Goal: Task Accomplishment & Management: Manage account settings

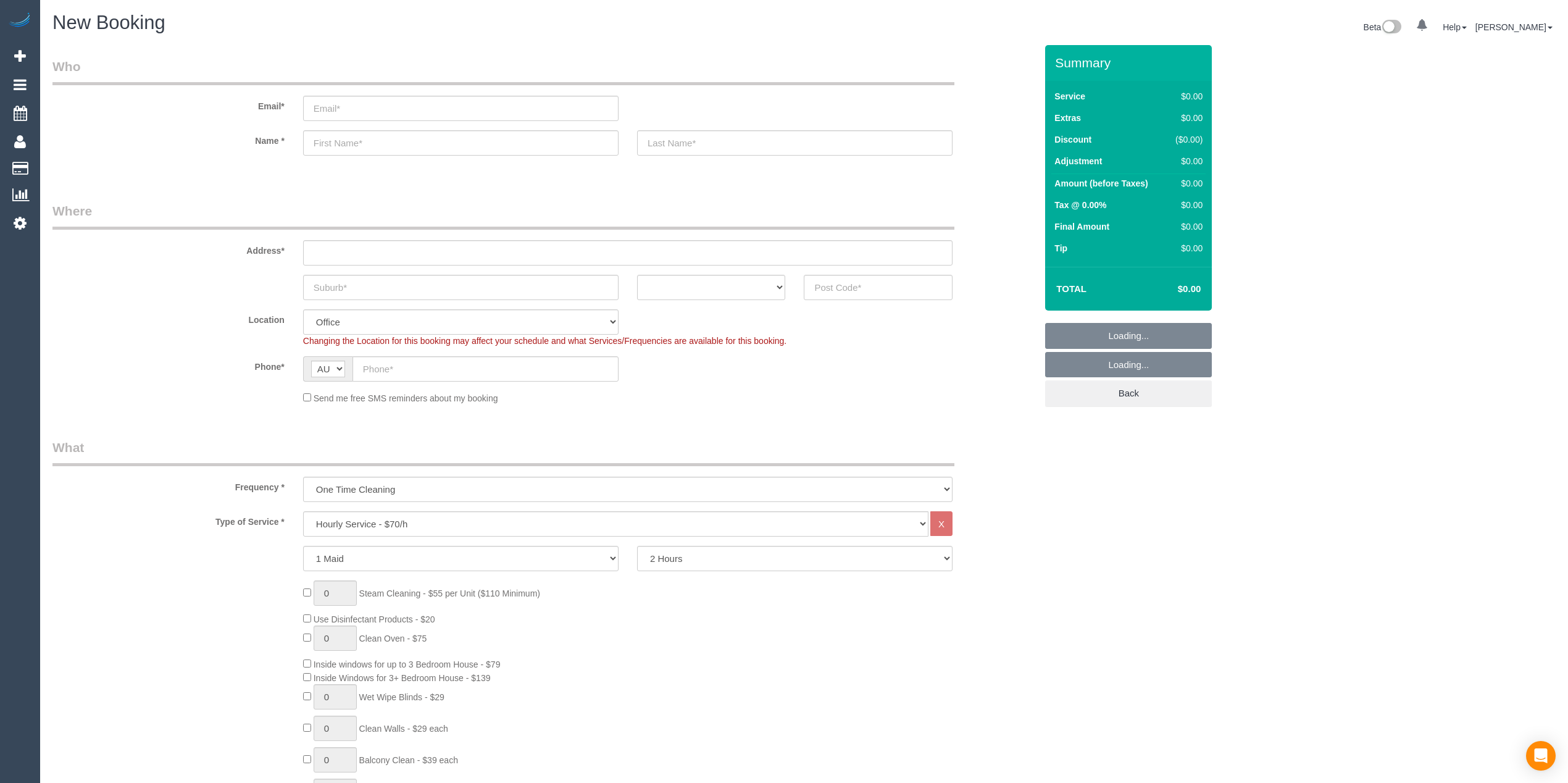
select select "object:2079"
click at [380, 248] on input "text" at bounding box center [627, 253] width 649 height 25
type input "-"
click at [902, 287] on input "text" at bounding box center [879, 287] width 149 height 25
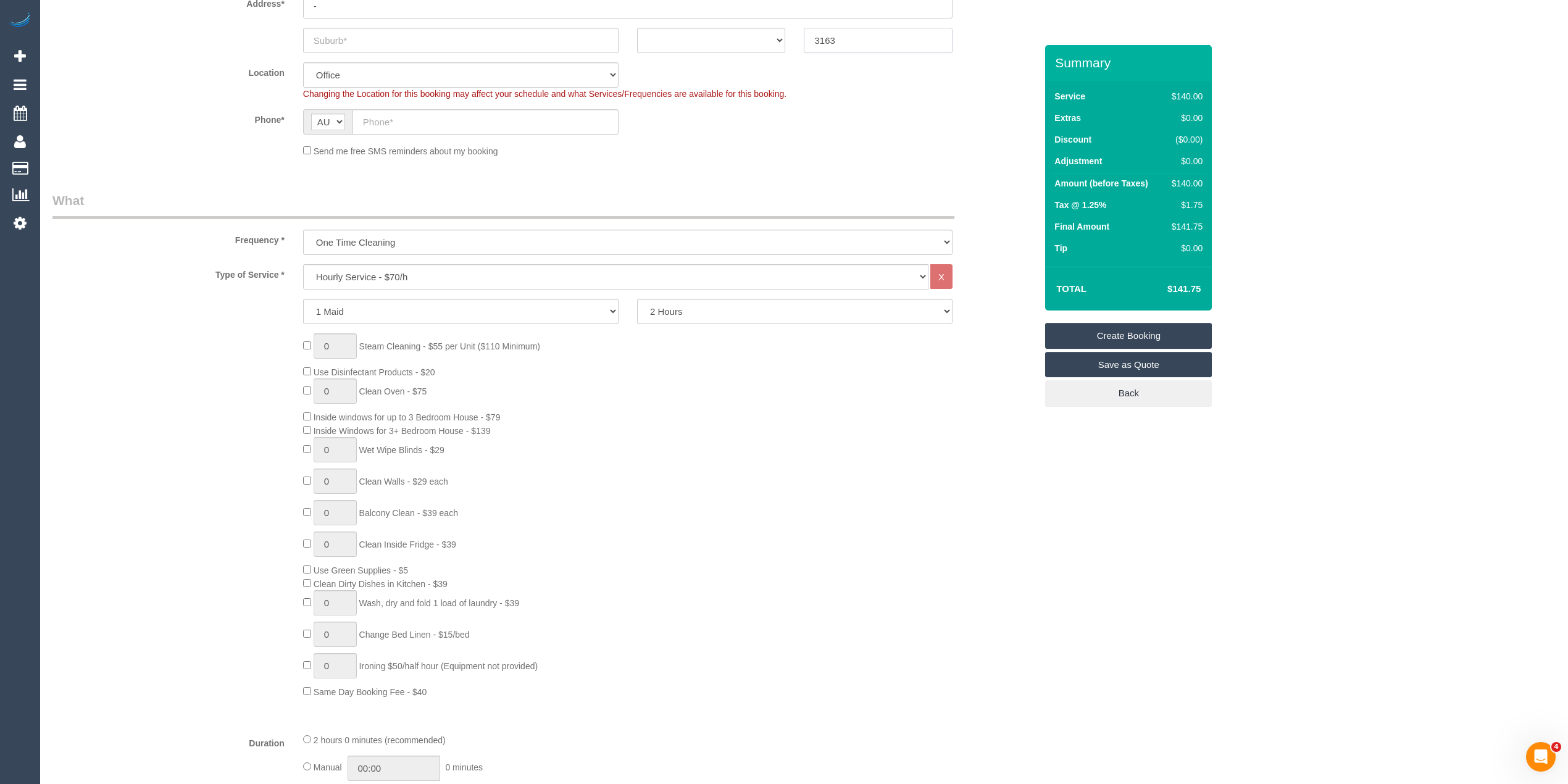
scroll to position [329, 0]
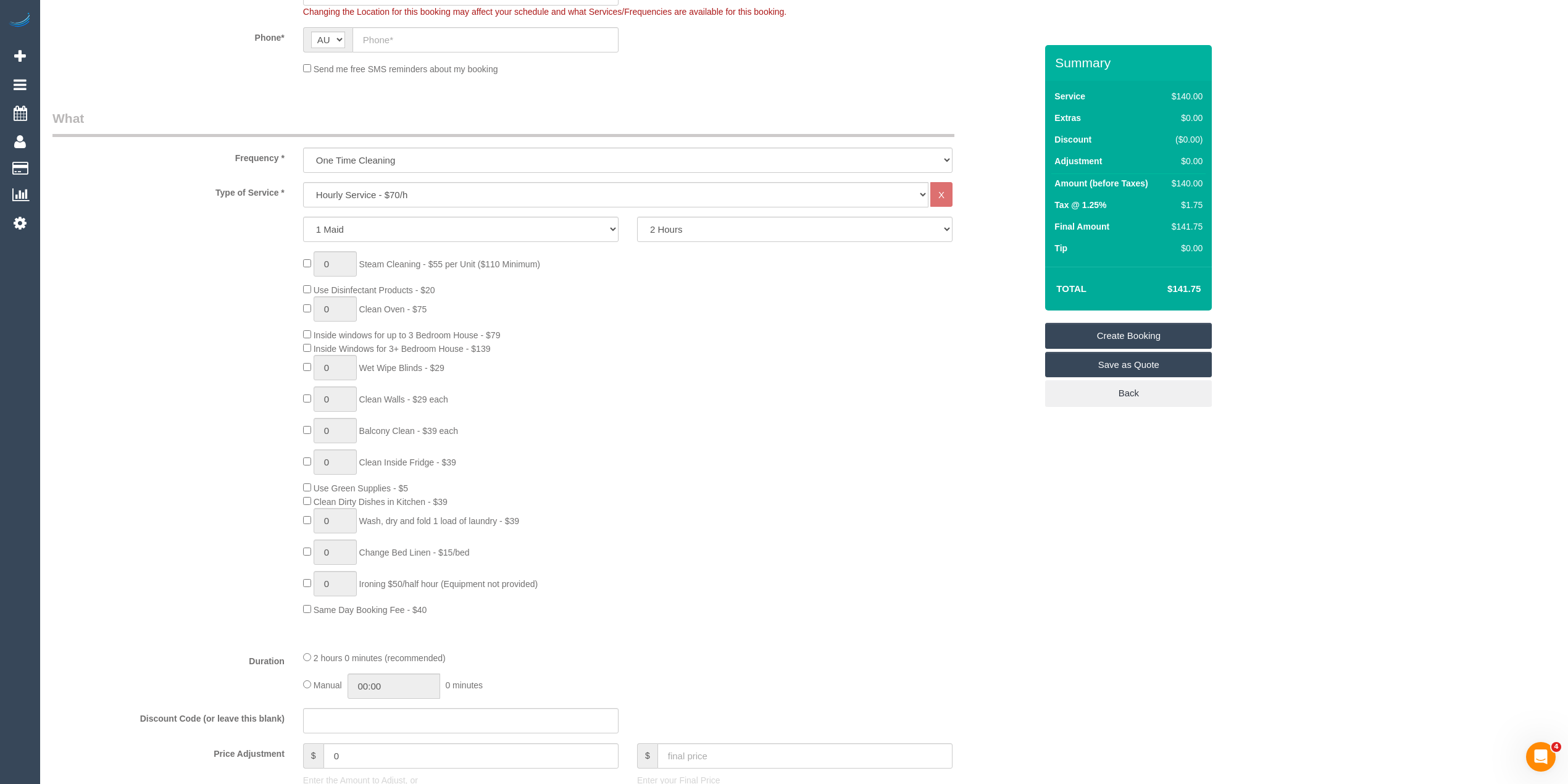
type input "3163"
select select "64"
select select "object:2084"
click at [426, 190] on select "Hourly Service - $70/h Hourly Service - $65/h Hourly Service - $60/h Hourly Ser…" at bounding box center [616, 194] width 625 height 25
select select "211"
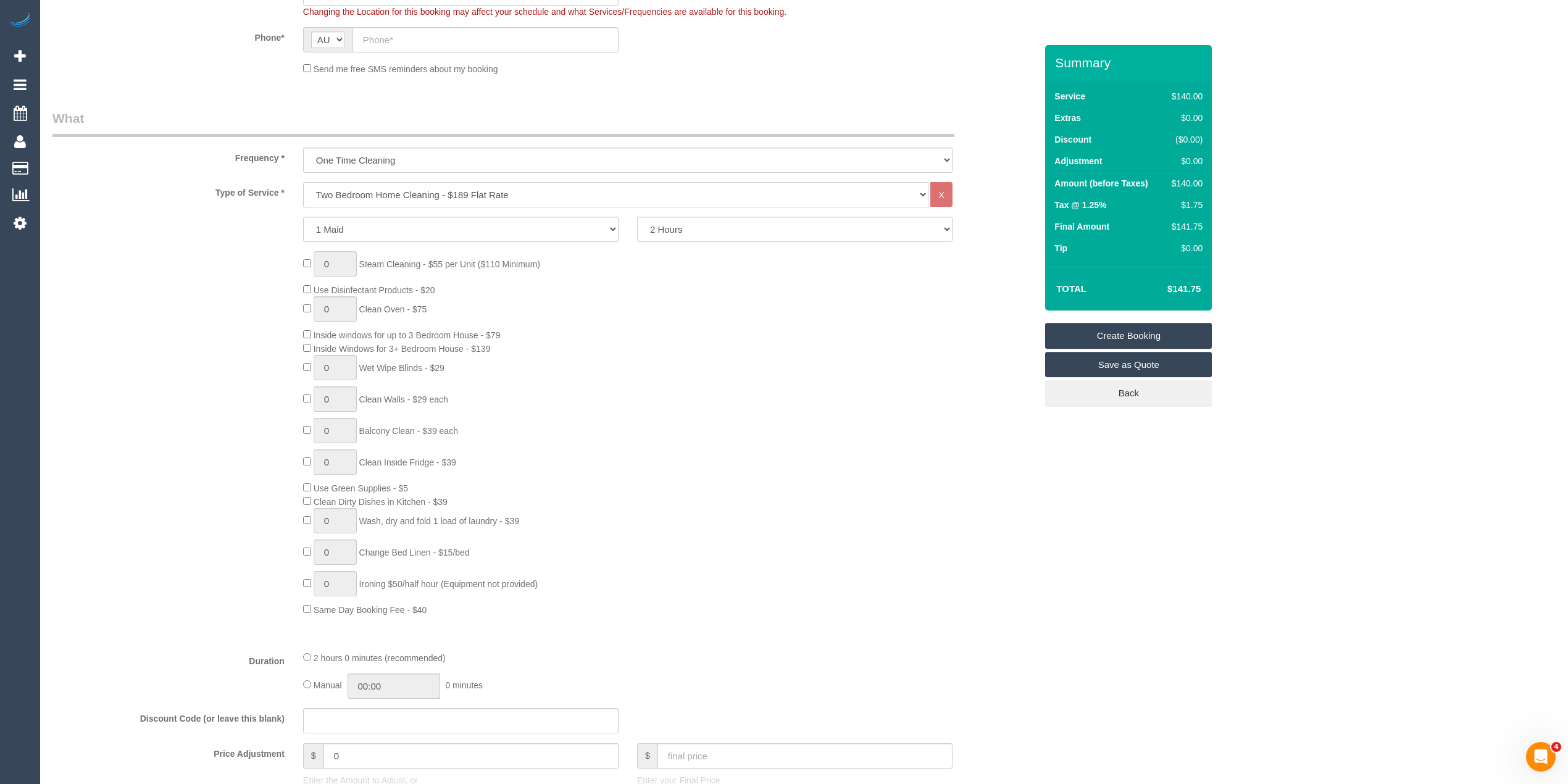
click at [303, 182] on select "Hourly Service - $70/h Hourly Service - $65/h Hourly Service - $60/h Hourly Ser…" at bounding box center [616, 194] width 625 height 25
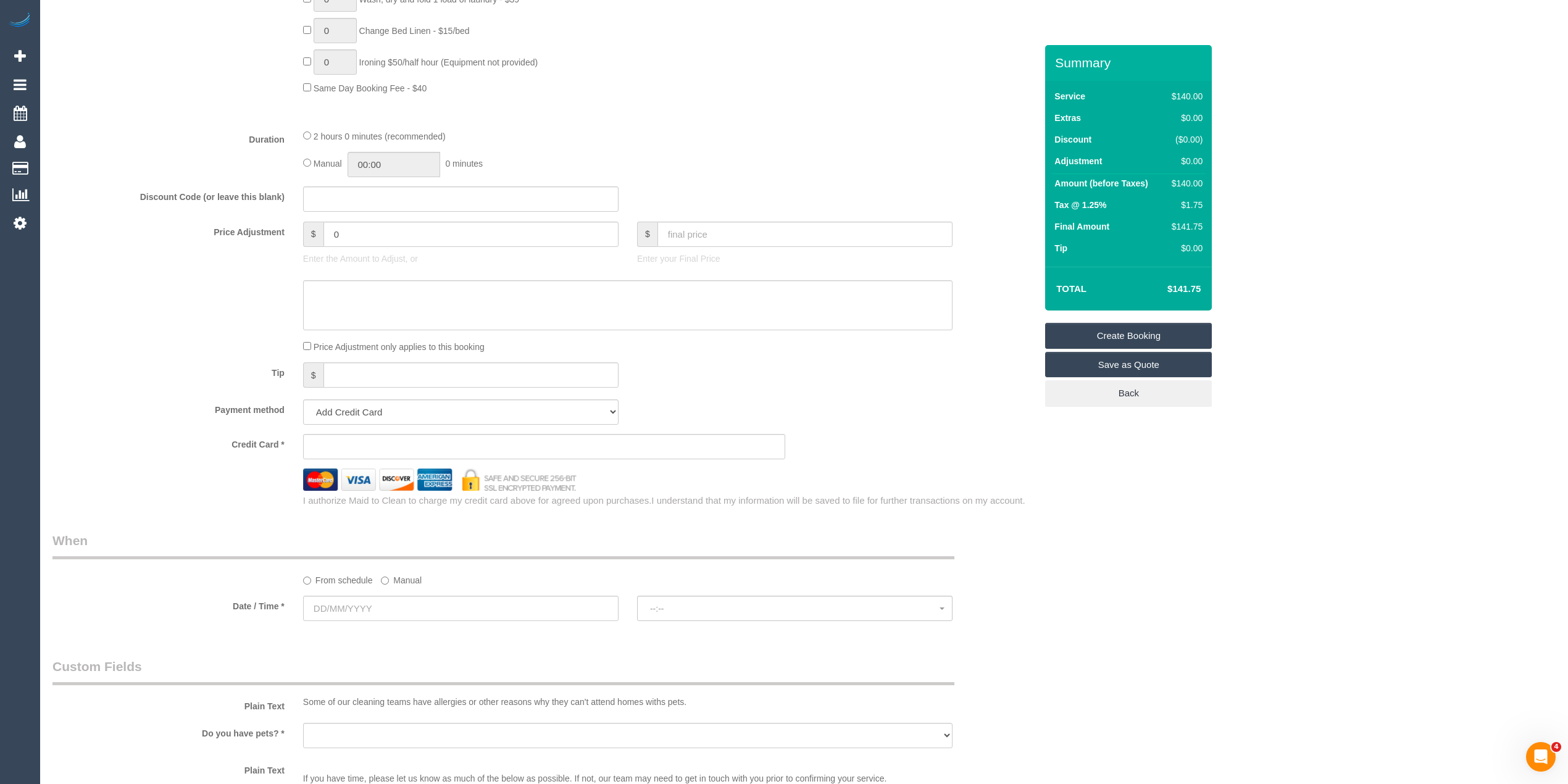
scroll to position [988, 0]
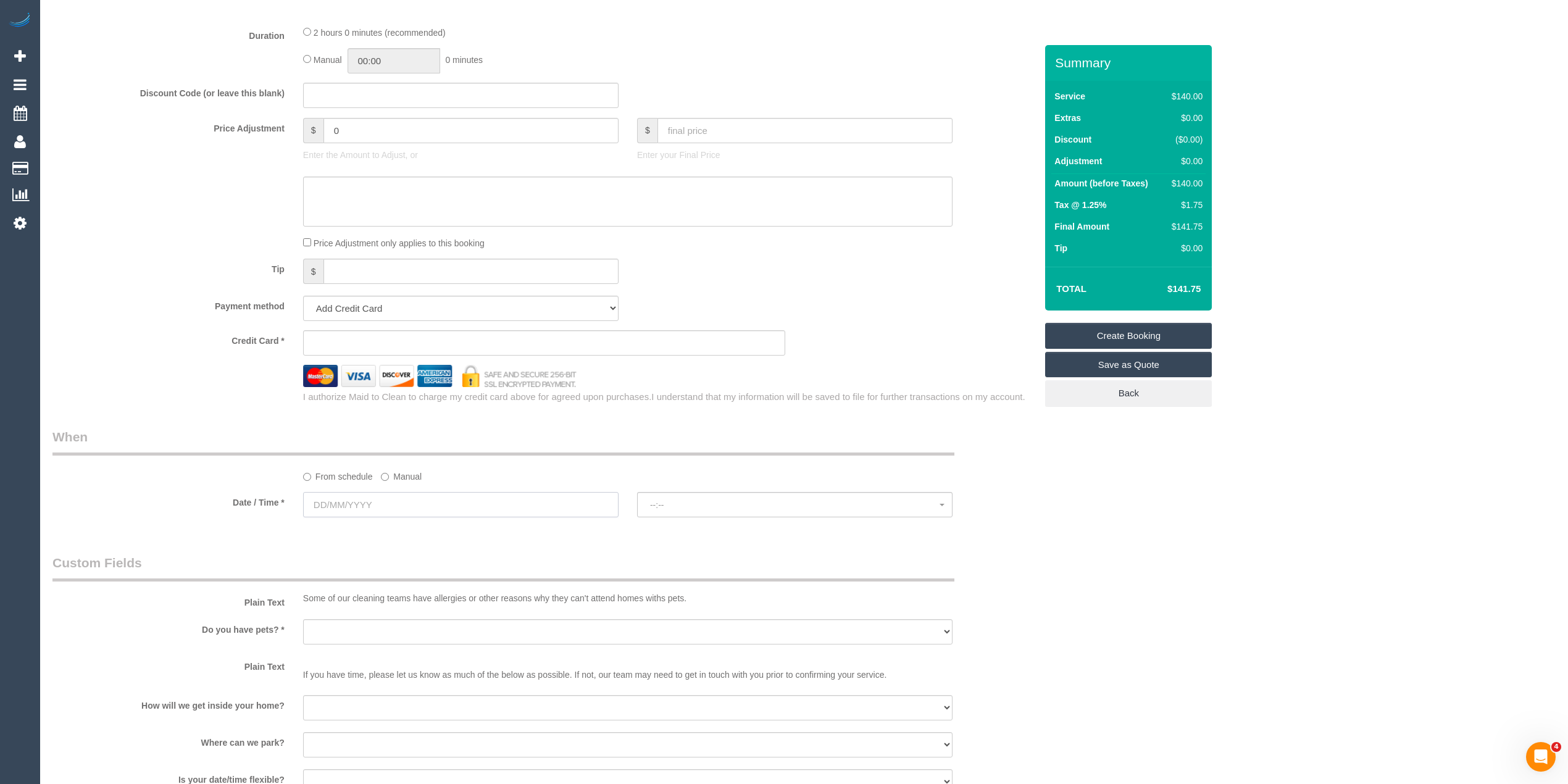
click at [378, 507] on input "text" at bounding box center [460, 504] width 315 height 25
click at [337, 655] on link "29" at bounding box center [339, 649] width 23 height 17
type input "29/09/2025"
click at [719, 504] on span "--:--" at bounding box center [794, 504] width 289 height 10
select select "spot1"
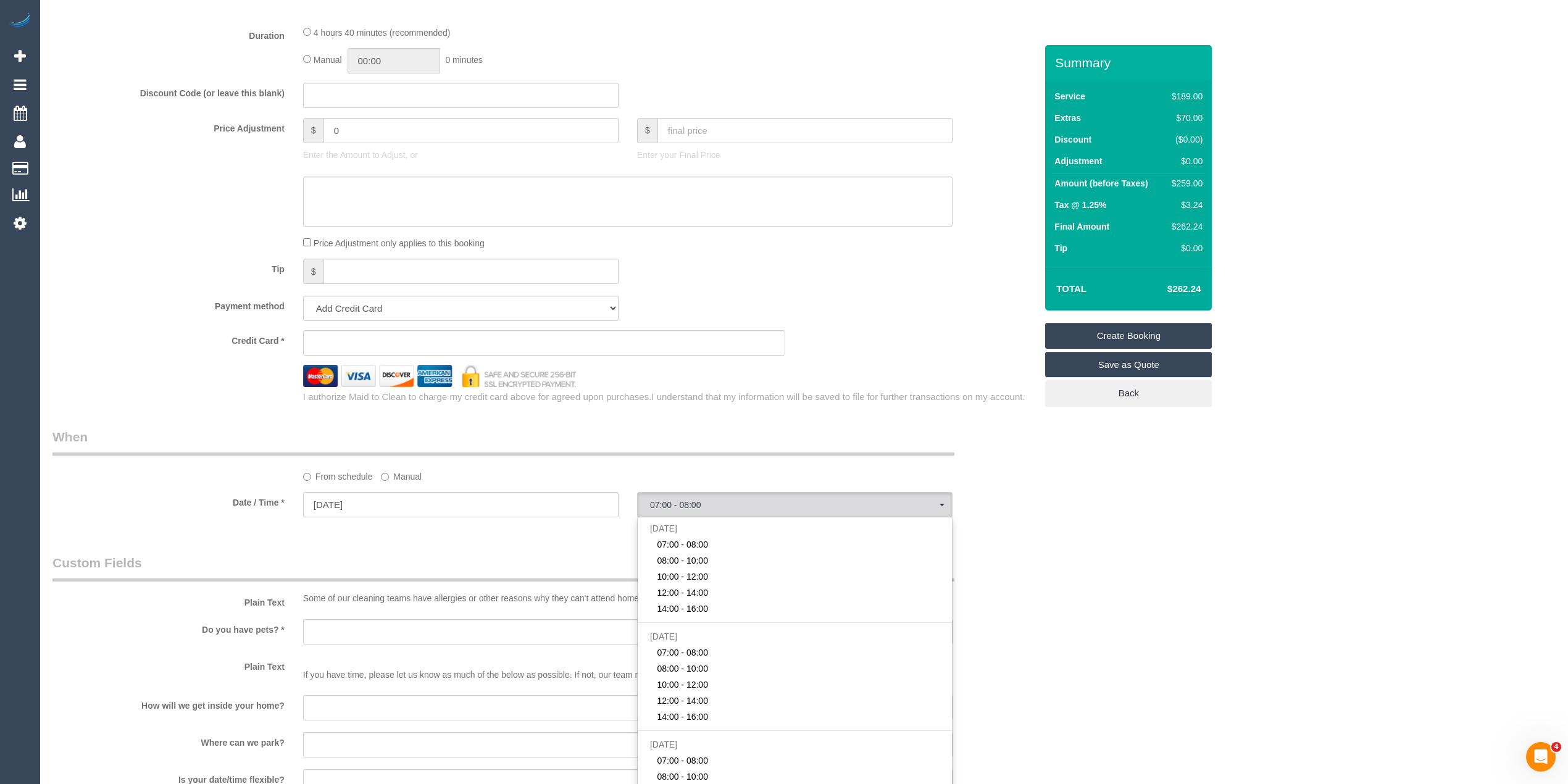
click at [1043, 497] on div "Date / Time * 29/09/2025 07:00 - 08:00 Mon September 29th 07:00 - 08:00 08:00 -…" at bounding box center [544, 506] width 1002 height 28
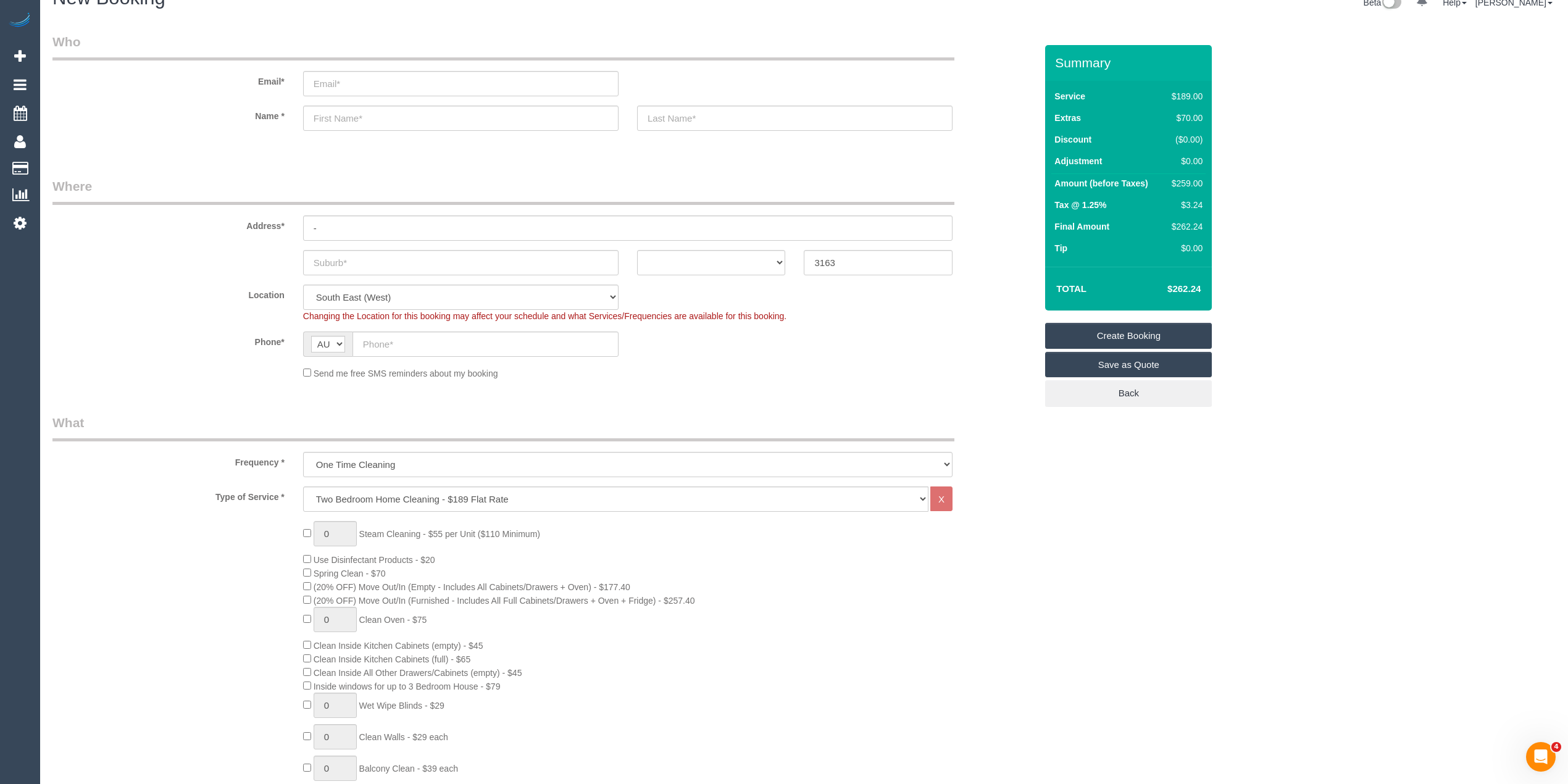
scroll to position [0, 0]
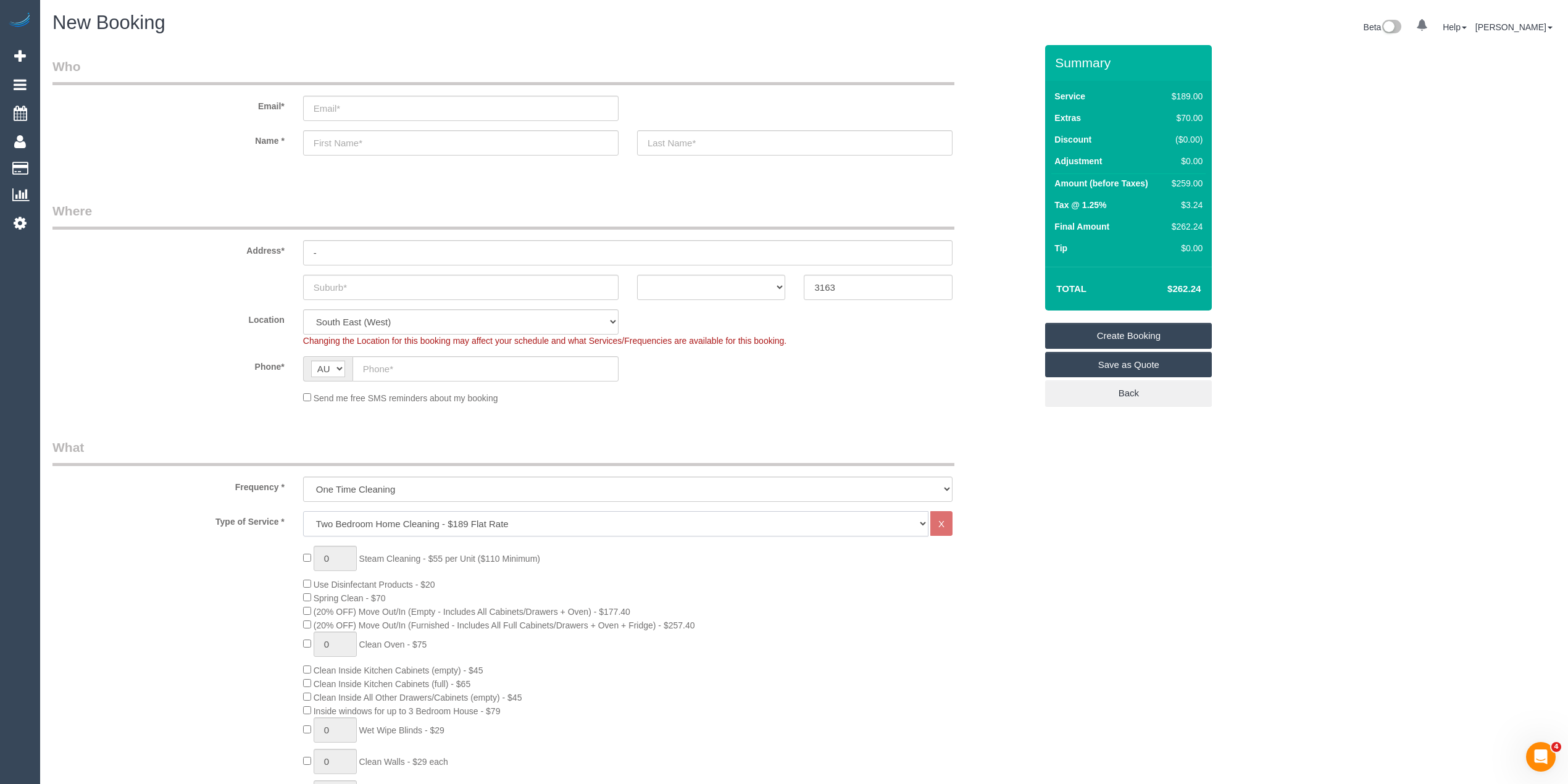
click at [527, 522] on select "Hourly Service - $70/h Hourly Service - $65/h Hourly Service - $60/h Hourly Ser…" at bounding box center [616, 524] width 625 height 25
click at [203, 229] on div "Address* -" at bounding box center [544, 234] width 1002 height 63
click at [557, 529] on select "Hourly Service - $70/h Hourly Service - $65/h Hourly Service - $60/h Hourly Ser…" at bounding box center [616, 524] width 625 height 25
select select "209"
click at [303, 511] on select "Hourly Service - $70/h Hourly Service - $65/h Hourly Service - $60/h Hourly Ser…" at bounding box center [616, 524] width 625 height 25
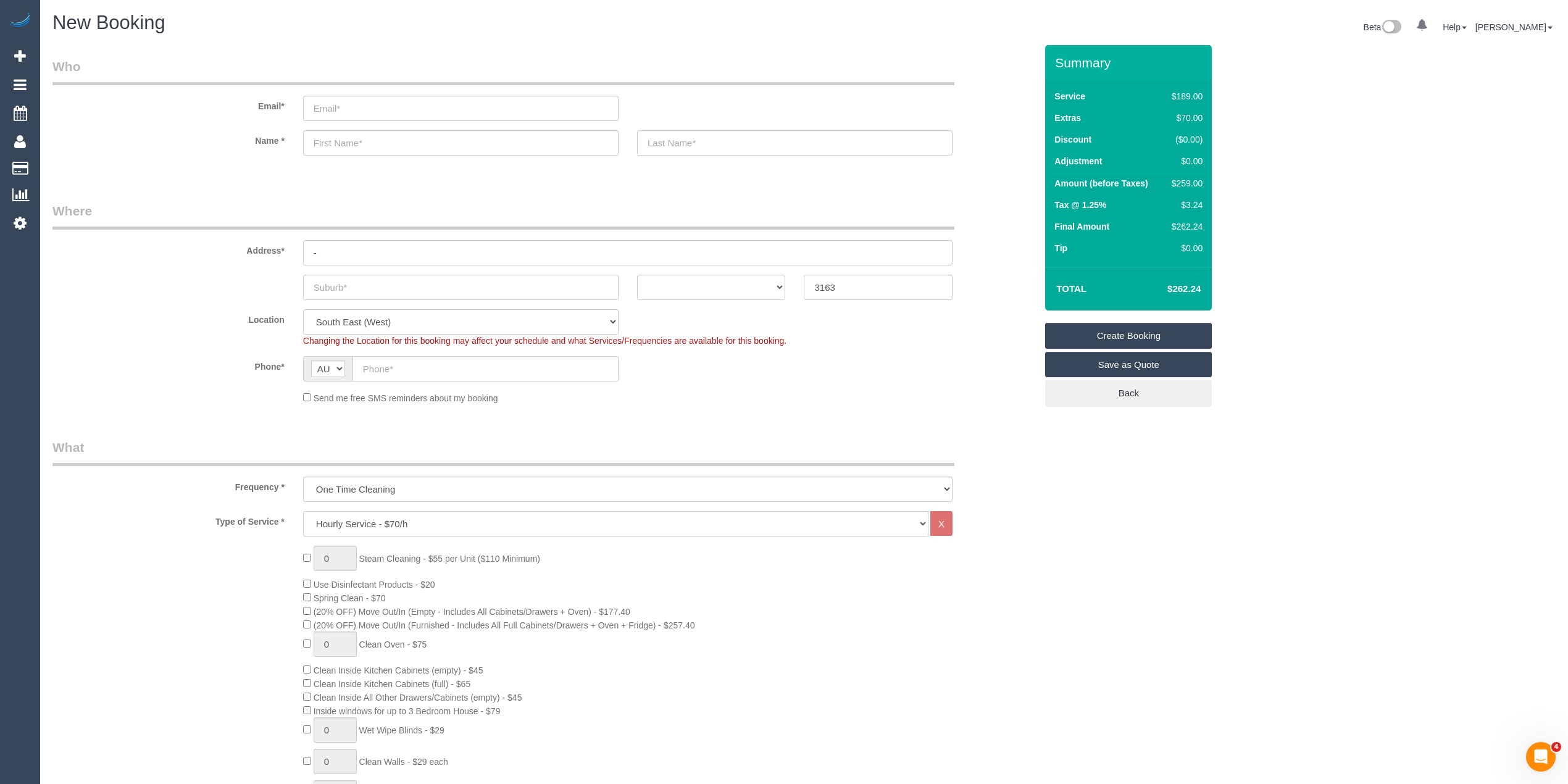
select select "1"
select select "120"
select select "spot26"
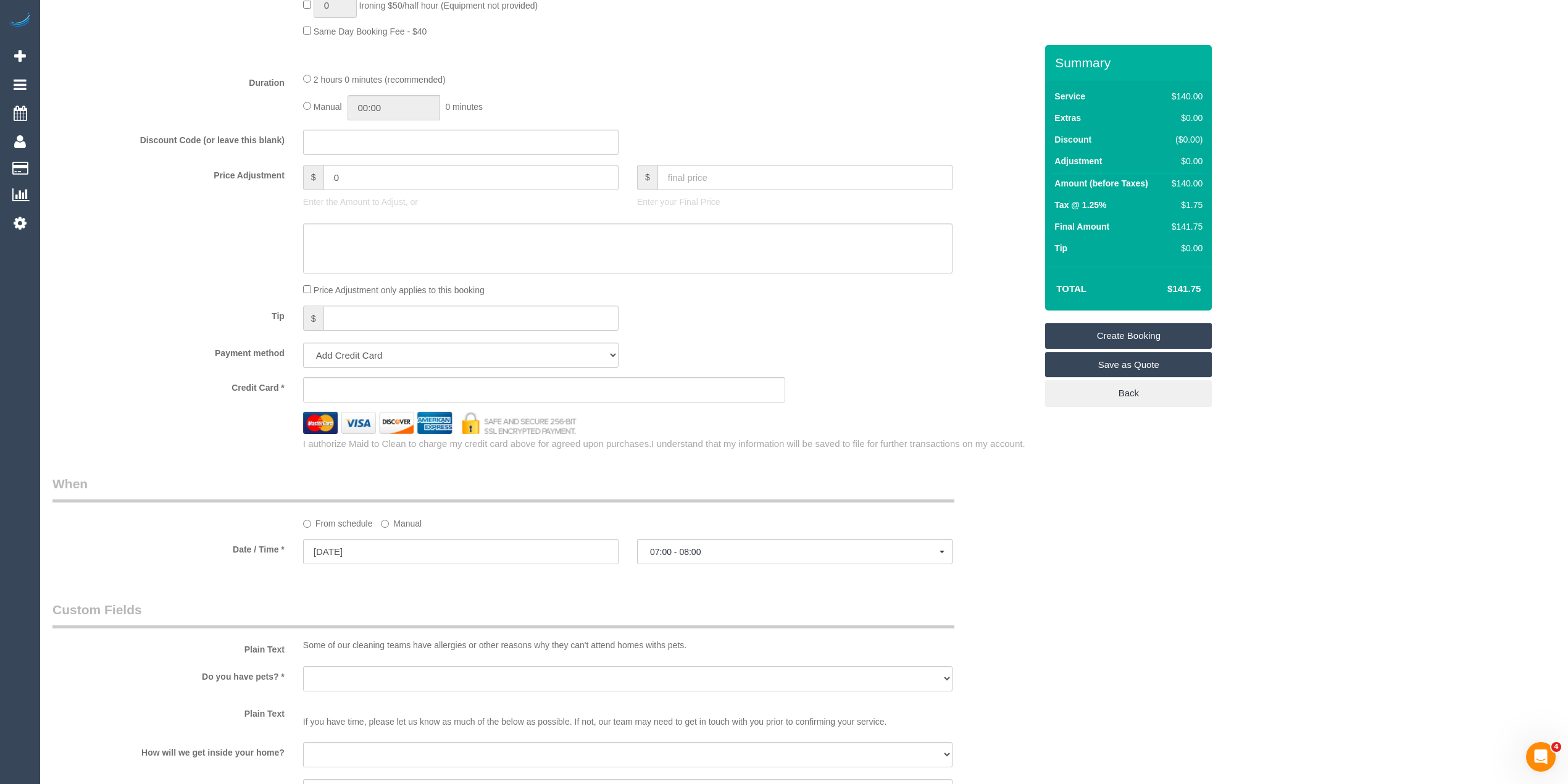
scroll to position [1070, 0]
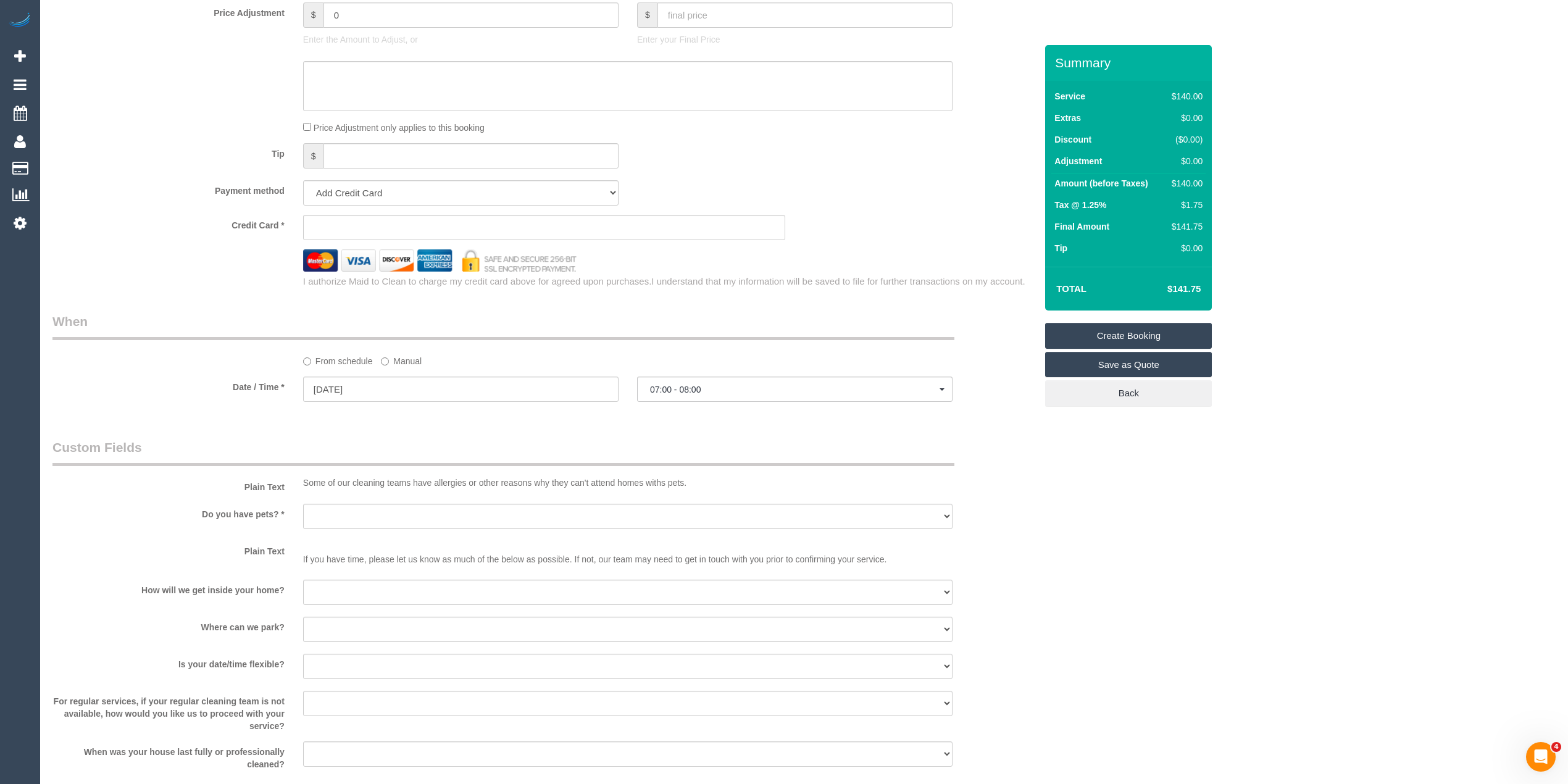
click at [328, 375] on sui-booking-spot "From schedule Manual Date / Time * 29/09/2025 07:00 - 08:00 Mon September 29th …" at bounding box center [544, 359] width 983 height 92
click at [339, 385] on input "29/09/2025" at bounding box center [460, 389] width 315 height 25
click at [1226, 494] on div "Who Email* Name * Where Address* - ACT NSW NT QLD SA TAS VIC WA 3163 Location O…" at bounding box center [804, 65] width 1503 height 2179
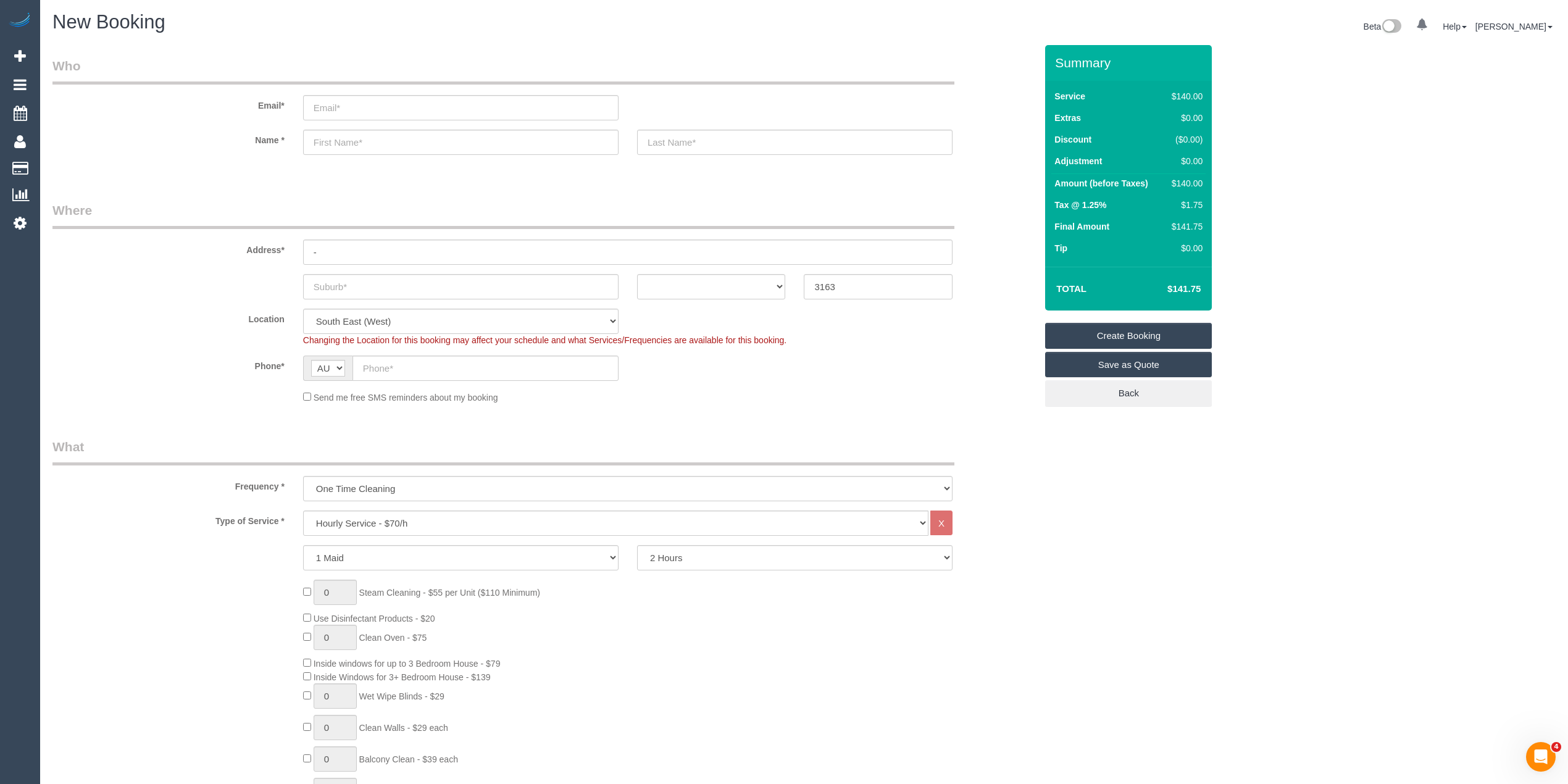
scroll to position [0, 0]
click at [361, 102] on input "email" at bounding box center [460, 108] width 315 height 25
type input "molliezacharchuk1@gmail.com"
click at [379, 151] on input "text" at bounding box center [460, 142] width 315 height 25
type input "Mollie"
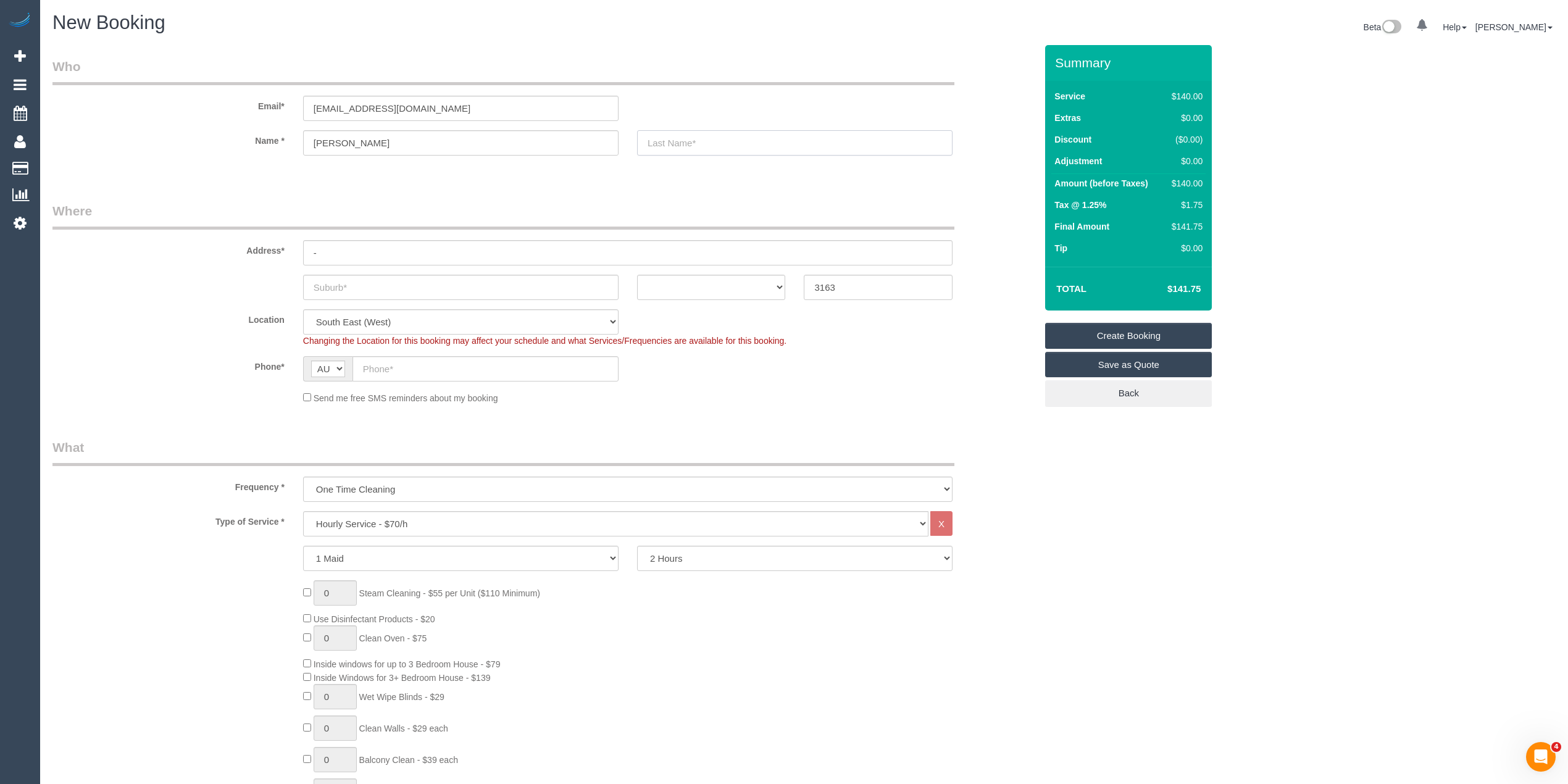
select select "spot51"
drag, startPoint x: 337, startPoint y: 107, endPoint x: 386, endPoint y: 113, distance: 49.4
click at [386, 113] on input "molliezacharchuk1@gmail.com" at bounding box center [460, 108] width 315 height 25
click at [702, 132] on input "text" at bounding box center [794, 142] width 315 height 25
paste input "zacharchuk"
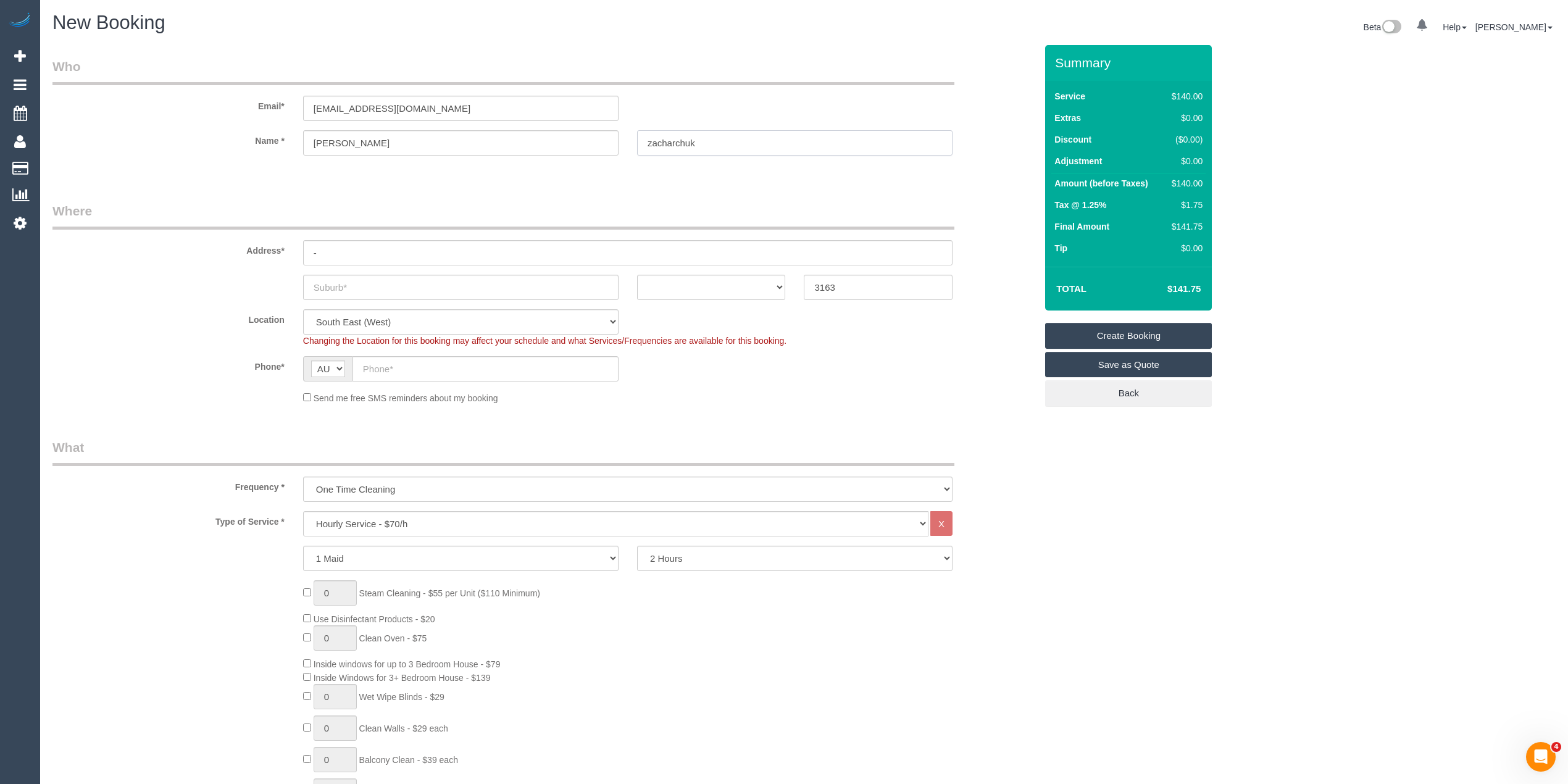
click at [652, 141] on input "zacharchuk" at bounding box center [794, 142] width 315 height 25
type input "Zacharchuk"
drag, startPoint x: 368, startPoint y: 252, endPoint x: 221, endPoint y: 210, distance: 152.9
click at [231, 219] on fieldset "Where Address* - ACT NSW NT QLD SA TAS VIC WA 3163 Location Office City East (N…" at bounding box center [544, 308] width 983 height 212
type input "2/1264 Glen Huntly Road"
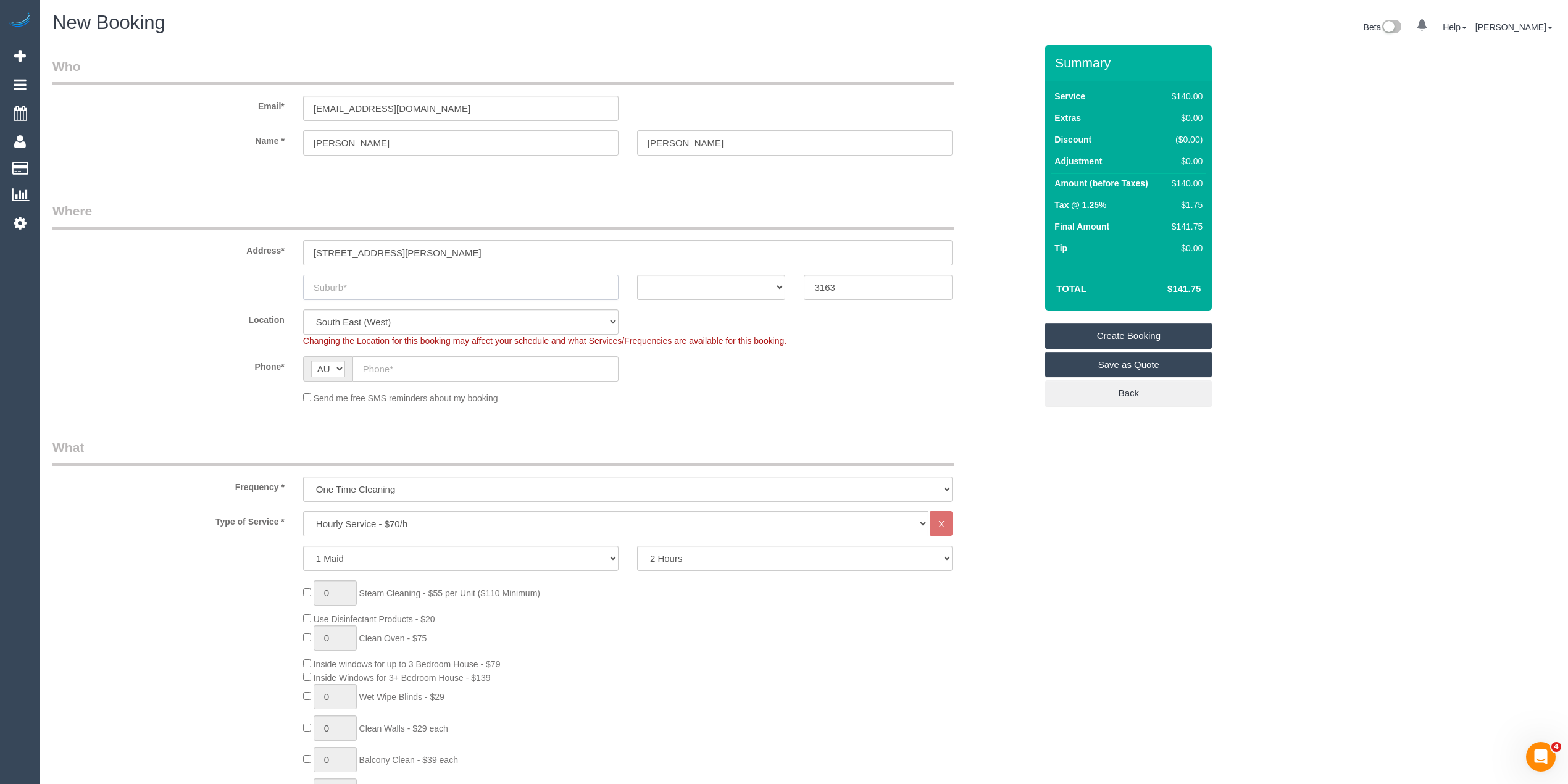
click at [404, 287] on input "text" at bounding box center [460, 287] width 315 height 25
type input "Carnegie"
click at [717, 280] on select "ACT NSW NT QLD SA TAS VIC WA" at bounding box center [711, 287] width 149 height 25
select select "VIC"
click at [637, 274] on select "ACT NSW NT QLD SA TAS VIC WA" at bounding box center [711, 287] width 149 height 25
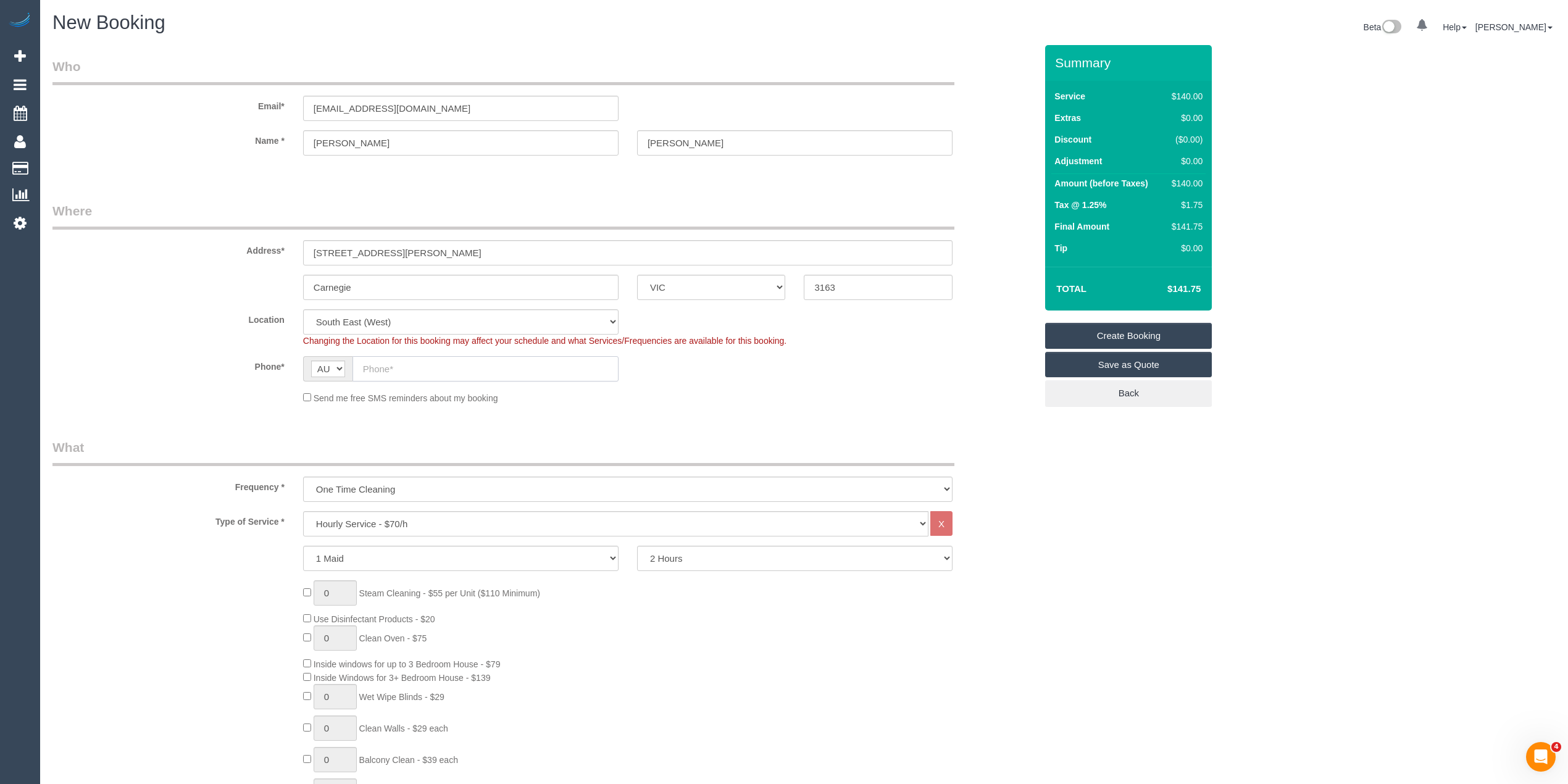
drag, startPoint x: 406, startPoint y: 376, endPoint x: 401, endPoint y: 366, distance: 11.2
click at [403, 371] on input "text" at bounding box center [486, 368] width 266 height 25
click at [401, 366] on input "text" at bounding box center [486, 368] width 266 height 25
paste input "61 468 306 075"
drag, startPoint x: 375, startPoint y: 364, endPoint x: 349, endPoint y: 361, distance: 26.2
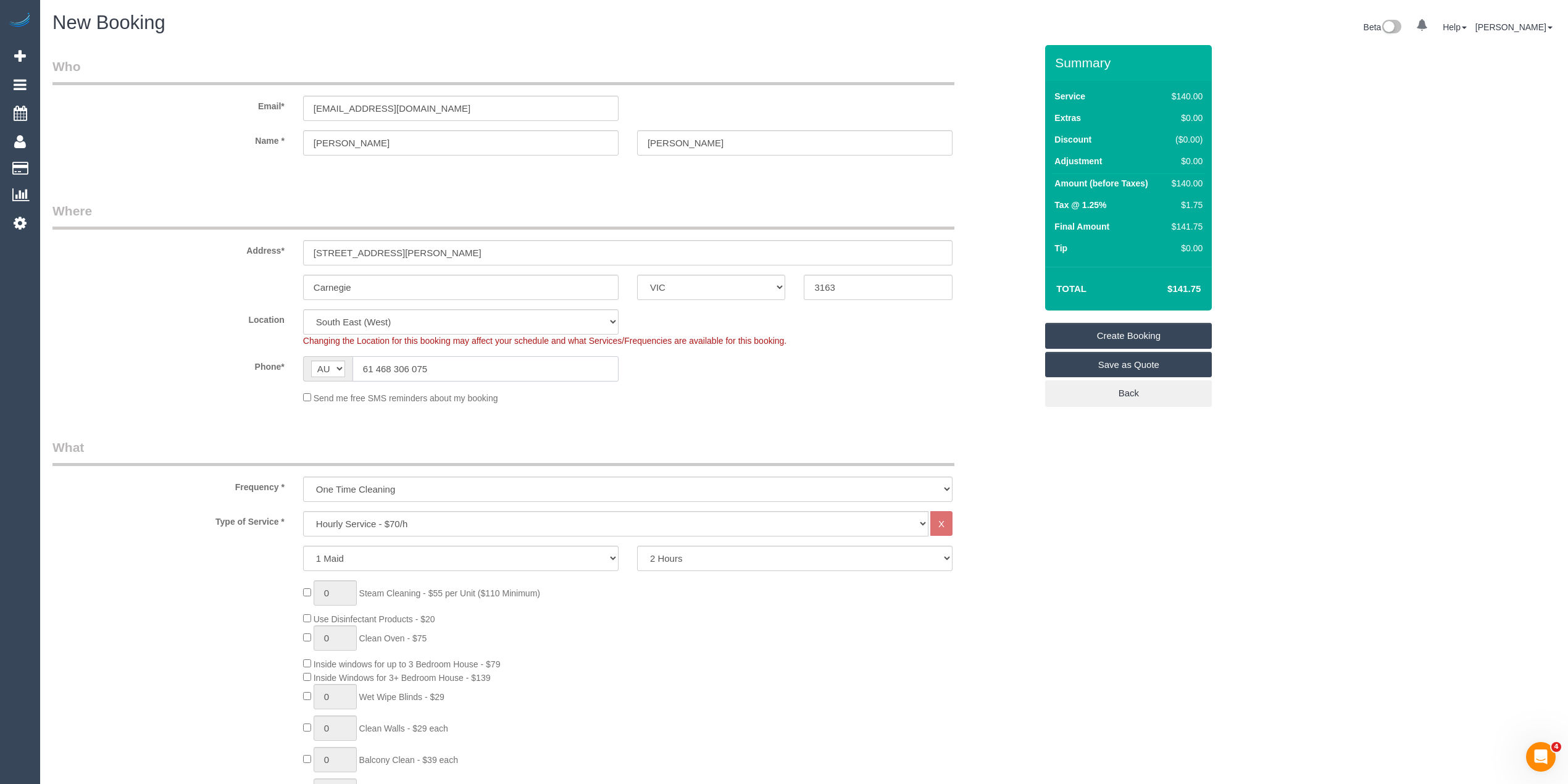
click at [354, 363] on input "61 468 306 075" at bounding box center [486, 368] width 266 height 25
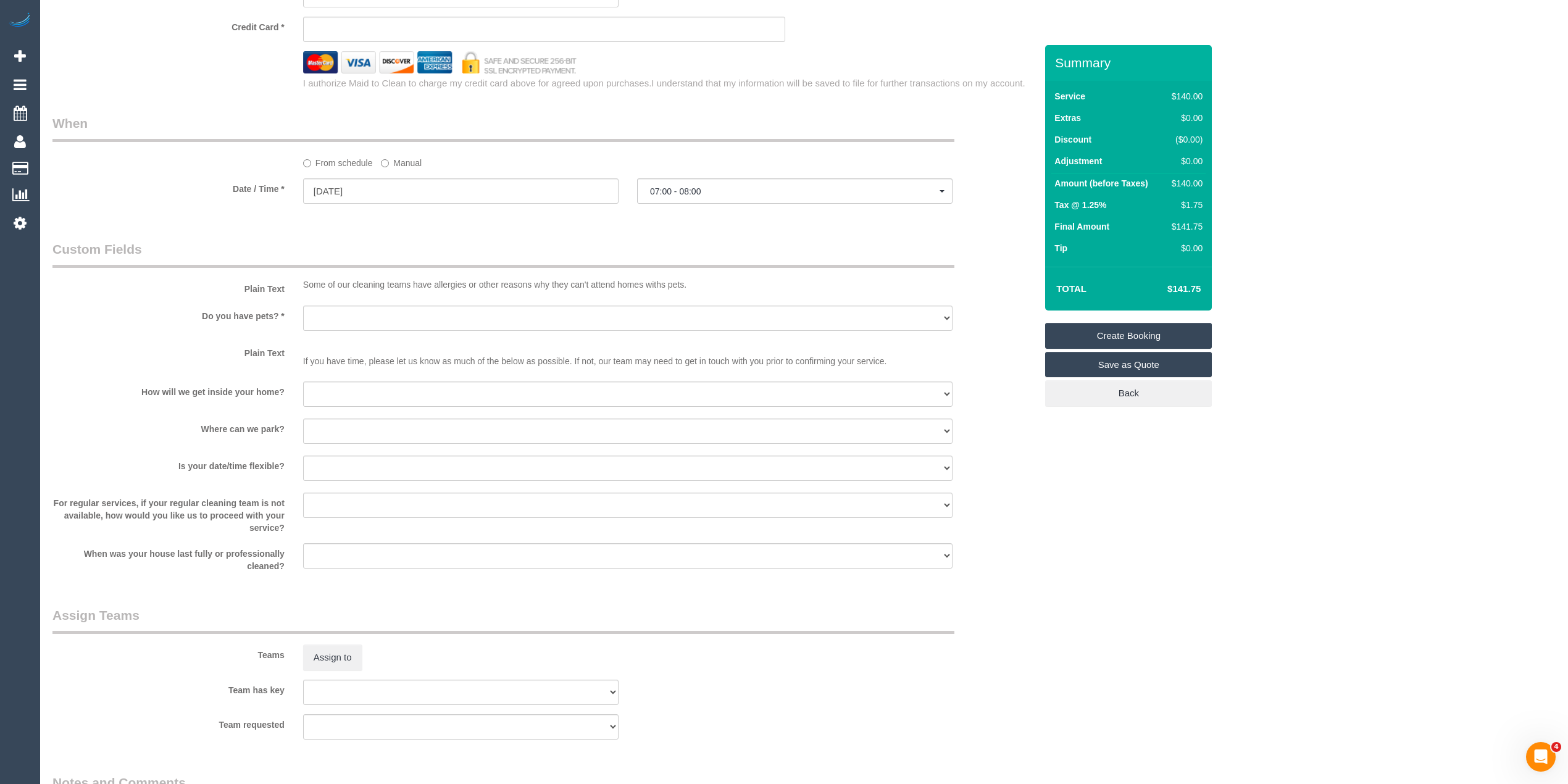
scroll to position [1399, 0]
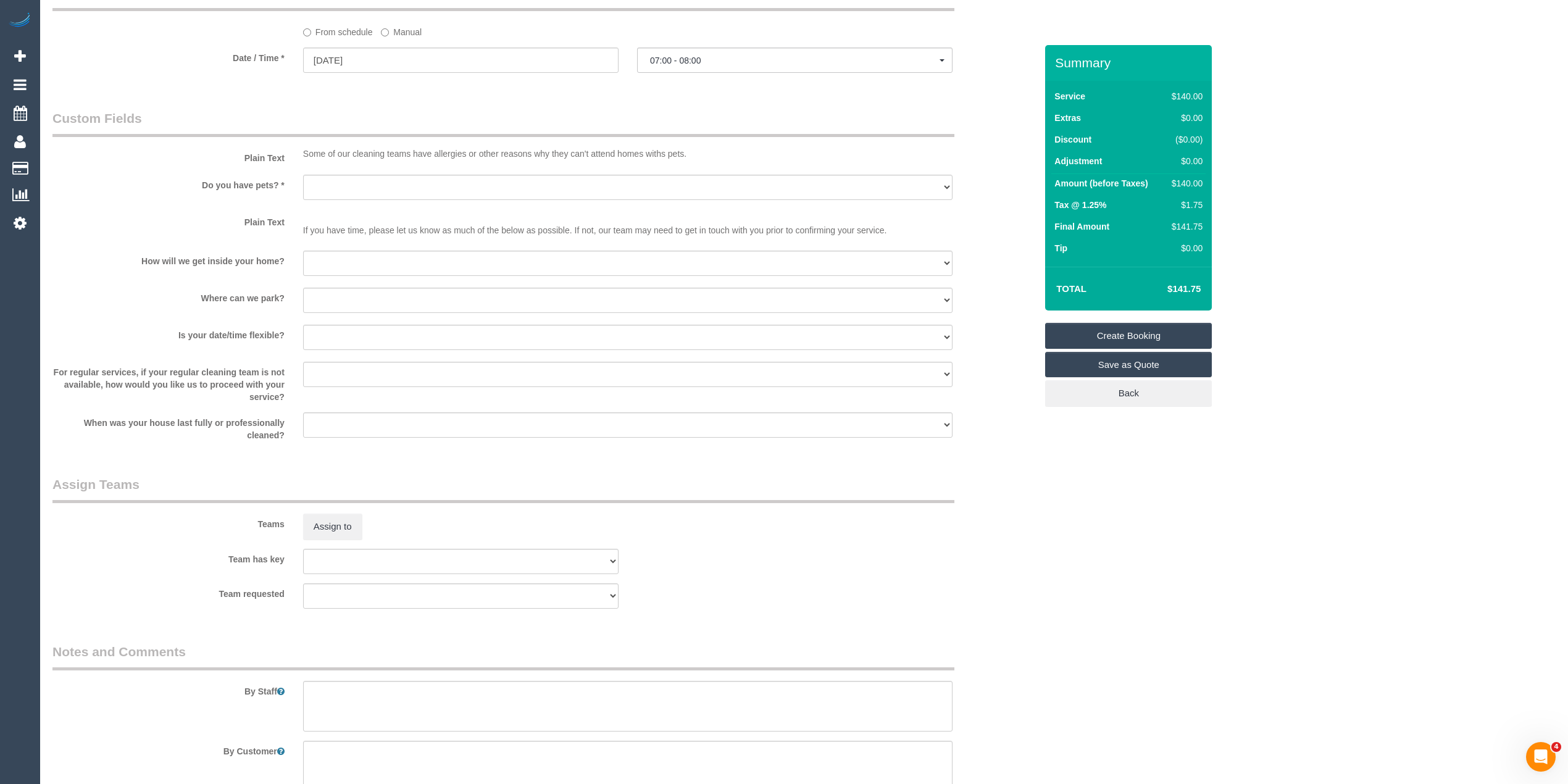
type input "0468 306 075"
click at [675, 60] on span "07:00 - 08:00" at bounding box center [794, 60] width 289 height 10
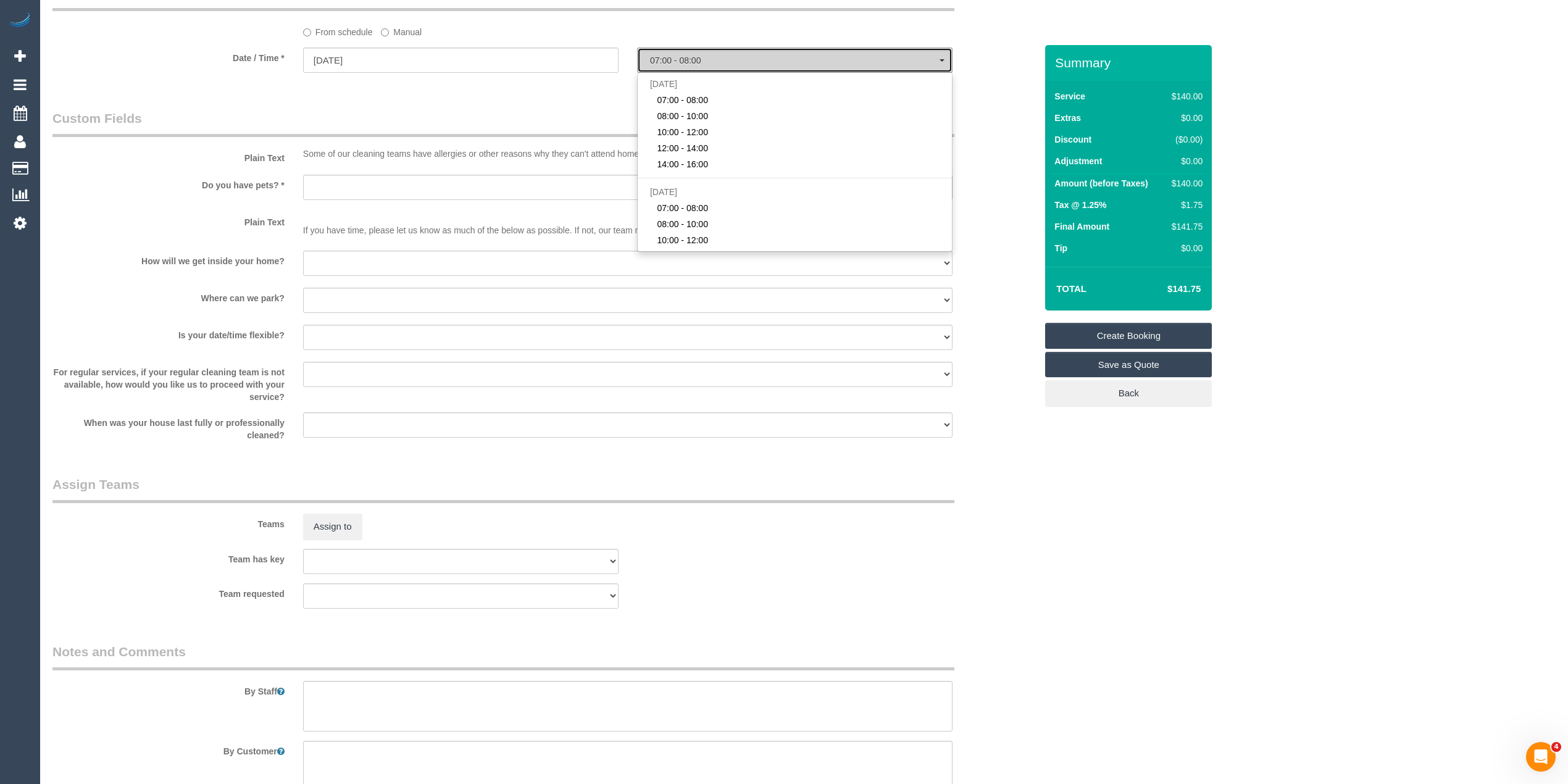
click at [675, 60] on span "07:00 - 08:00" at bounding box center [794, 60] width 289 height 10
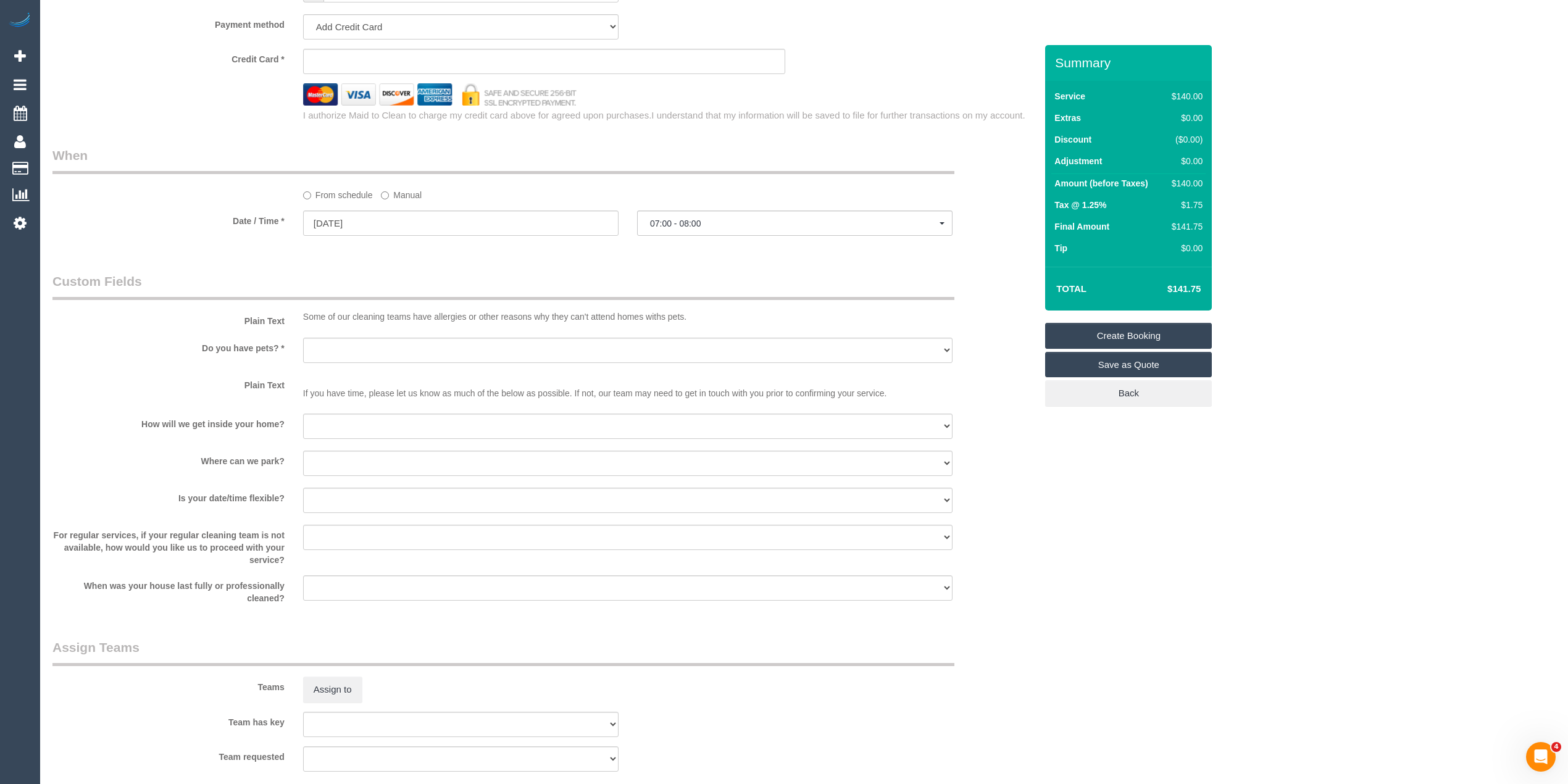
scroll to position [1235, 0]
click at [745, 218] on button "07:00 - 08:00" at bounding box center [794, 224] width 315 height 25
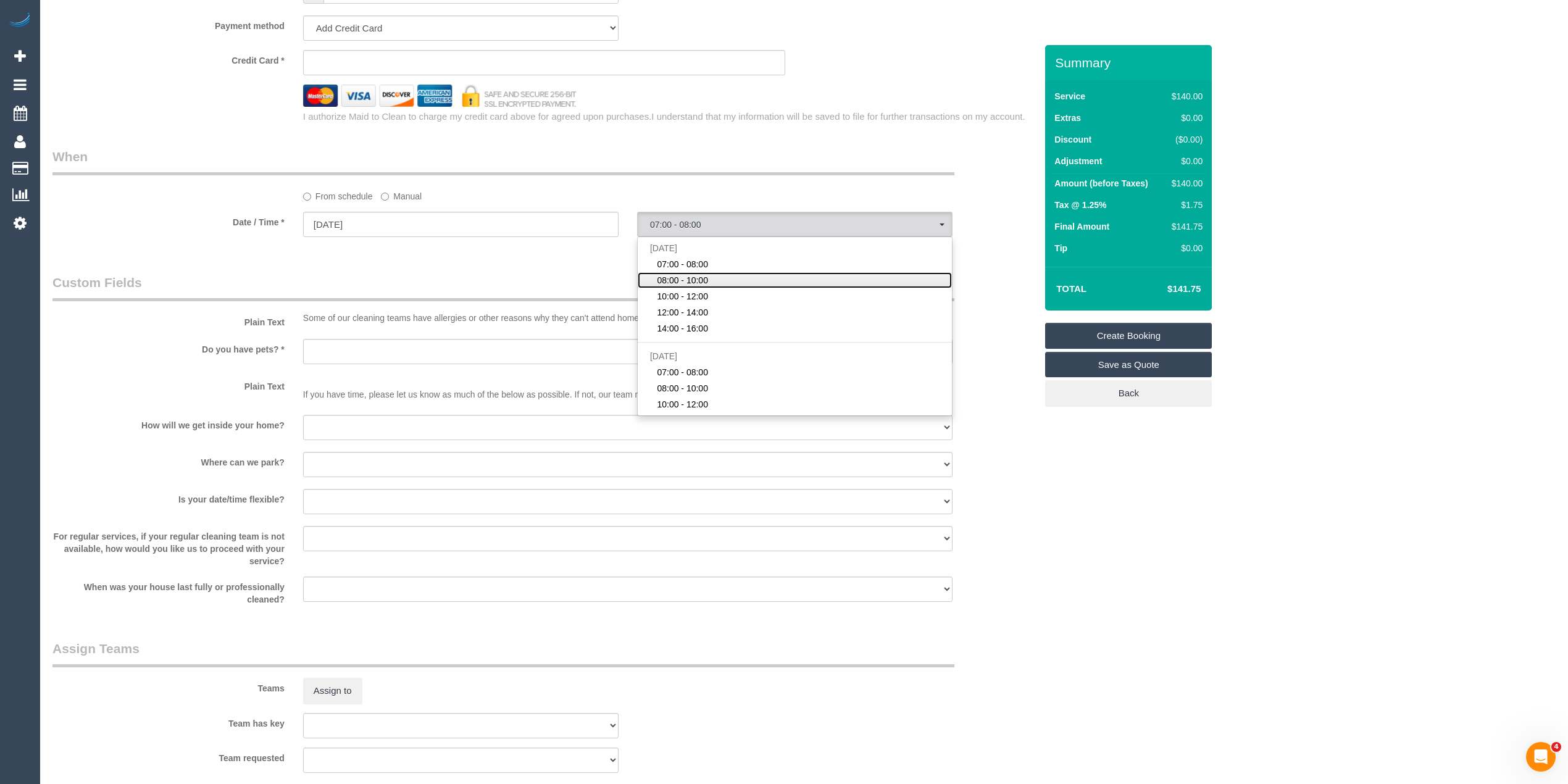
click at [739, 274] on link "08:00 - 10:00" at bounding box center [794, 280] width 314 height 16
select select "spot52"
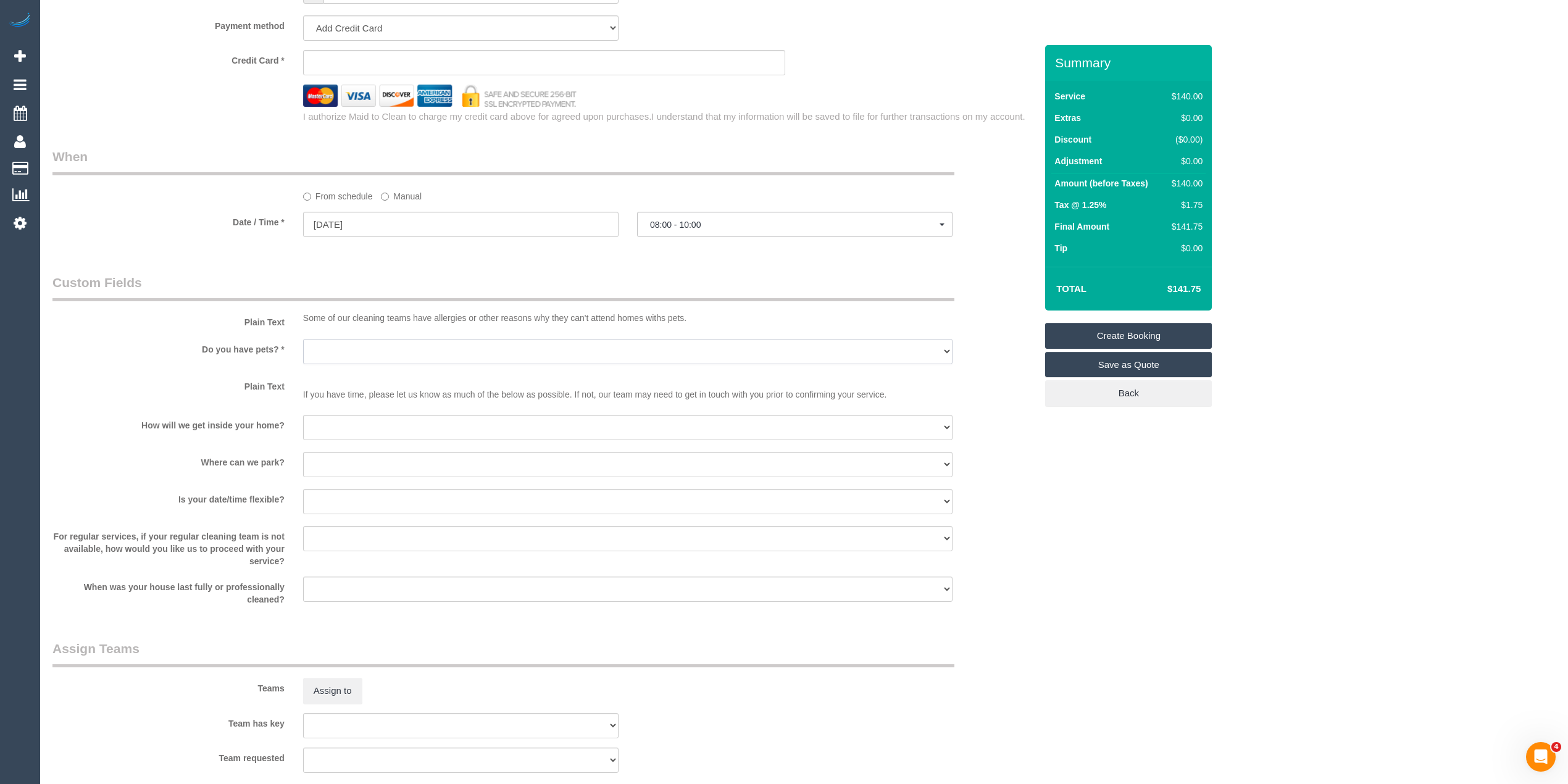
click at [369, 352] on select "Yes - Cats Yes - Dogs No pets Yes - Dogs and Cats Yes - Other" at bounding box center [627, 352] width 649 height 25
select select "number:28"
click at [303, 339] on select "Yes - Cats Yes - Dogs No pets Yes - Dogs and Cats Yes - Other" at bounding box center [627, 352] width 649 height 25
drag, startPoint x: 391, startPoint y: 432, endPoint x: 381, endPoint y: 425, distance: 12.2
click at [390, 432] on select "I will be home Key will be left (please provide details below) Lock box/Access …" at bounding box center [627, 427] width 649 height 25
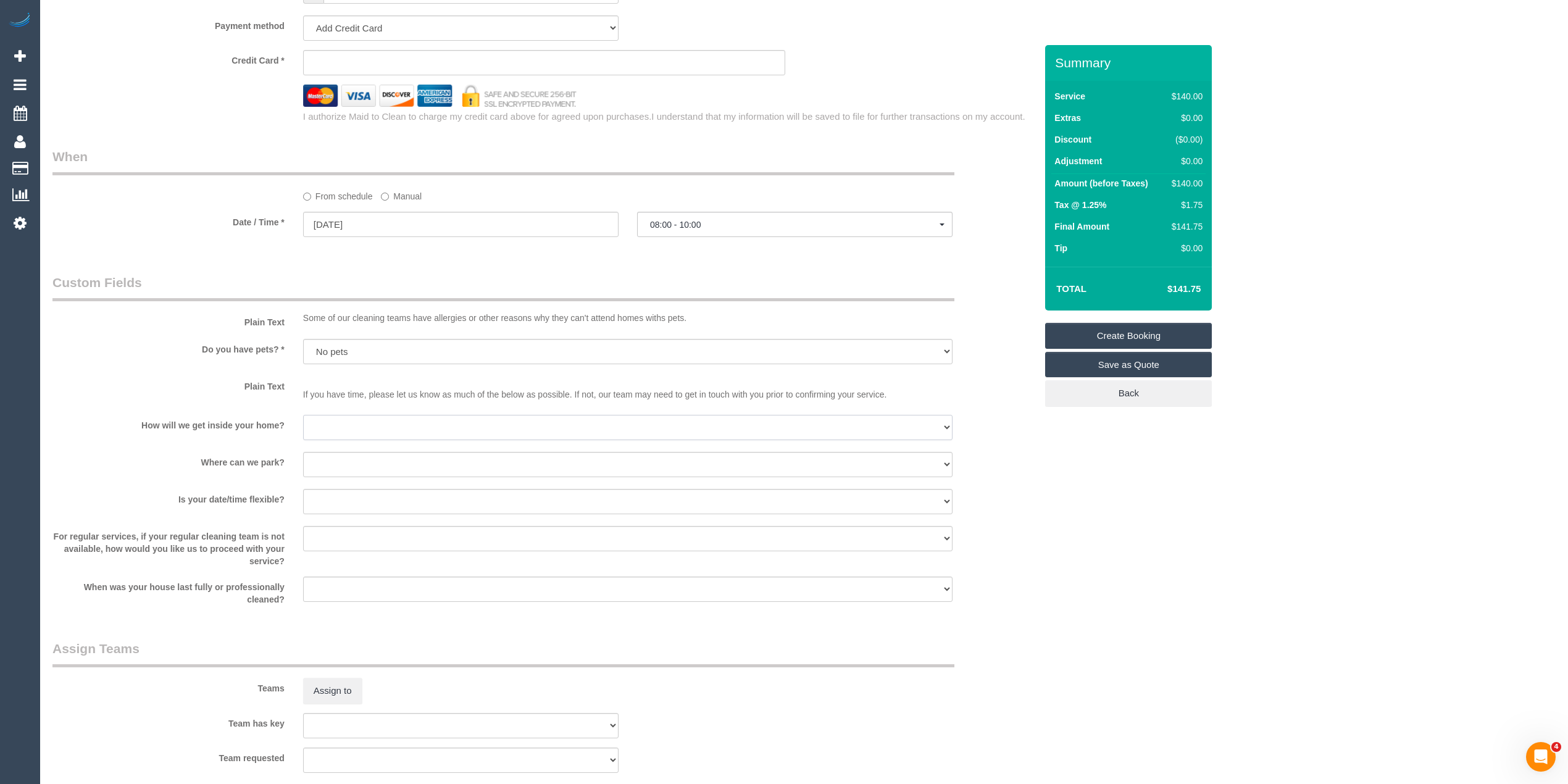
select select "number:14"
click at [303, 415] on select "I will be home Key will be left (please provide details below) Lock box/Access …" at bounding box center [627, 427] width 649 height 25
click at [386, 459] on select "I will provide parking on-site Free street parking Paid street parking (cost wi…" at bounding box center [627, 464] width 649 height 25
select select "number:19"
click at [303, 452] on select "I will provide parking on-site Free street parking Paid street parking (cost wi…" at bounding box center [627, 464] width 649 height 25
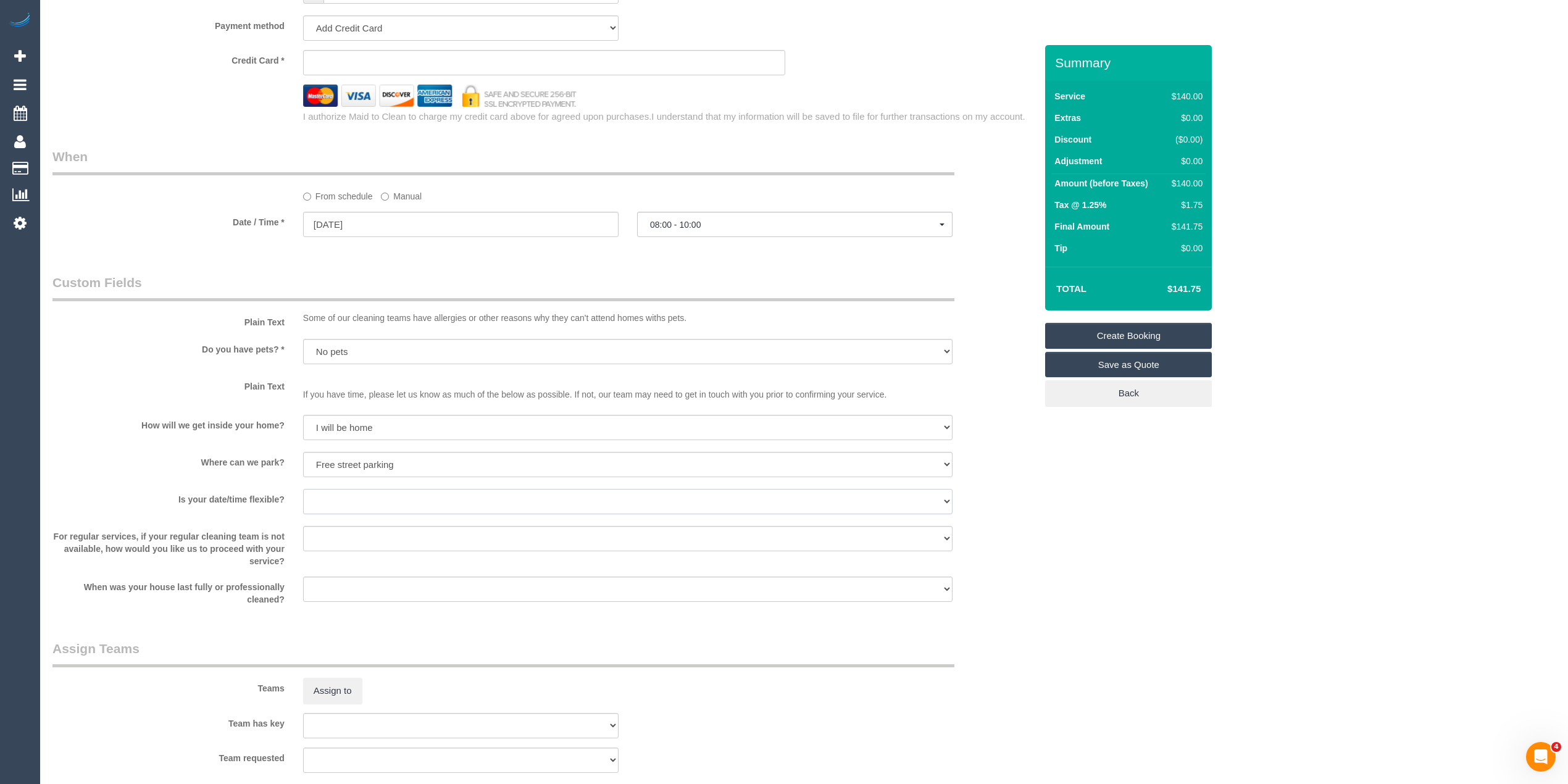
click at [356, 495] on select "Yes - date and time Yes - date but not time Yes - time but not date No - No fle…" at bounding box center [627, 501] width 649 height 25
select select "number:23"
click at [303, 489] on select "Yes - date and time Yes - date but not time Yes - time but not date No - No fle…" at bounding box center [627, 501] width 649 height 25
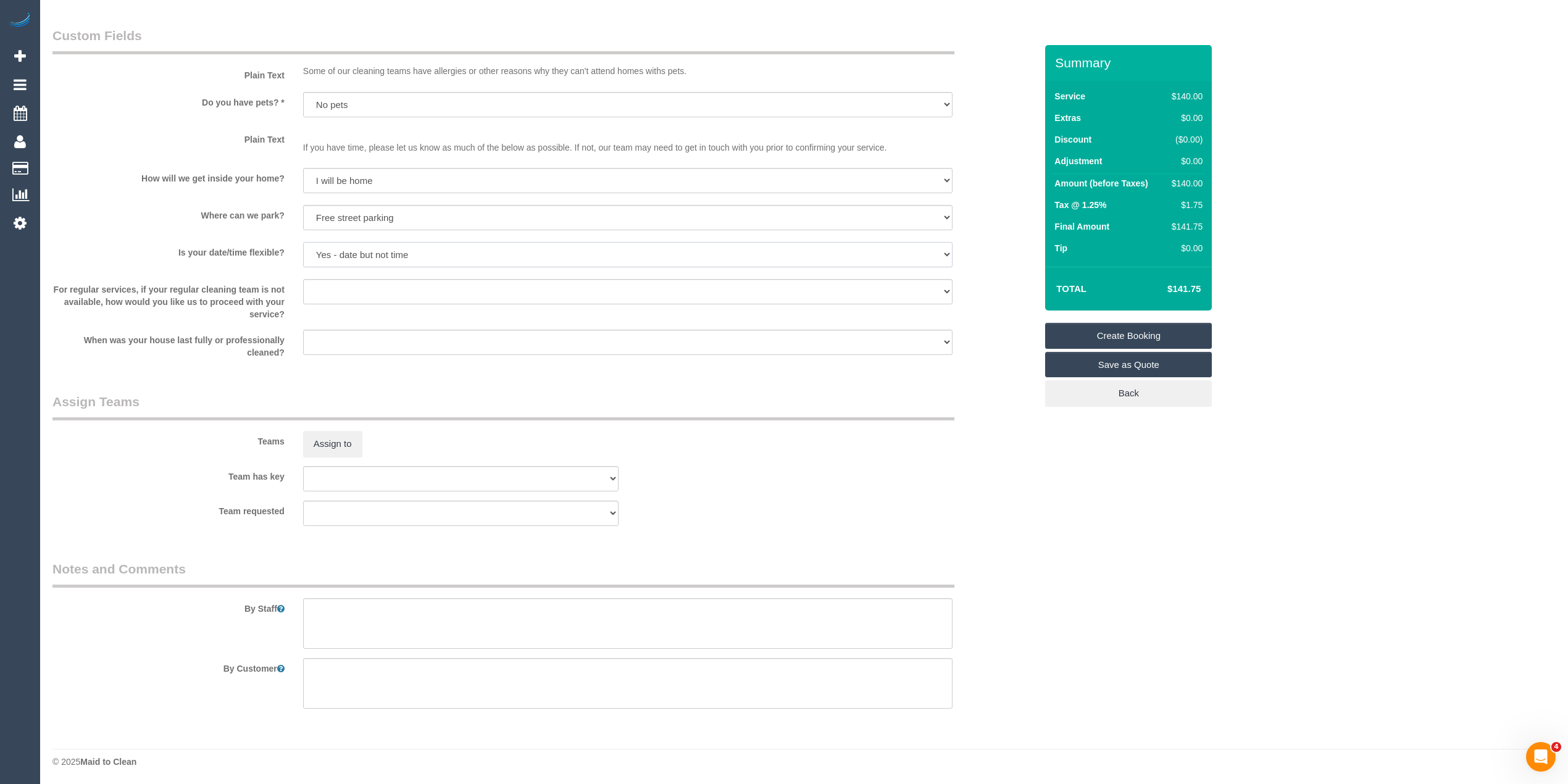
scroll to position [1483, 0]
click at [436, 621] on textarea at bounding box center [627, 623] width 649 height 50
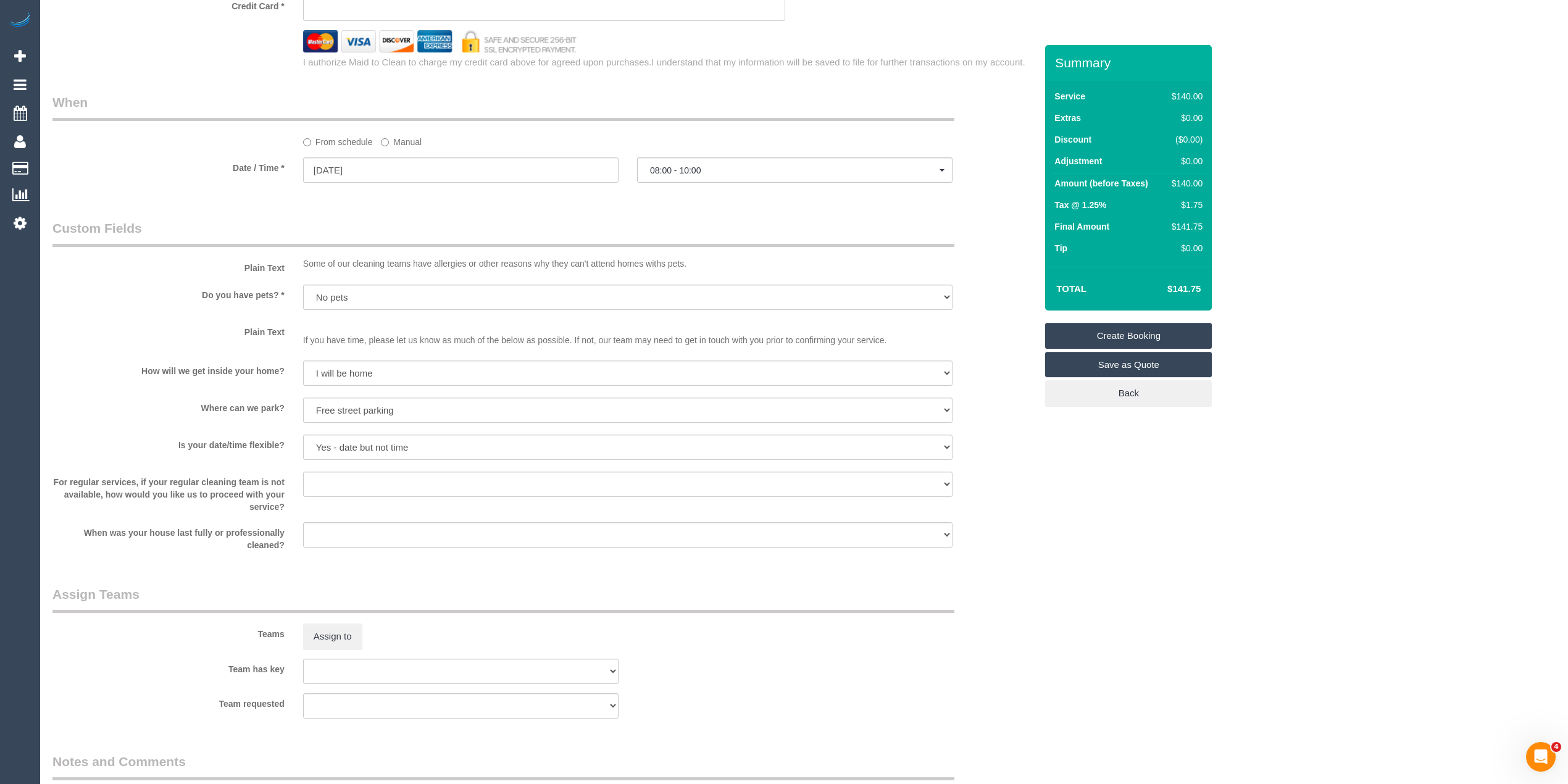
scroll to position [1317, 0]
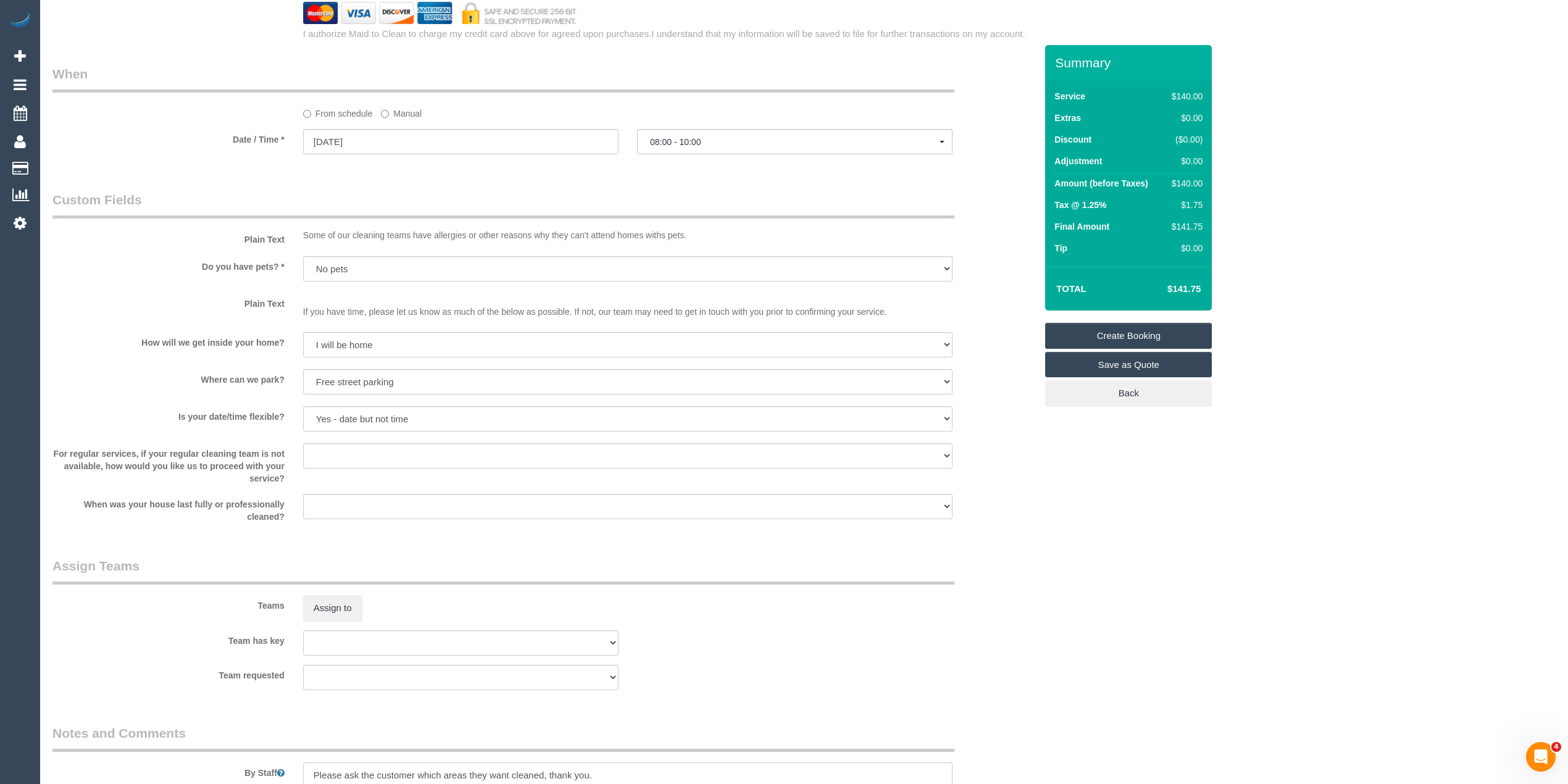
type textarea "Please ask the customer which areas they want cleaned, thank you."
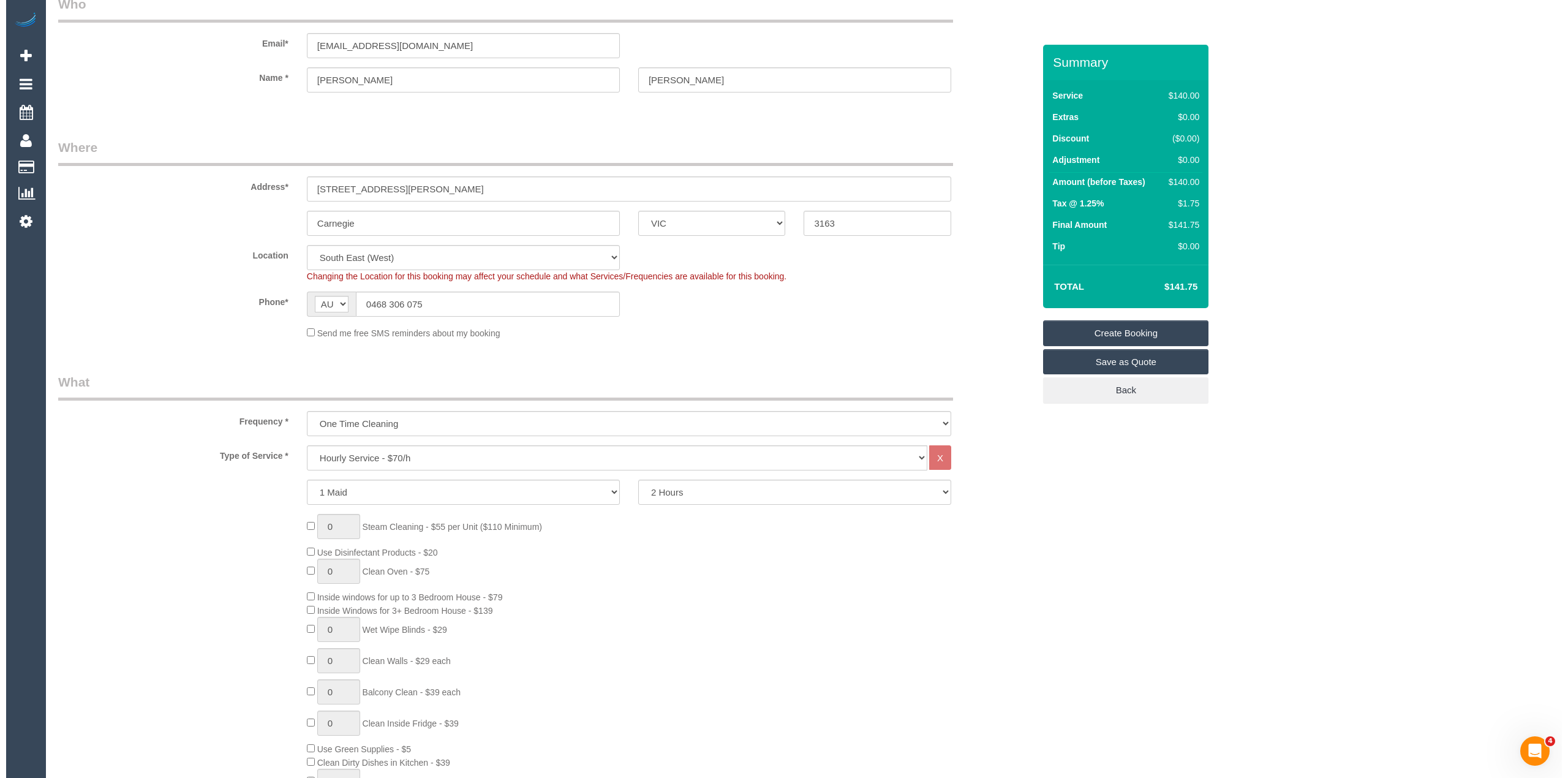
scroll to position [0, 0]
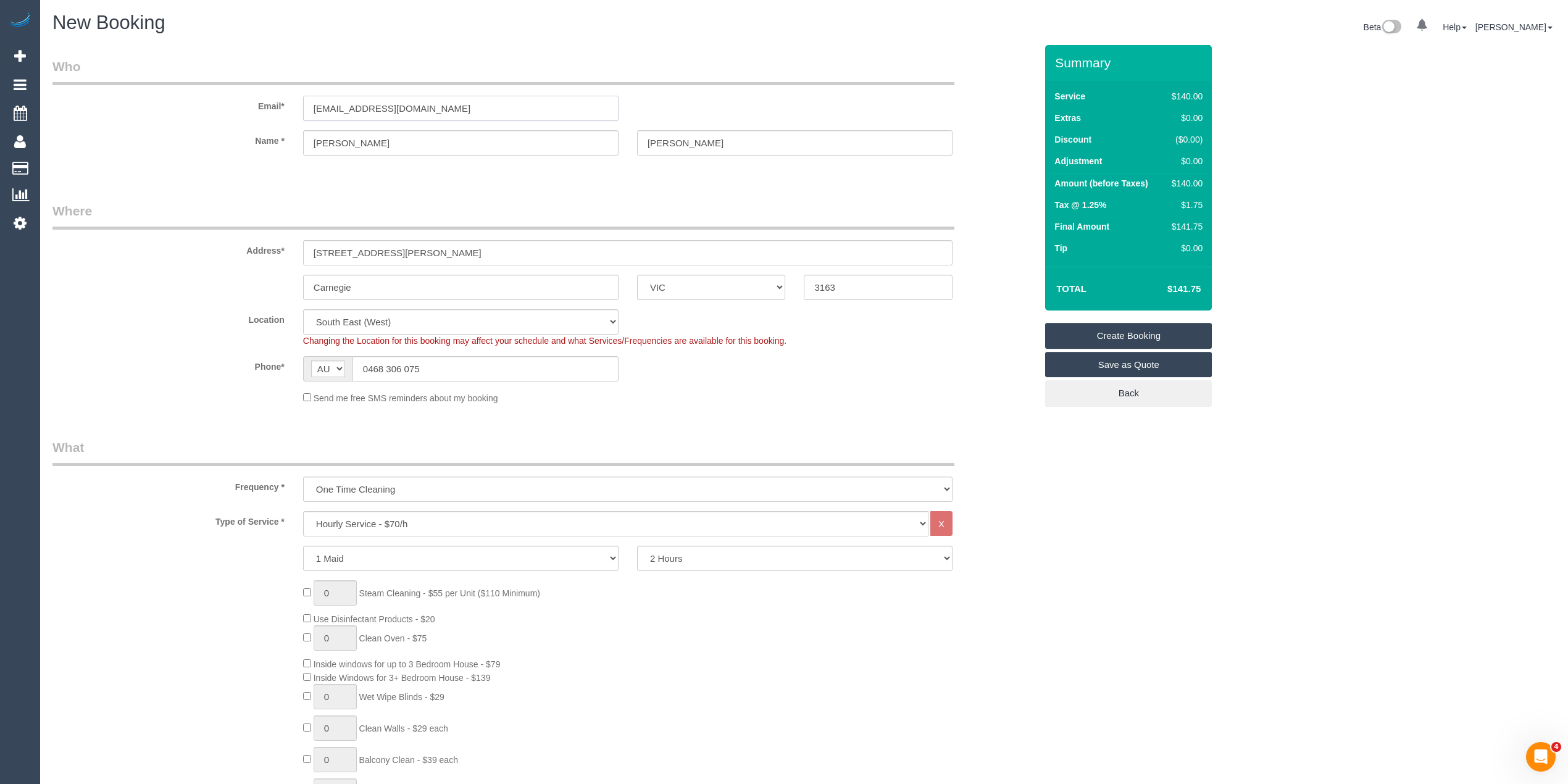
drag, startPoint x: 452, startPoint y: 107, endPoint x: 222, endPoint y: 102, distance: 230.1
click at [222, 102] on div "Email* molliezacharchuk1@gmail.com" at bounding box center [544, 89] width 1002 height 63
click at [1147, 334] on link "Create Booking" at bounding box center [1128, 336] width 166 height 26
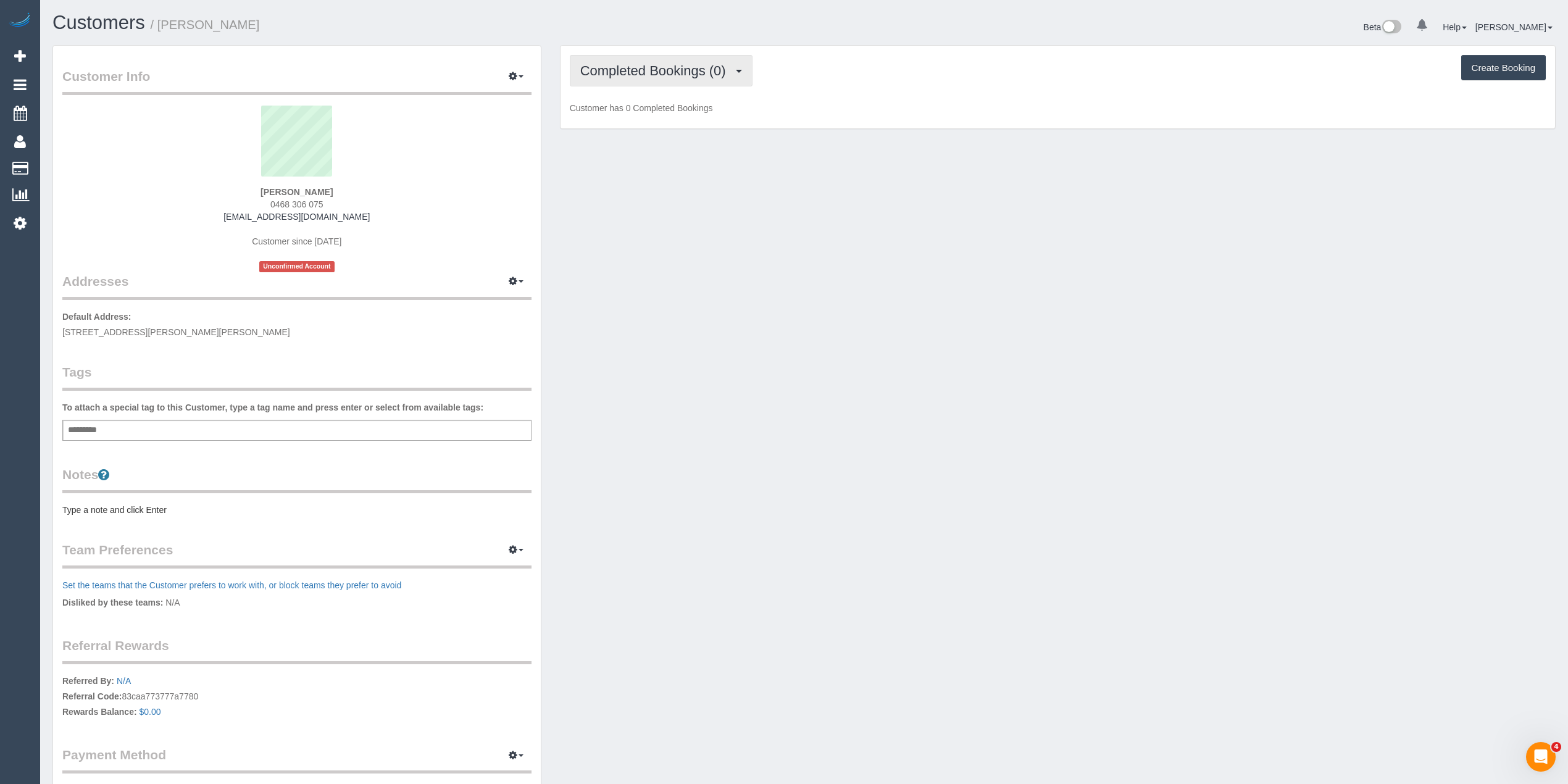
click at [627, 73] on span "Completed Bookings (0)" at bounding box center [656, 71] width 152 height 16
click at [658, 114] on link "Upcoming Bookings (1)" at bounding box center [634, 115] width 128 height 16
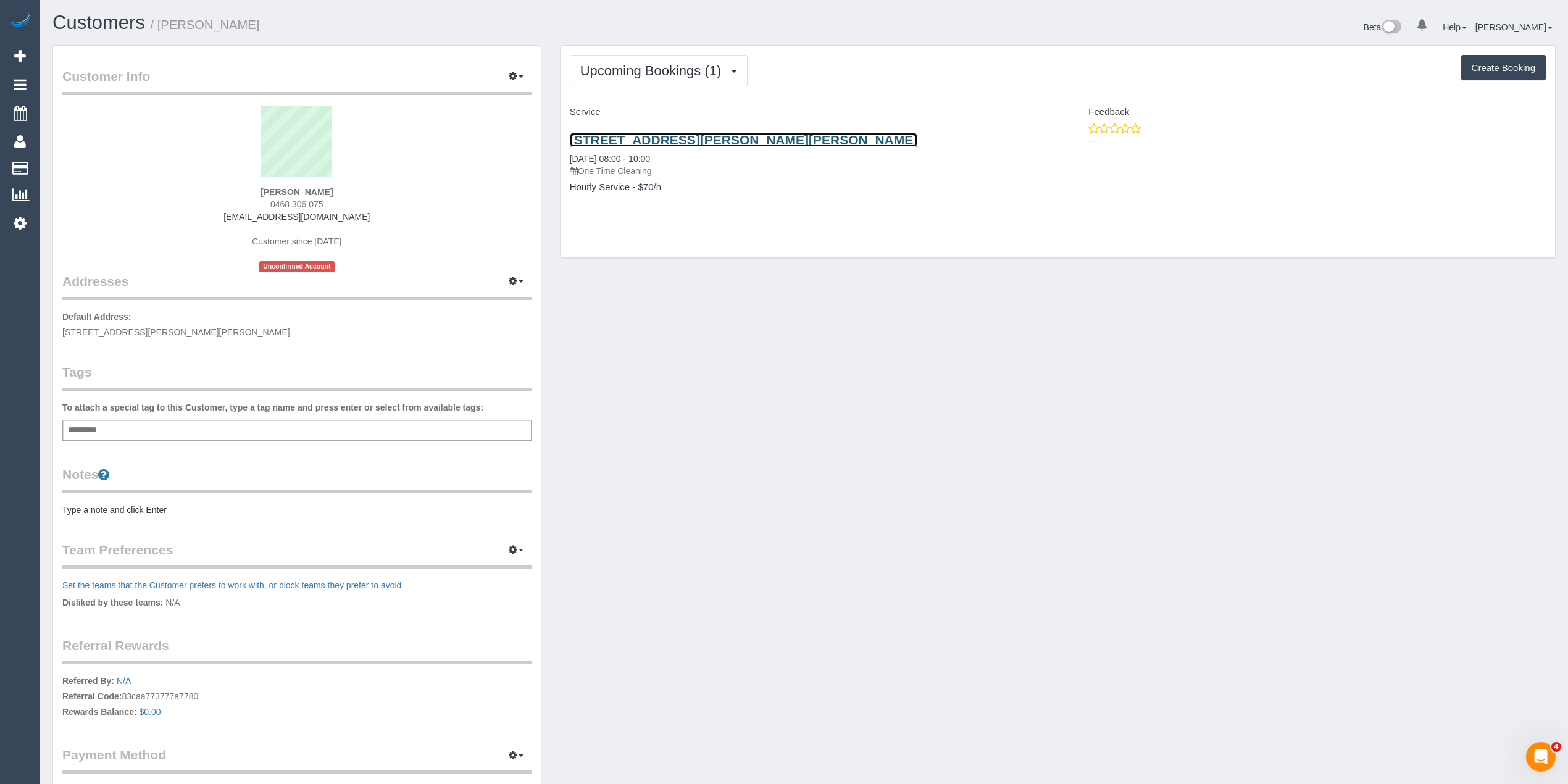
click at [672, 144] on link "2/1264 Glen Huntly Road, Carnegie, VIC 3163" at bounding box center [744, 140] width 348 height 14
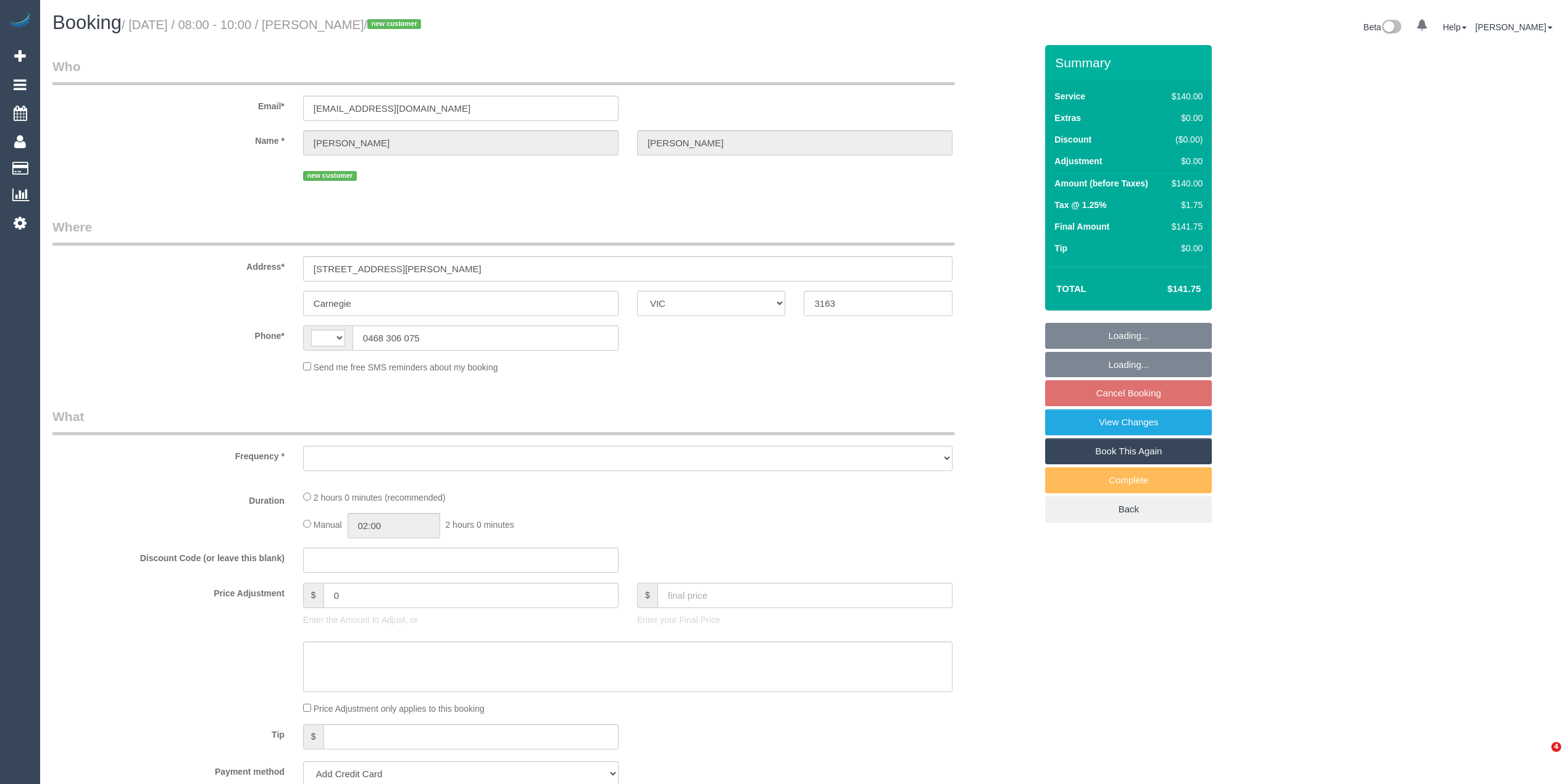
select select "VIC"
select select "object:284"
select select "string:AU"
select select "string:stripe-pm_1S8UAS2GScqysDRVydoE6NlQ"
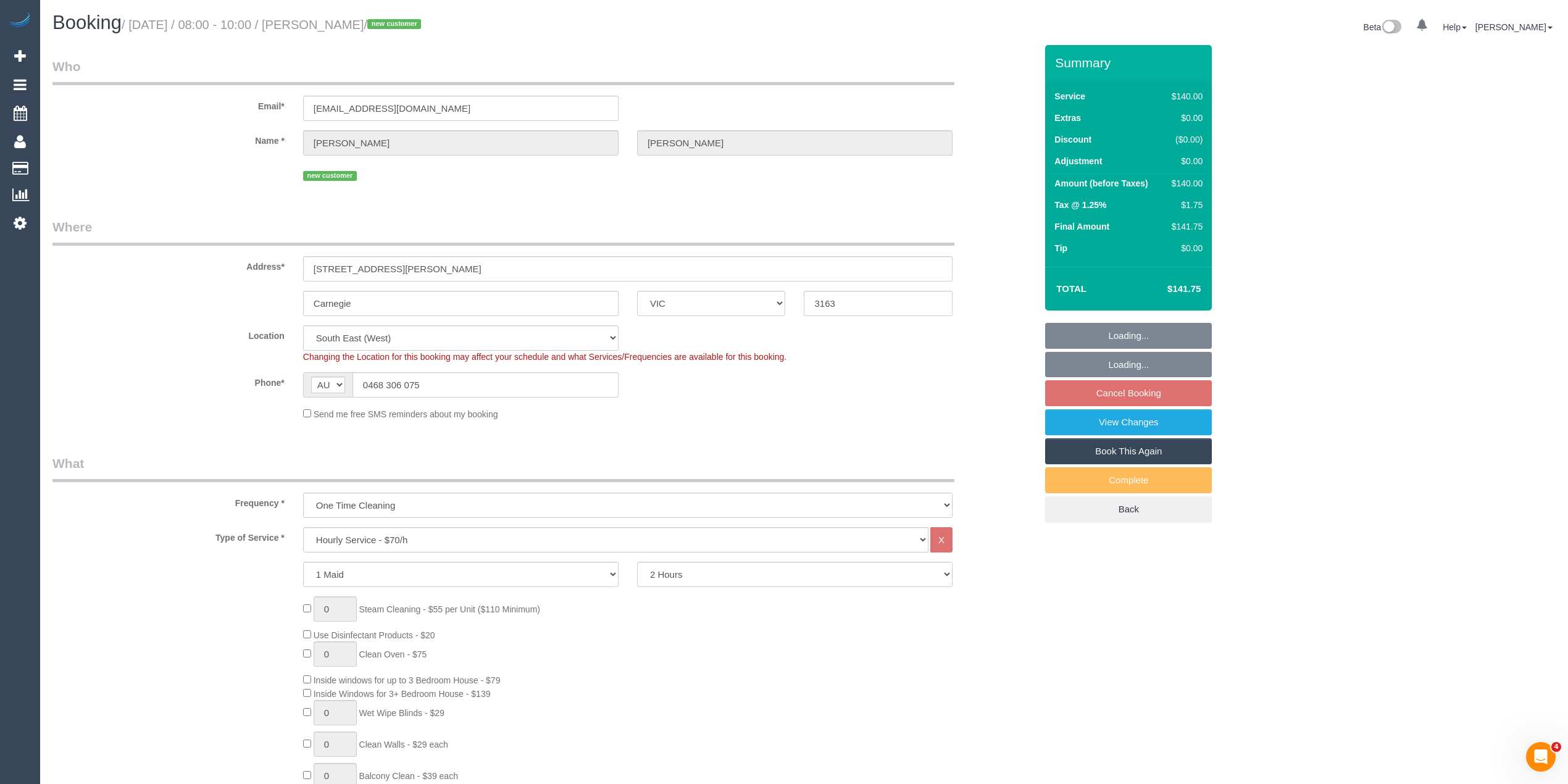
select select "number:28"
select select "number:14"
select select "number:19"
select select "number:23"
select select "object:848"
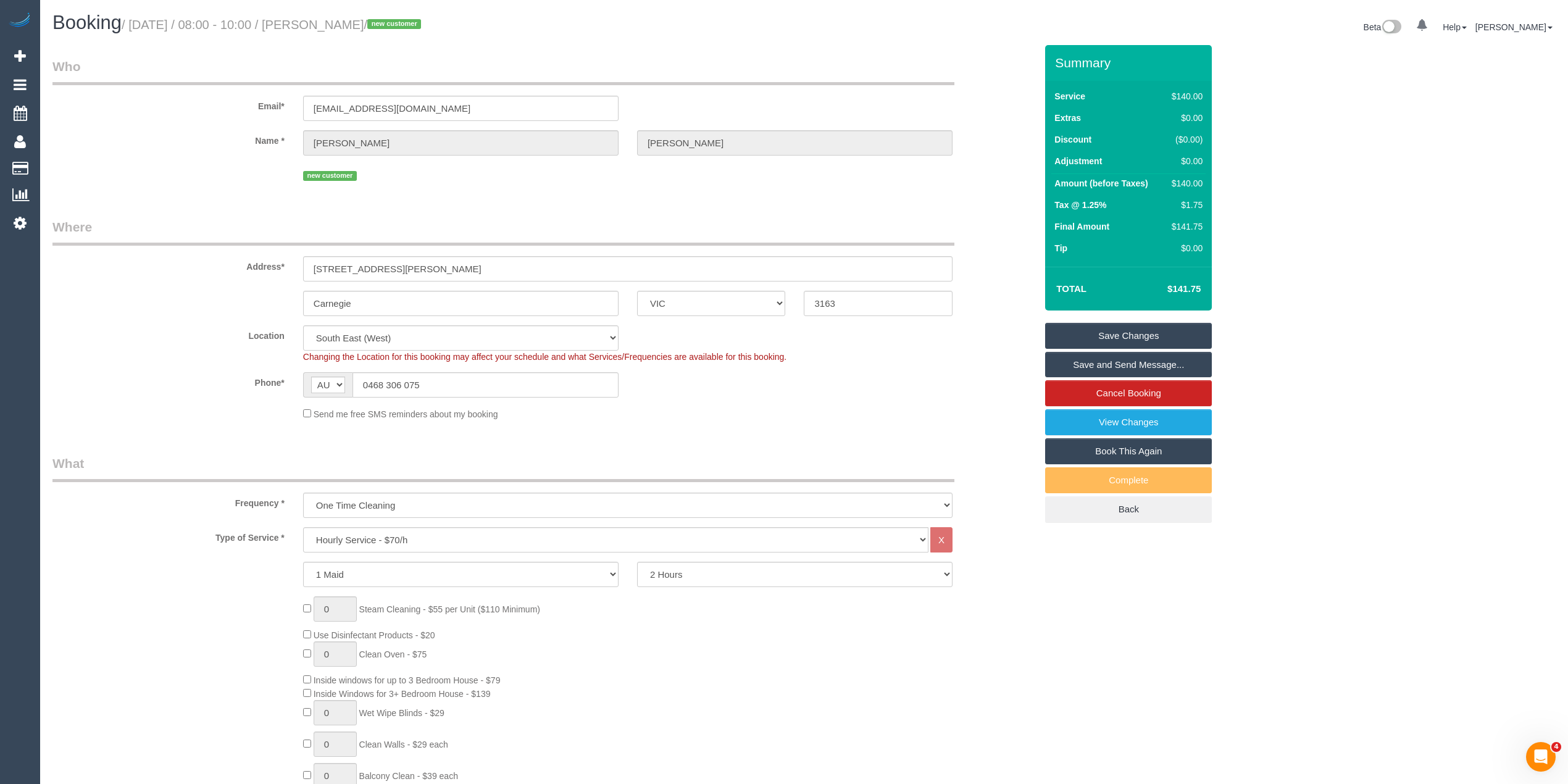
select select "spot2"
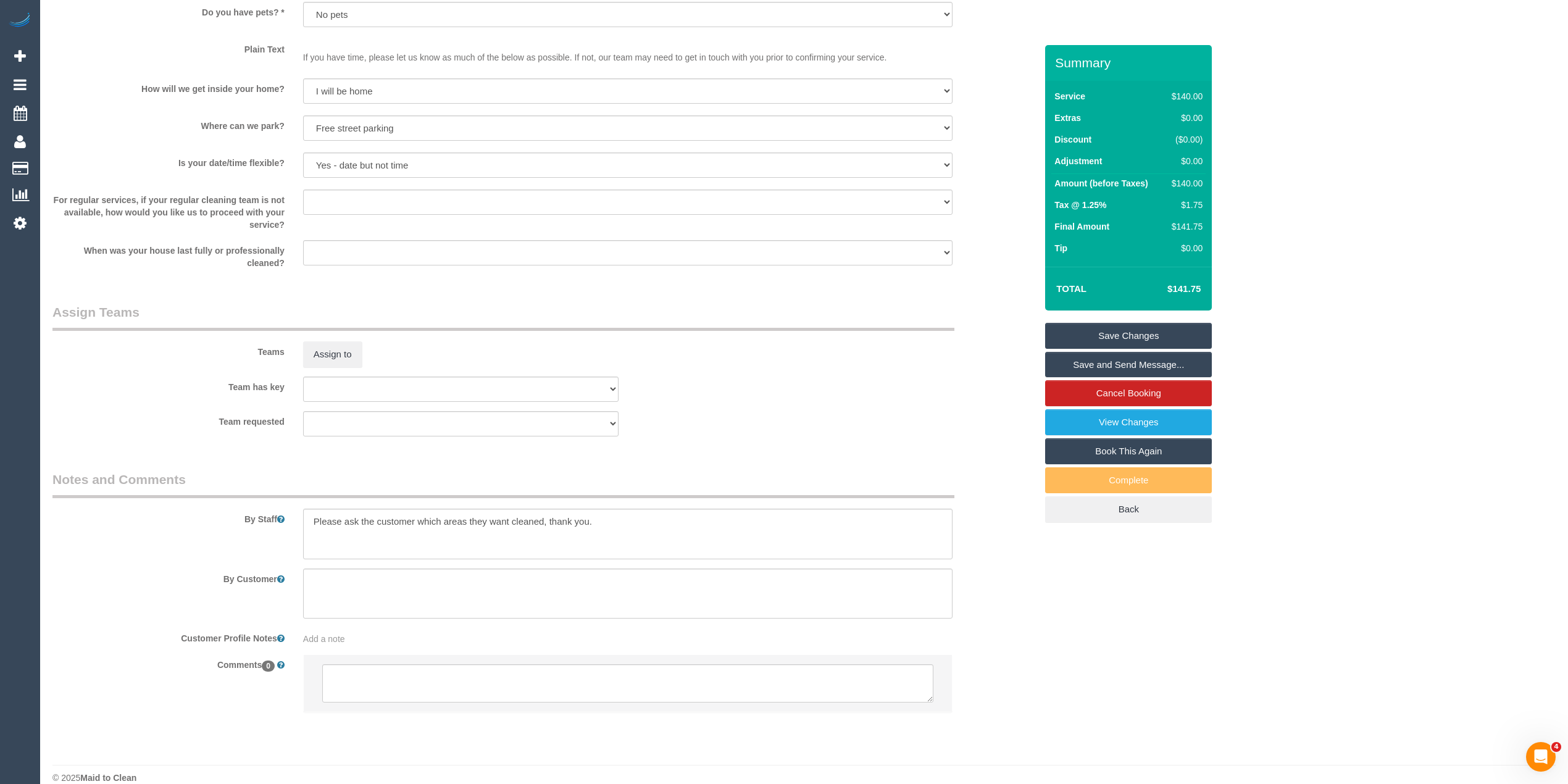
scroll to position [1534, 0]
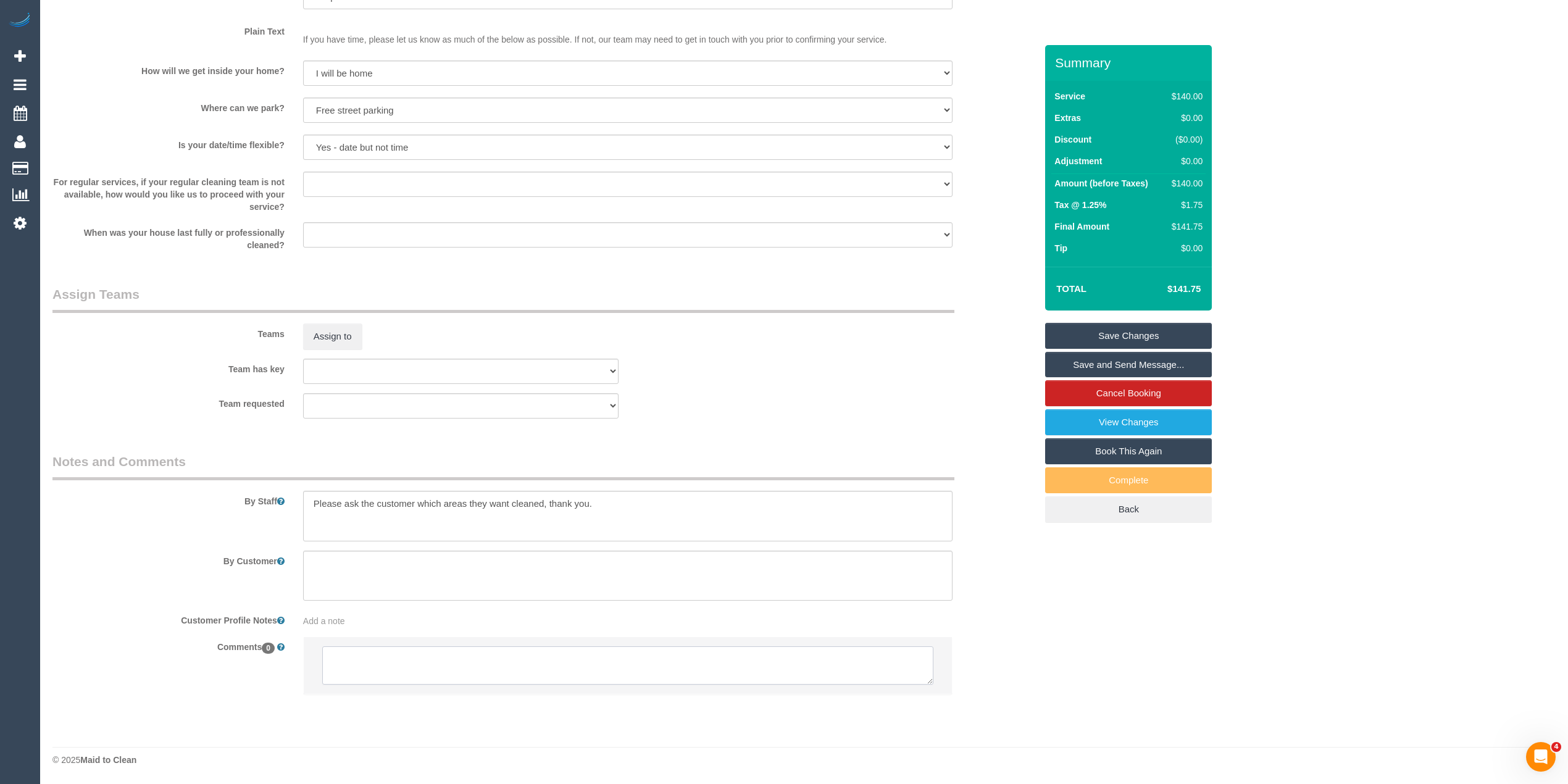
click at [453, 662] on textarea at bounding box center [628, 665] width 611 height 38
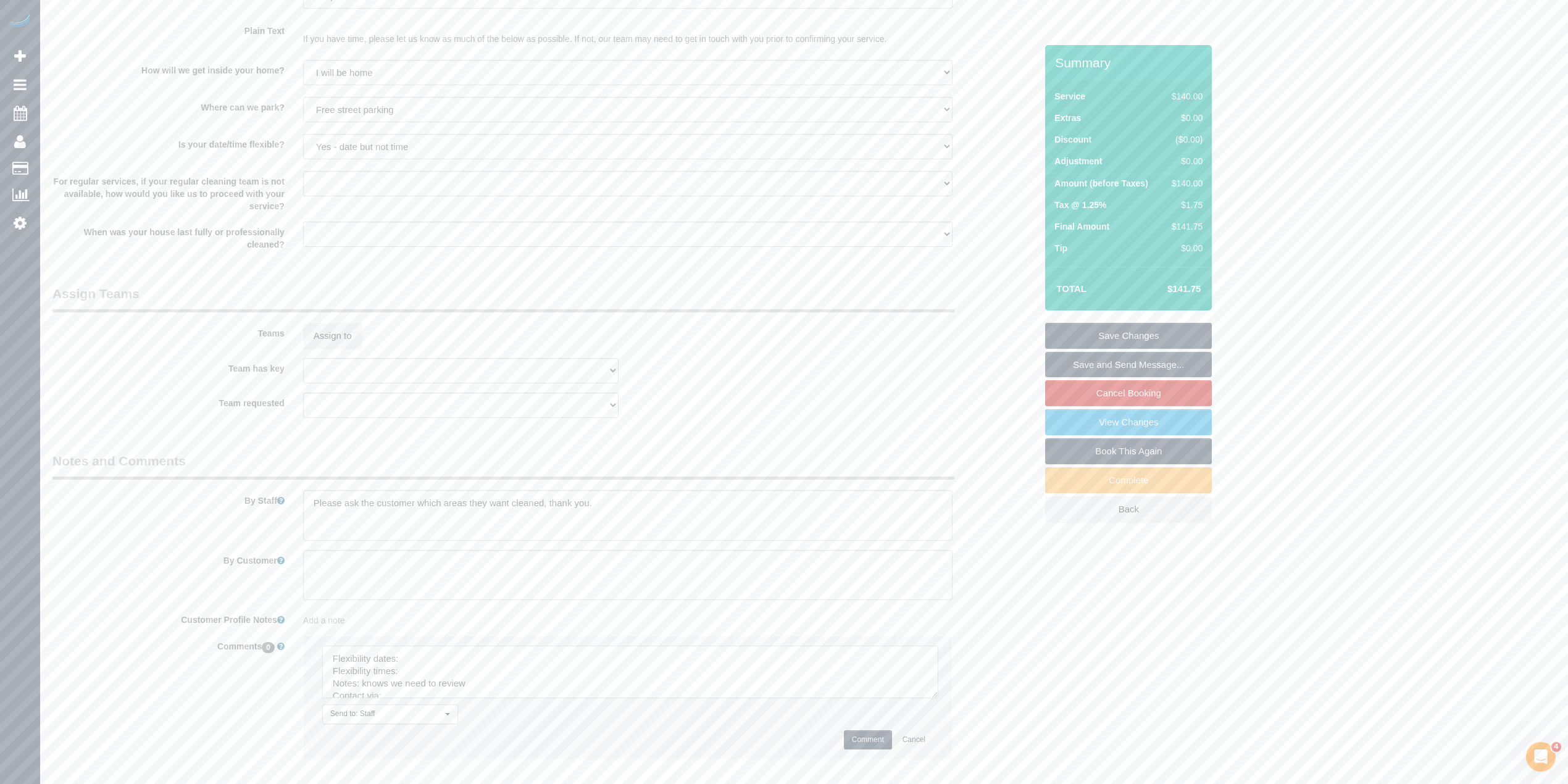
drag, startPoint x: 923, startPoint y: 674, endPoint x: 677, endPoint y: 694, distance: 246.8
click at [939, 699] on textarea at bounding box center [631, 671] width 616 height 52
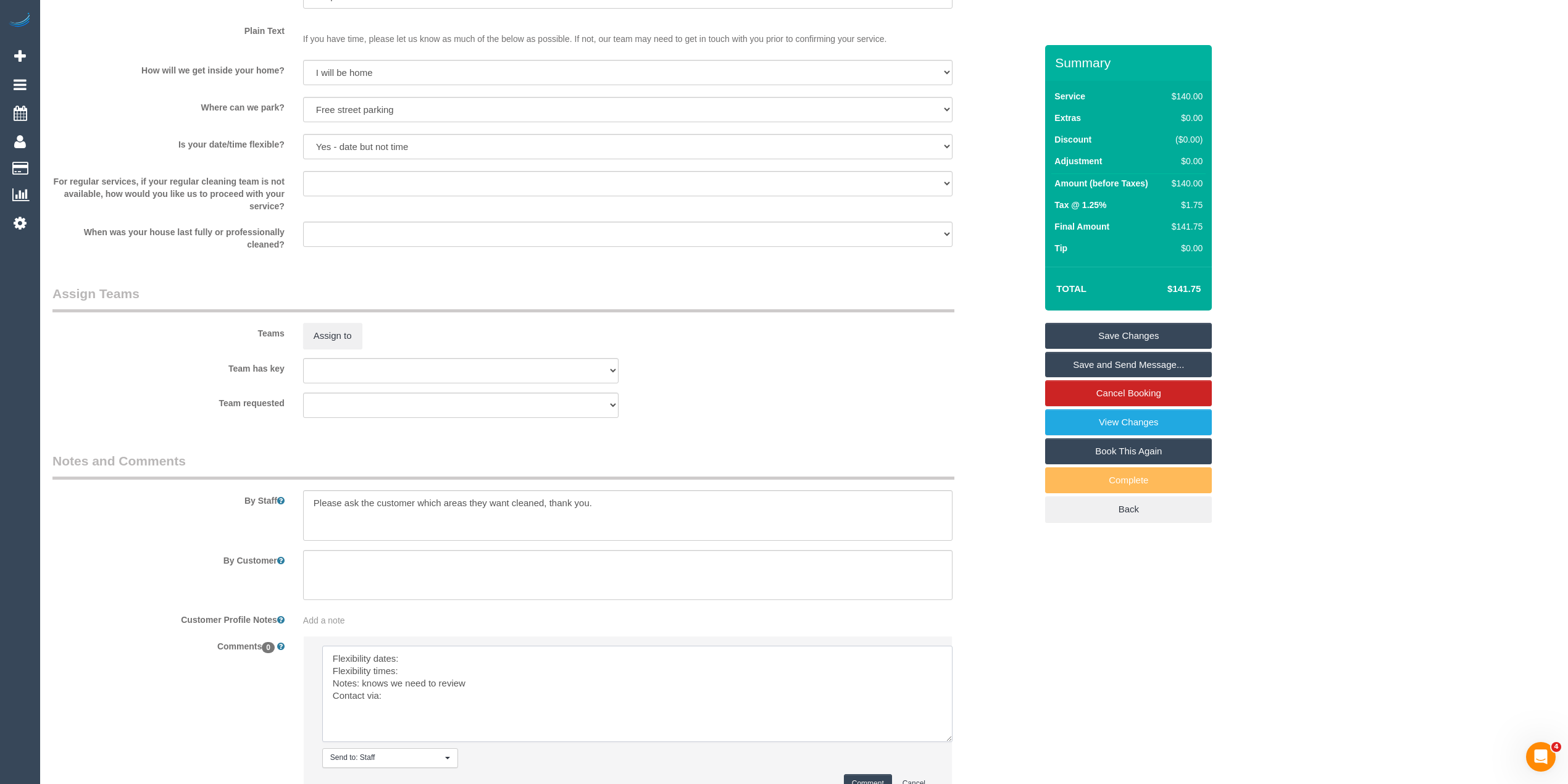
click at [435, 660] on textarea at bounding box center [638, 693] width 631 height 96
click at [433, 670] on textarea at bounding box center [638, 693] width 631 height 96
click at [410, 700] on textarea at bounding box center [638, 693] width 631 height 96
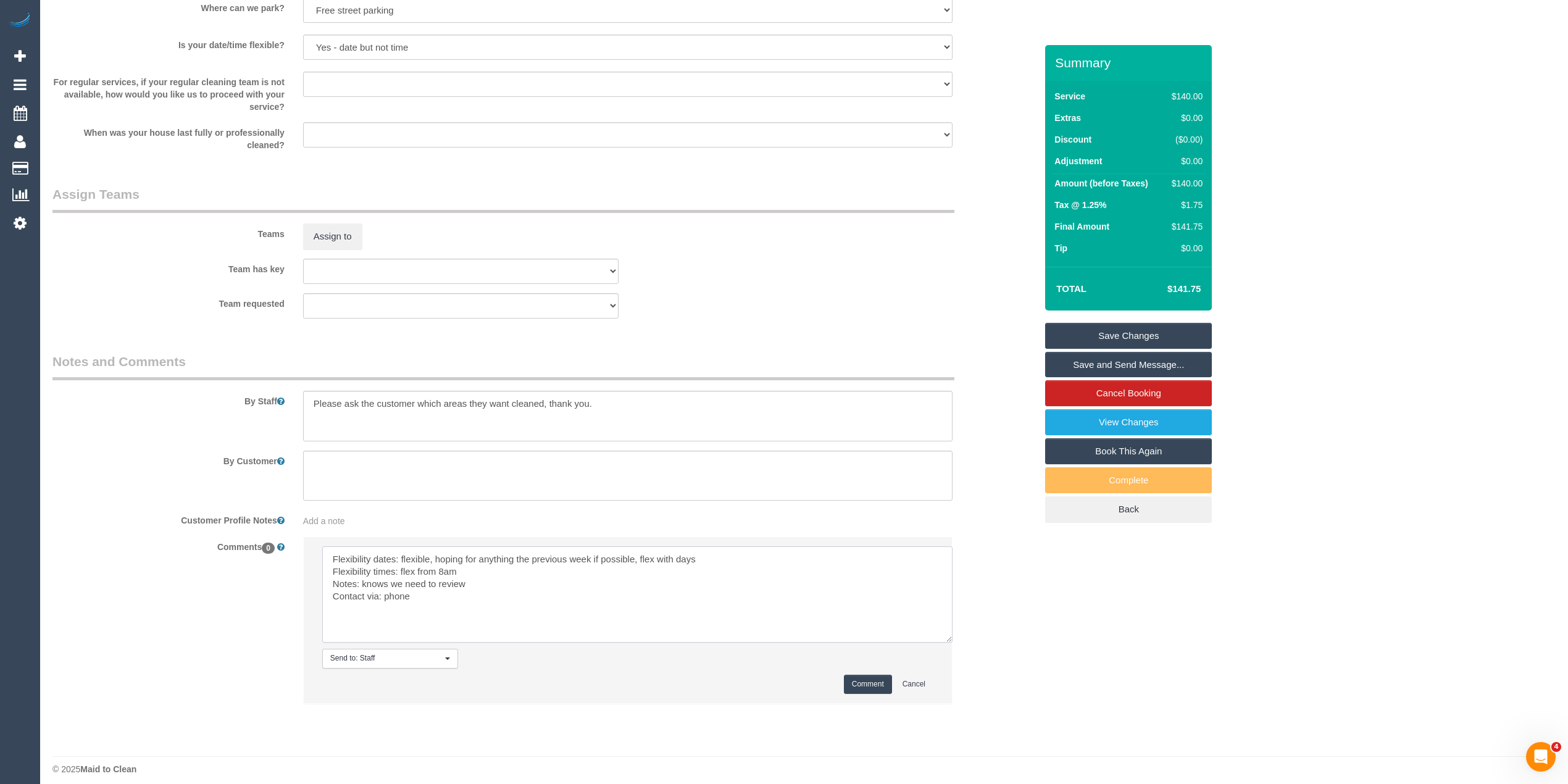
scroll to position [1643, 0]
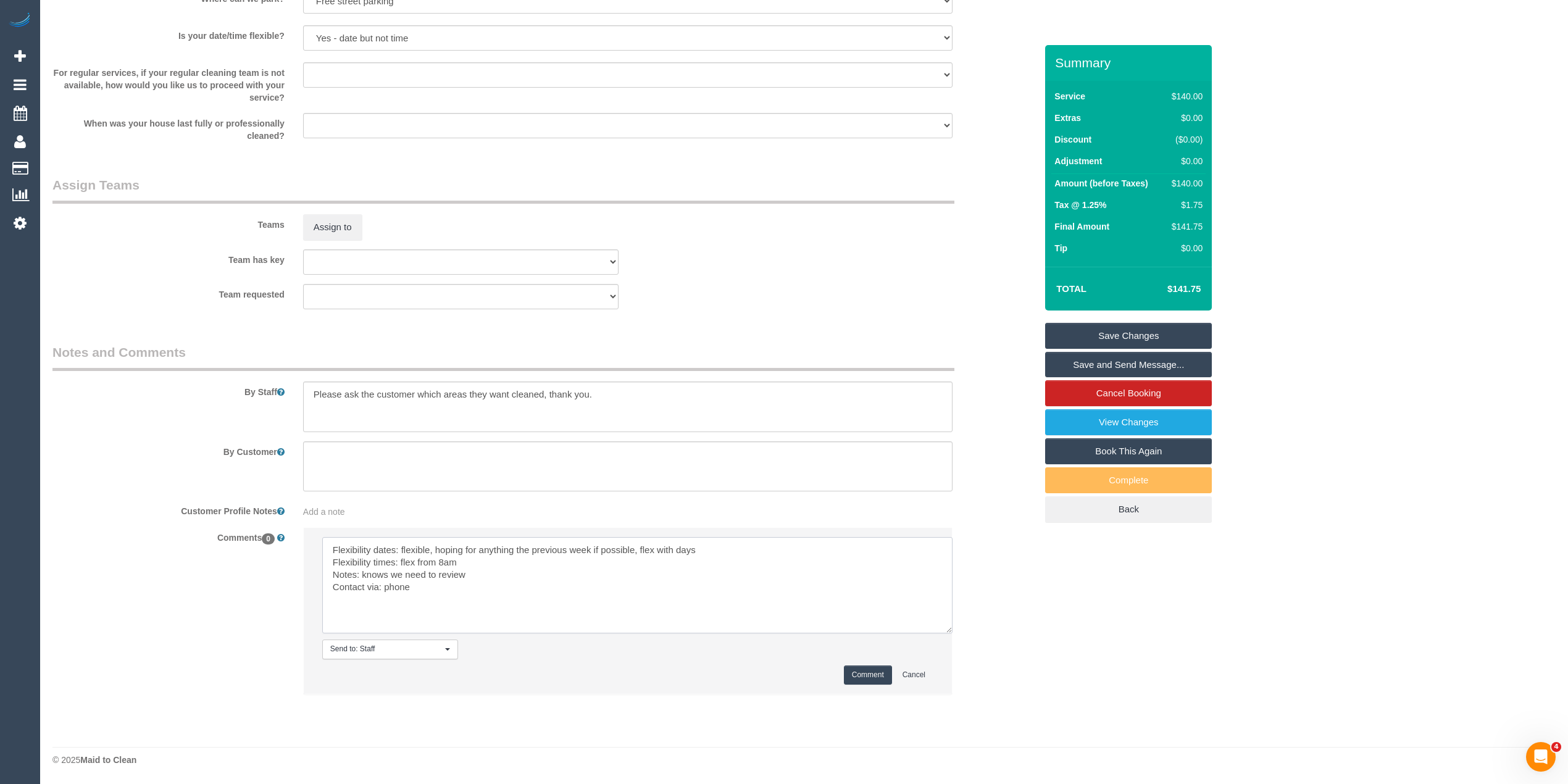
type textarea "Flexibility dates: flexible, hoping for anything the previous week if possible,…"
click at [860, 670] on button "Comment" at bounding box center [868, 675] width 48 height 19
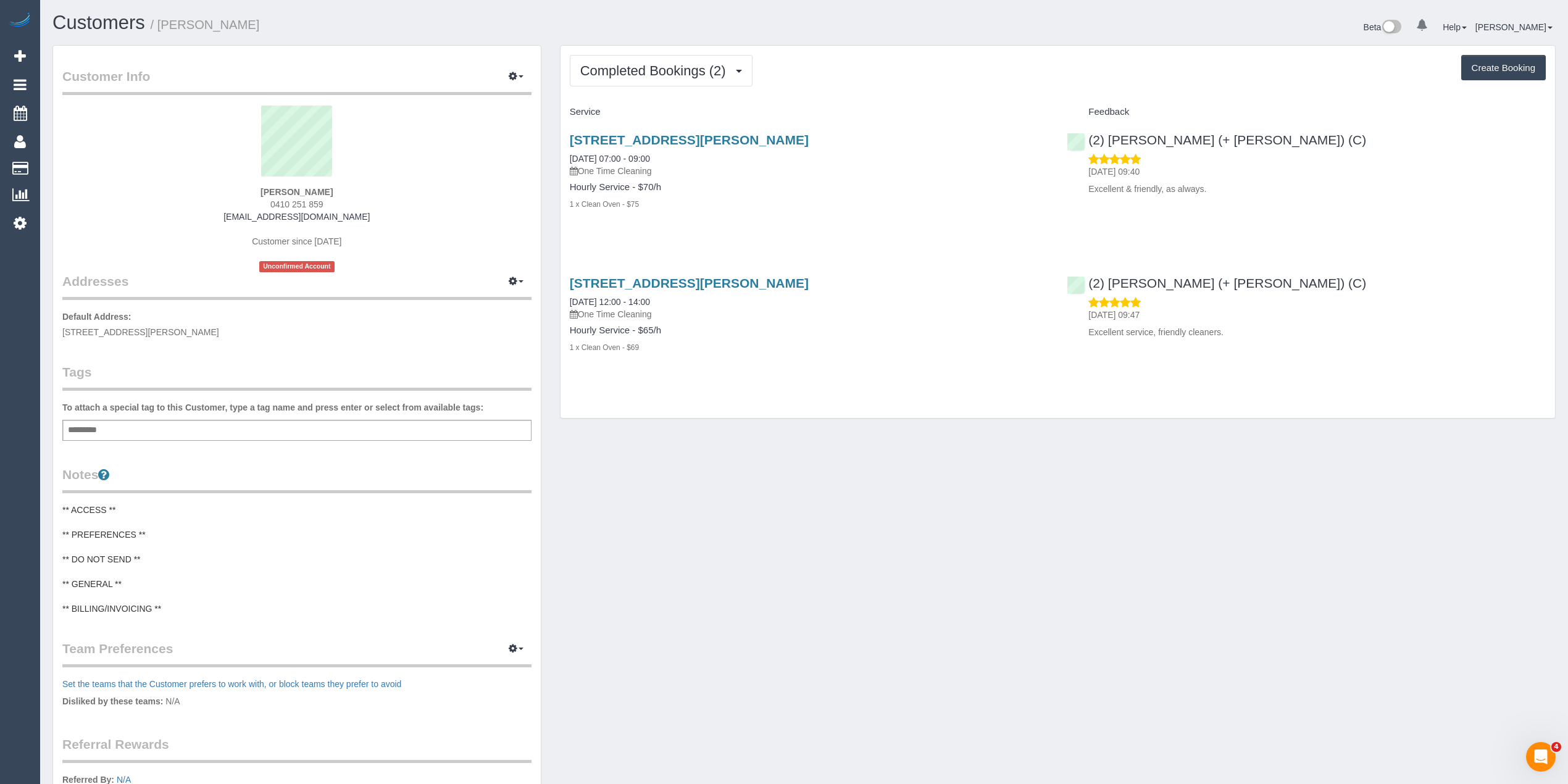
click at [625, 87] on div "Completed Bookings (2) Completed Bookings (2) Upcoming Bookings (1) Cancelled B…" at bounding box center [1058, 232] width 994 height 373
click at [616, 72] on span "Completed Bookings (2)" at bounding box center [656, 71] width 152 height 16
click at [637, 113] on link "Upcoming Bookings (1)" at bounding box center [634, 115] width 128 height 16
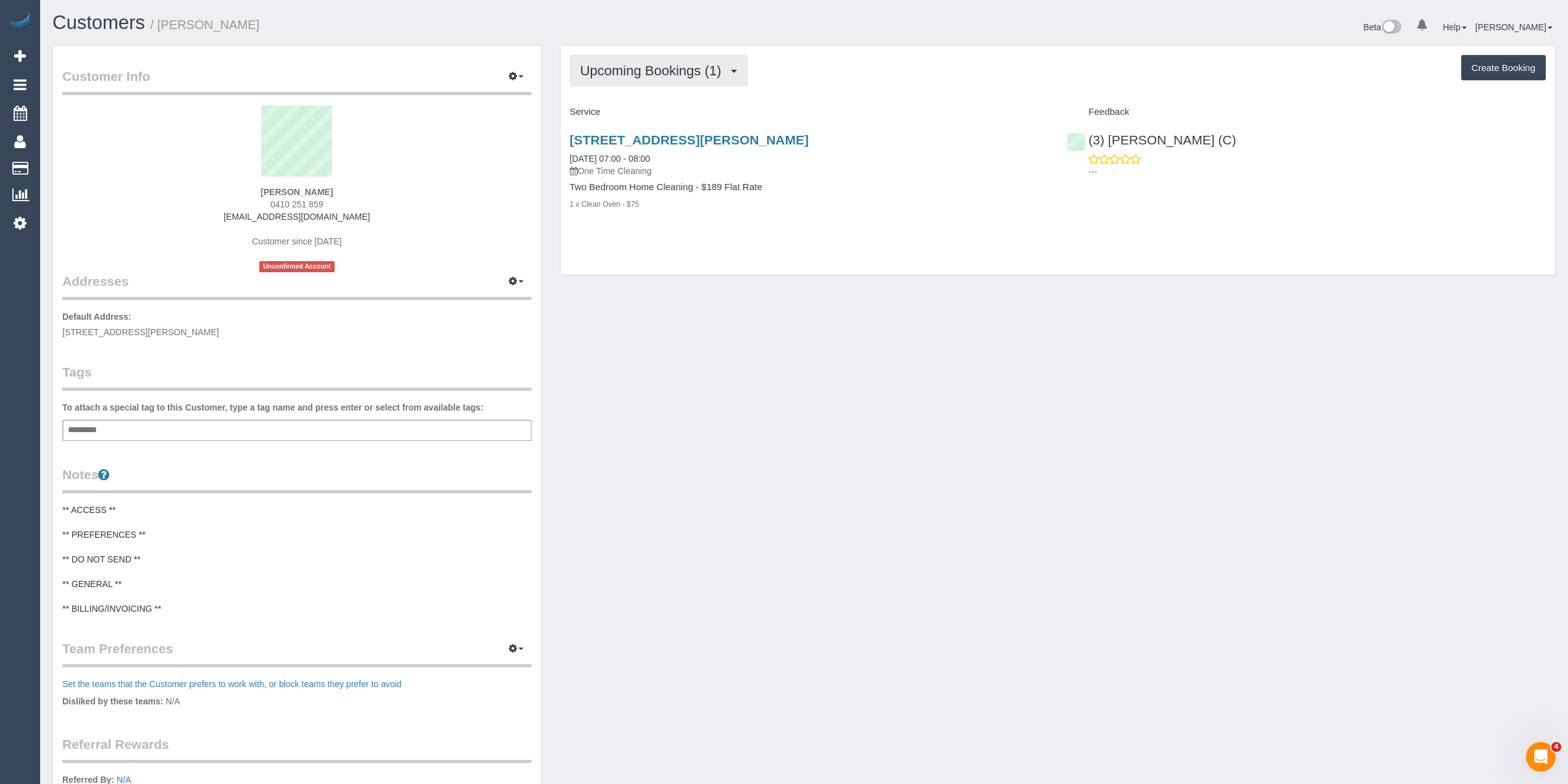
click at [620, 64] on span "Upcoming Bookings (1)" at bounding box center [654, 71] width 148 height 16
click at [883, 60] on div "Upcoming Bookings (1) Completed Bookings (2) Upcoming Bookings (1) Cancelled Bo…" at bounding box center [1058, 71] width 976 height 32
click at [633, 67] on span "Upcoming Bookings (1)" at bounding box center [654, 71] width 148 height 16
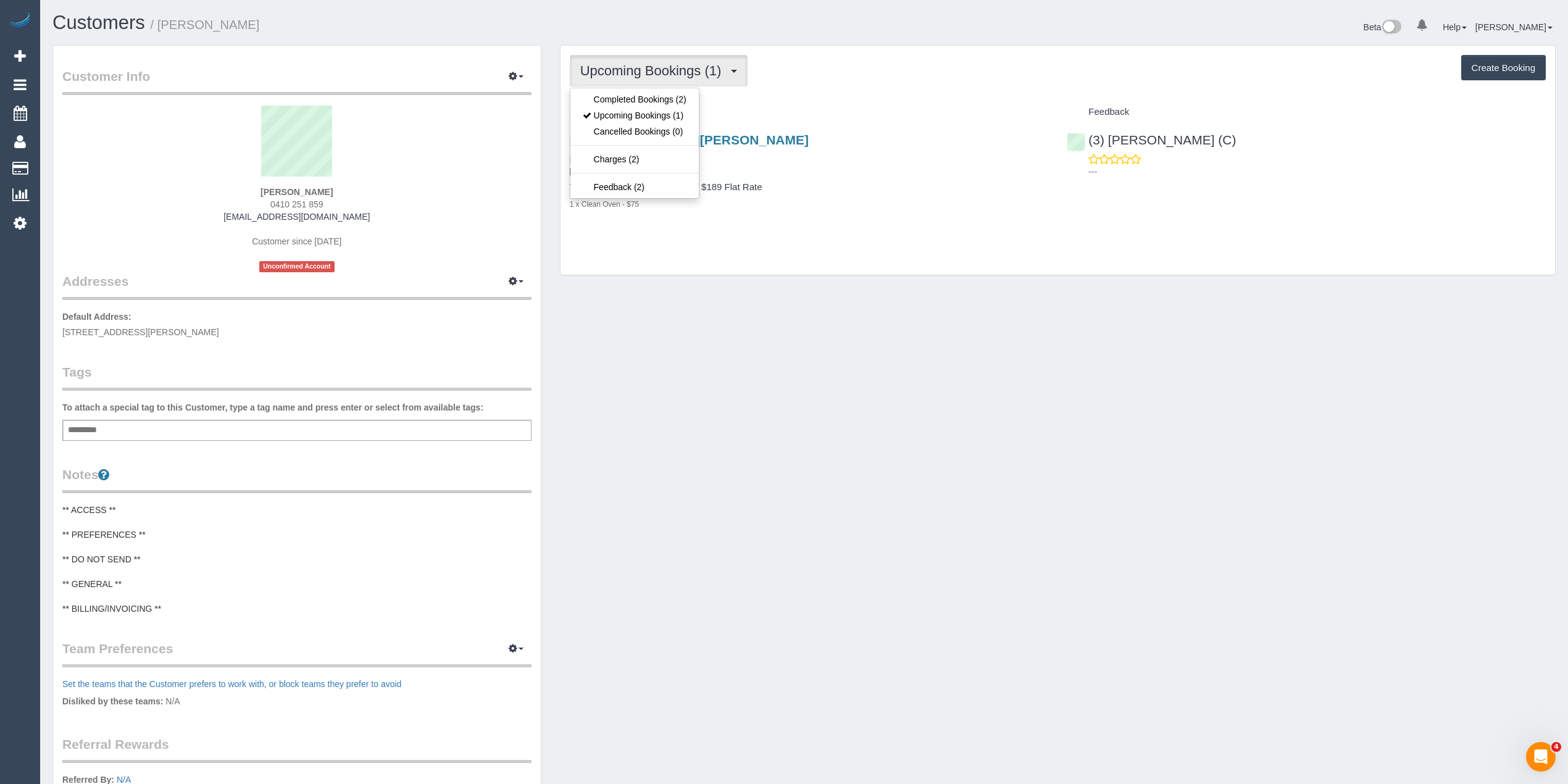
click at [837, 40] on div "Beta 0 Your Notifications You have 0 alerts Help Help Docs Take a Tour Contact …" at bounding box center [1185, 28] width 761 height 33
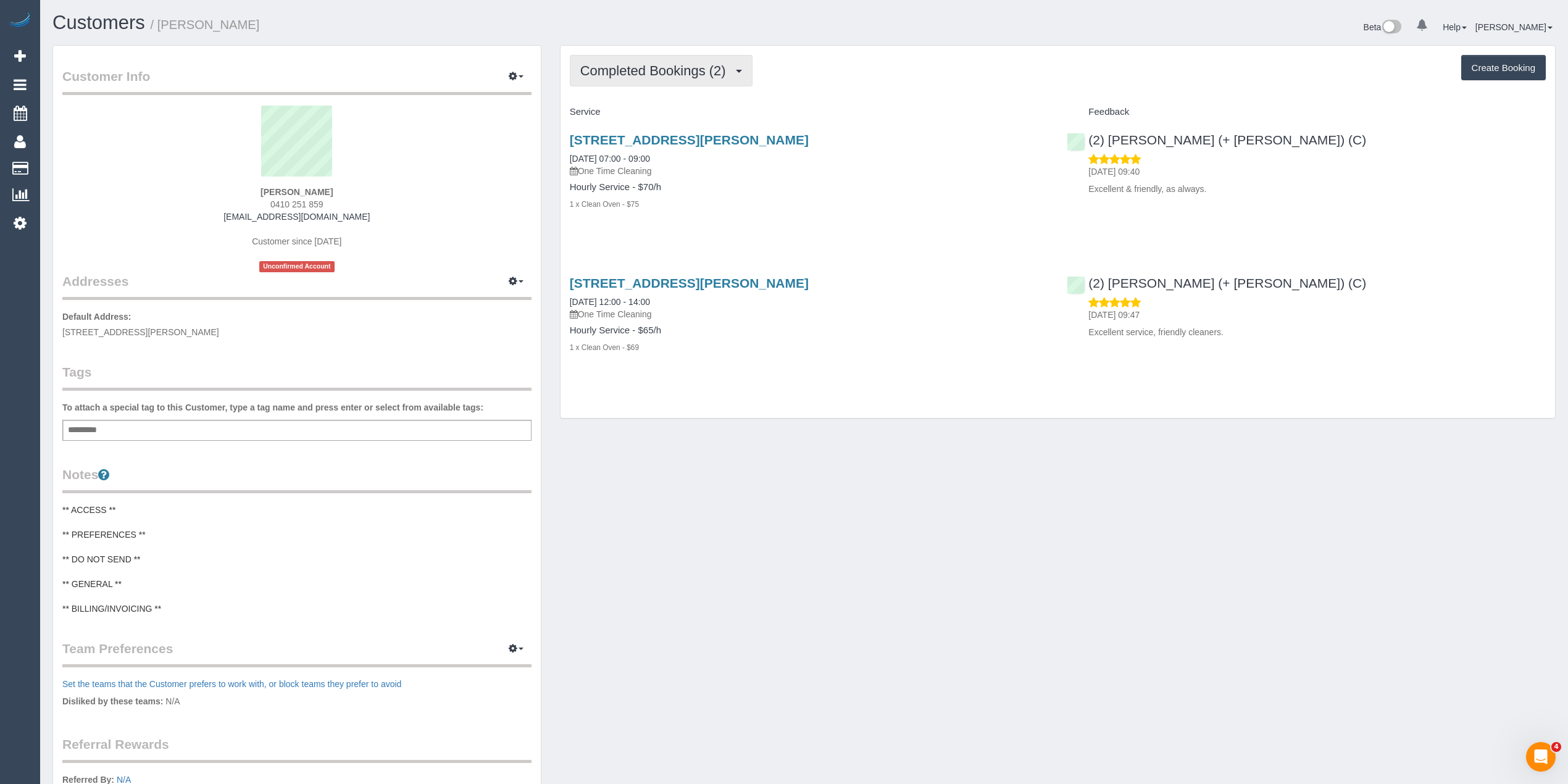
click at [623, 65] on span "Completed Bookings (2)" at bounding box center [656, 71] width 152 height 16
click at [628, 113] on link "Upcoming Bookings (1)" at bounding box center [634, 115] width 128 height 16
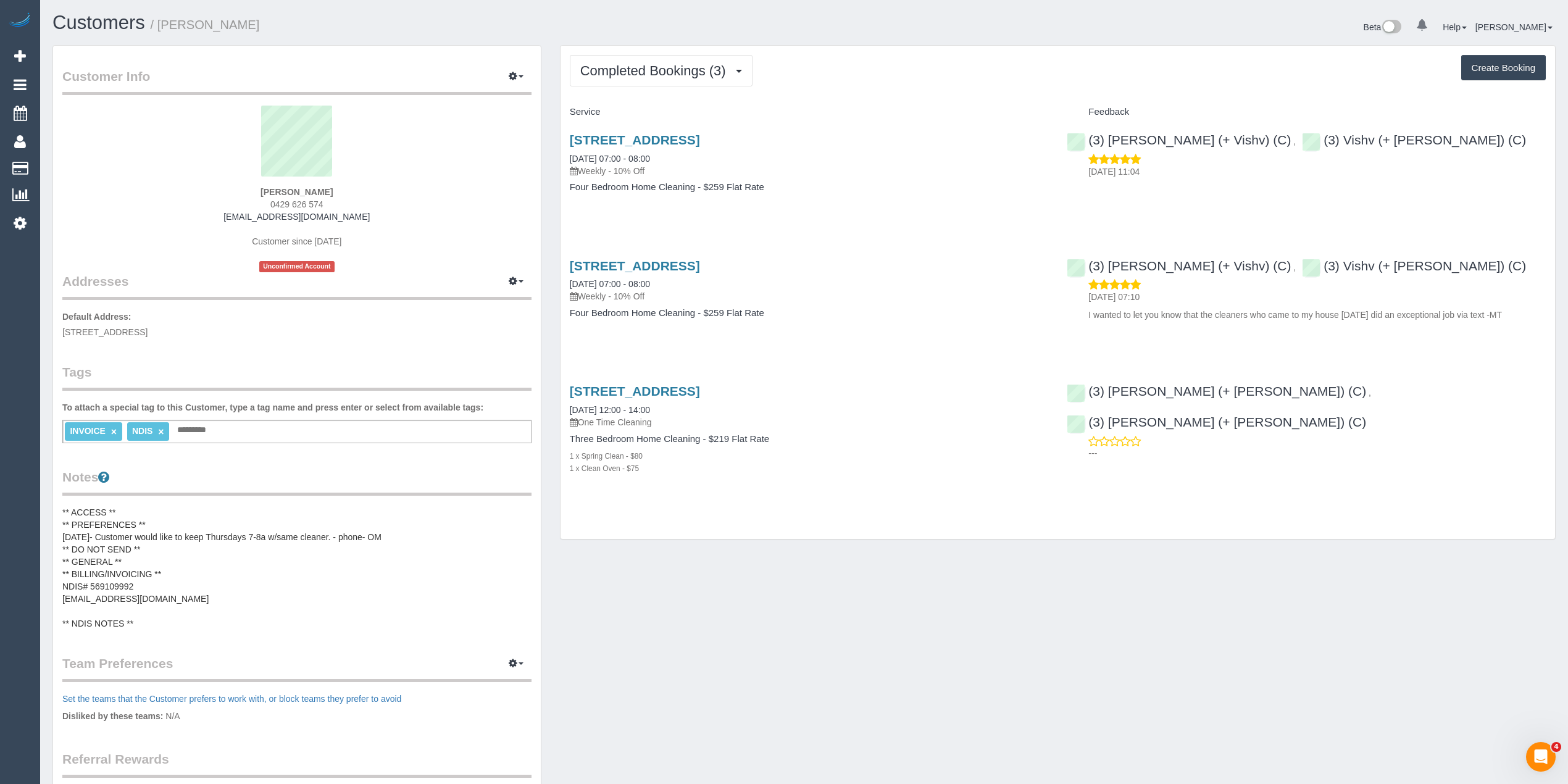
click at [280, 193] on strong "Jane Poxon" at bounding box center [297, 192] width 73 height 10
click at [304, 194] on strong "Jane Poxon" at bounding box center [297, 192] width 73 height 10
copy strong "Jane Poxon"
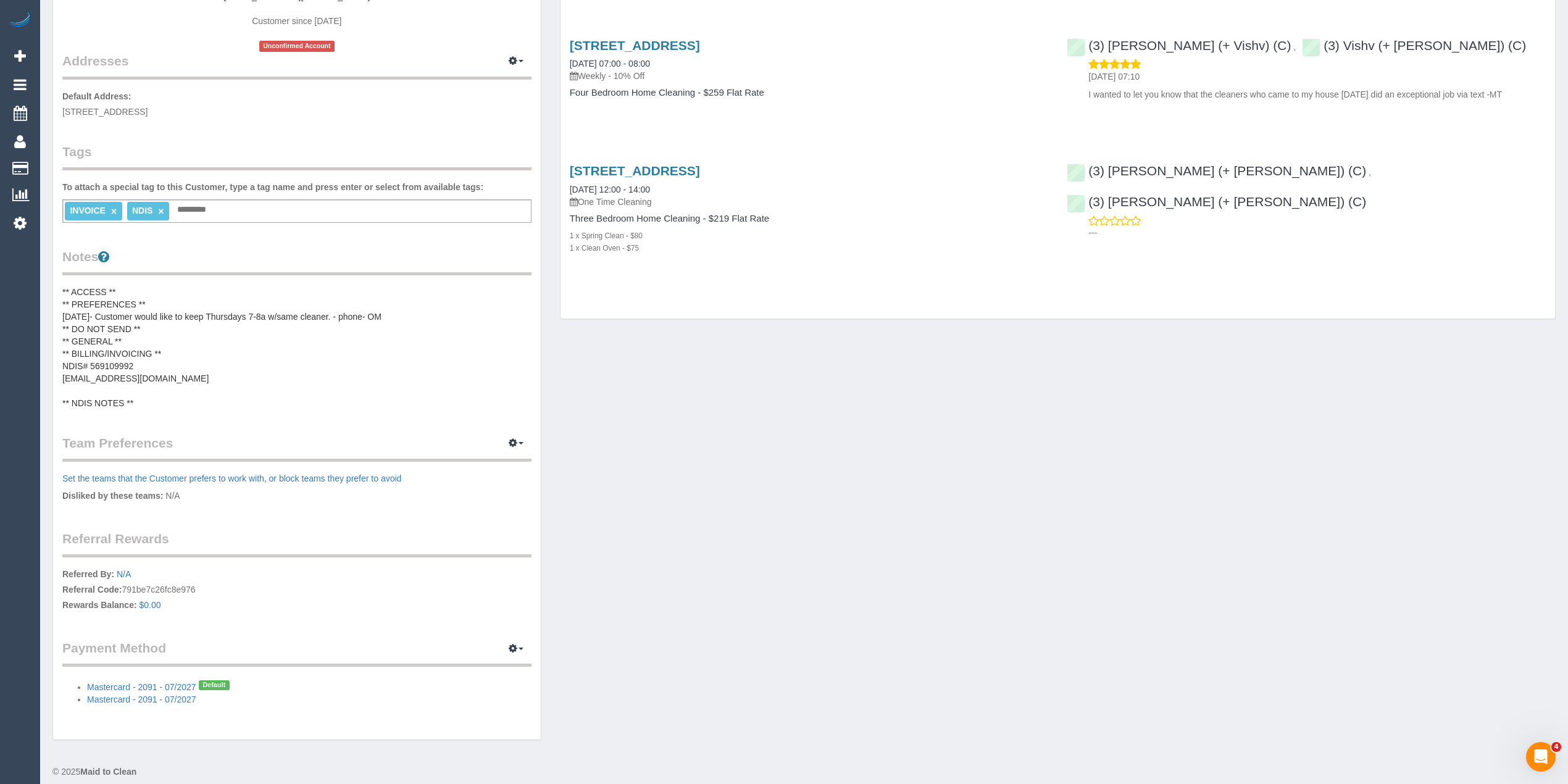
scroll to position [229, 0]
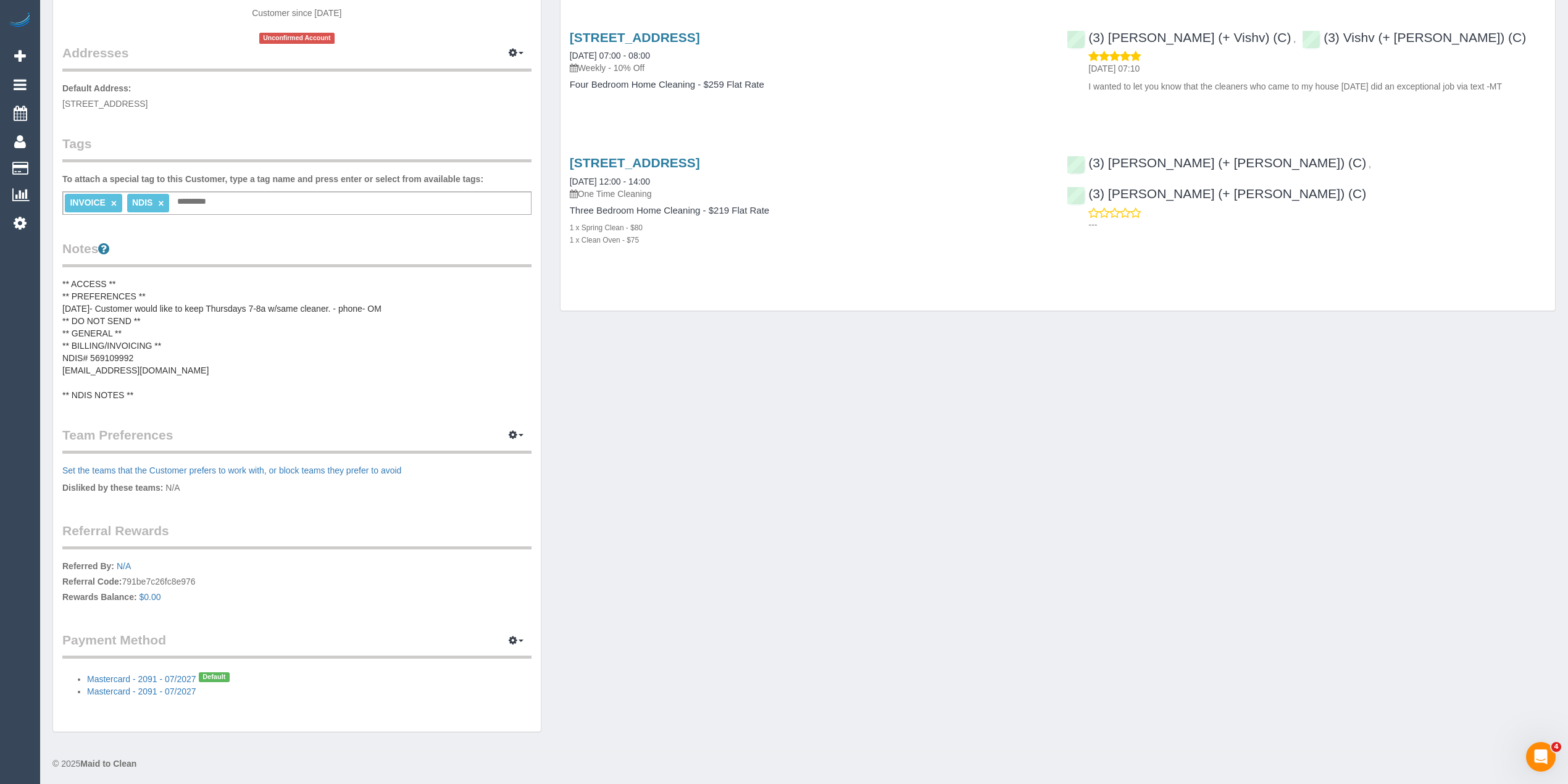
click at [109, 354] on pre "** ACCESS ** ** PREFERENCES ** 22/08/25- Customer would like to keep Thursdays …" at bounding box center [297, 339] width 469 height 124
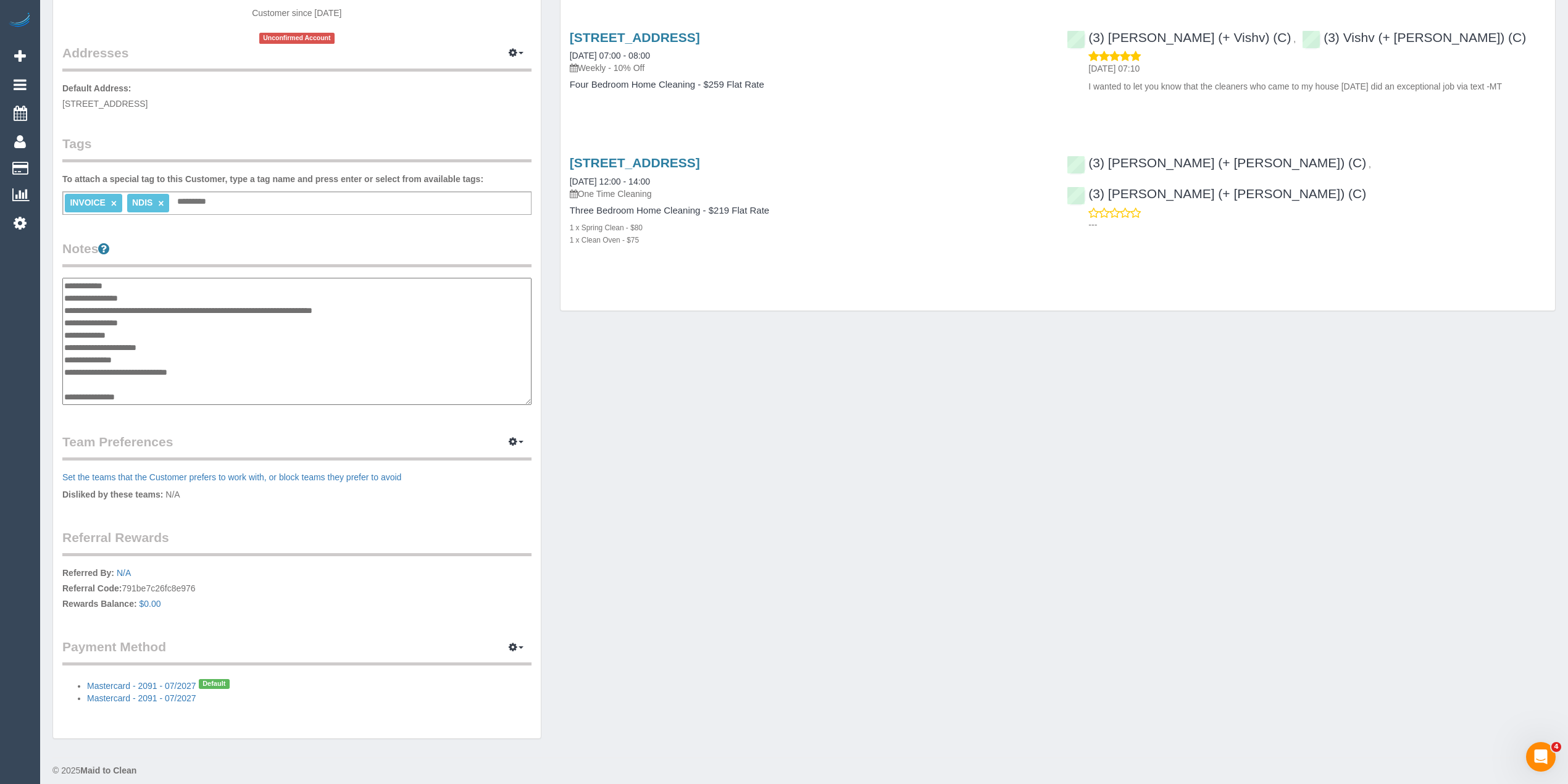
click at [113, 354] on textarea "**********" at bounding box center [297, 341] width 469 height 127
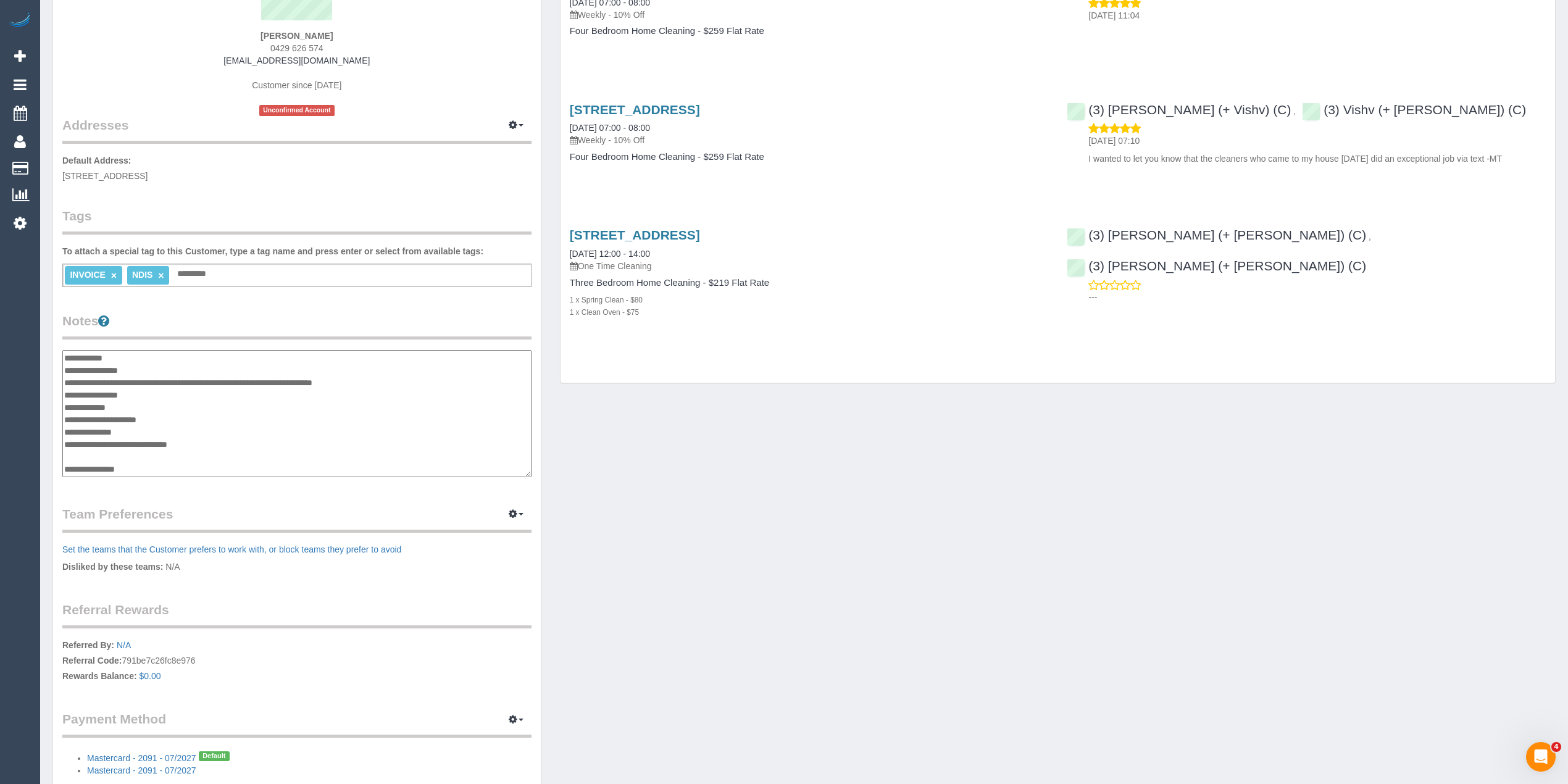
scroll to position [64, 0]
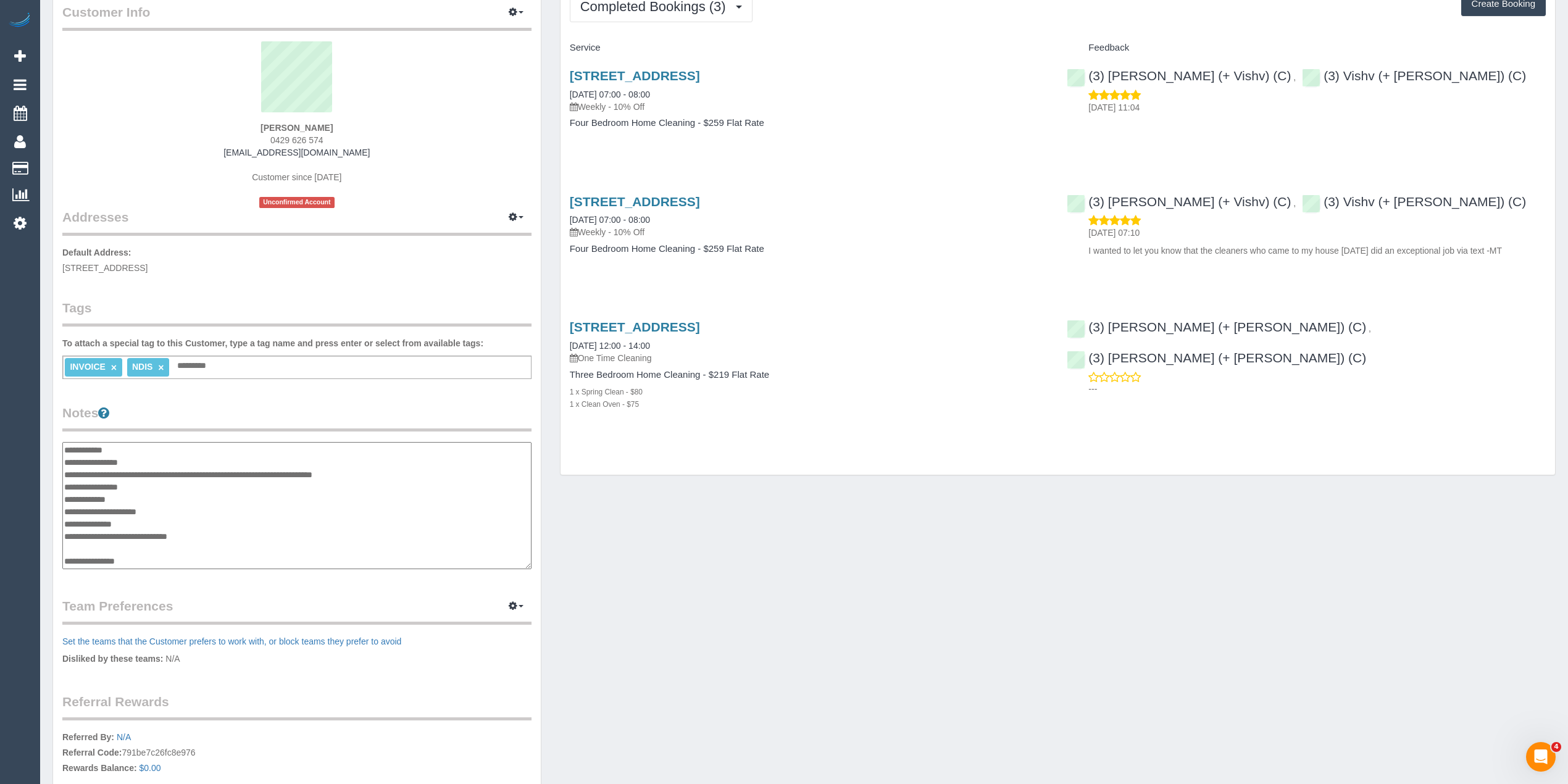
click at [67, 267] on span "122 Riversdale Road, Hawthorn, VIC 3122" at bounding box center [105, 267] width 85 height 10
click at [221, 260] on p "Default Address: 122 Riversdale Road, Hawthorn, VIC 3122" at bounding box center [297, 260] width 469 height 28
click at [148, 268] on span "122 Riversdale Road, Hawthorn, VIC 3122" at bounding box center [105, 267] width 85 height 10
copy span "122 Riversdale Road, Hawthorn, VIC 3122"
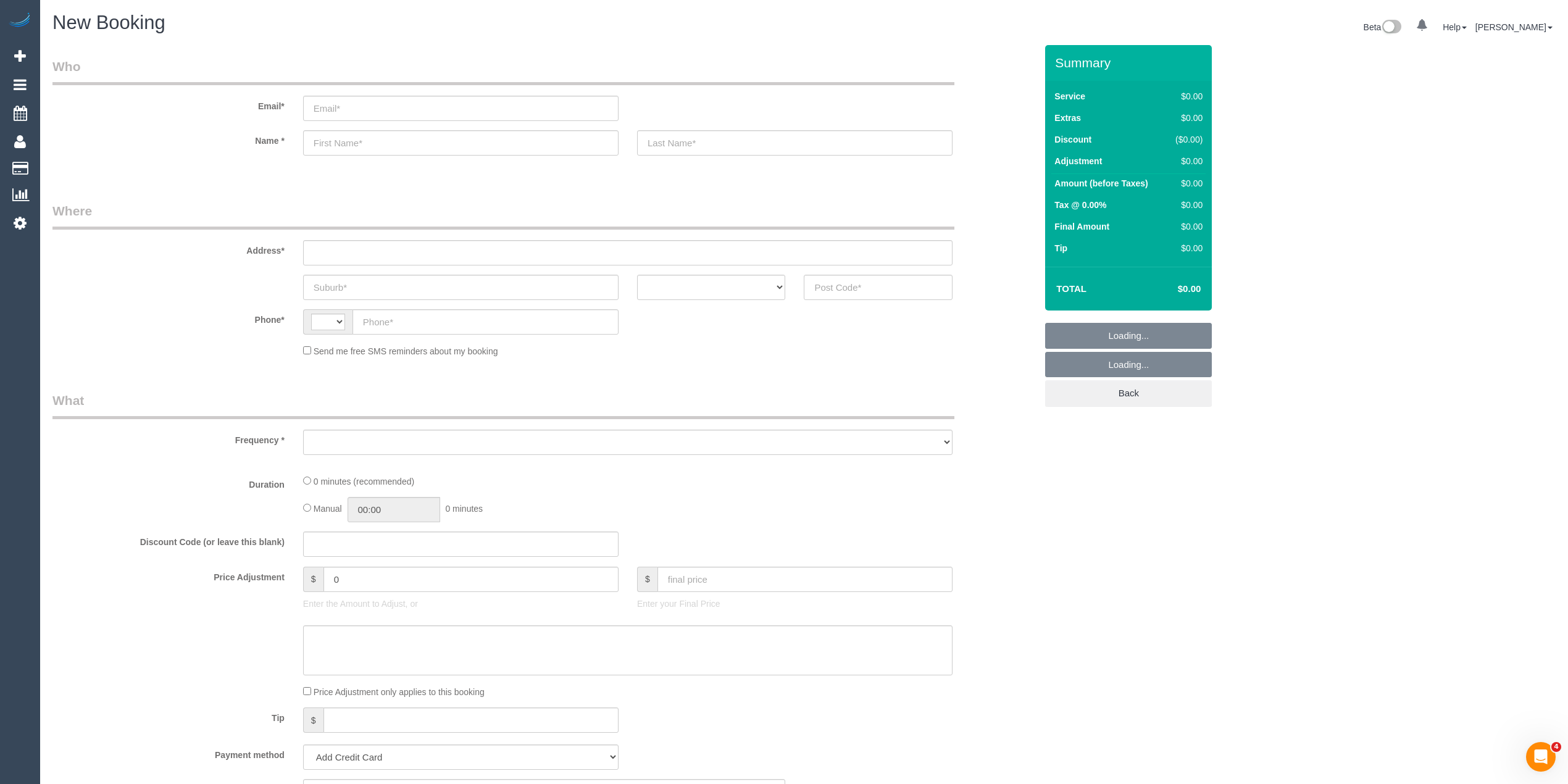
select select "string:AU"
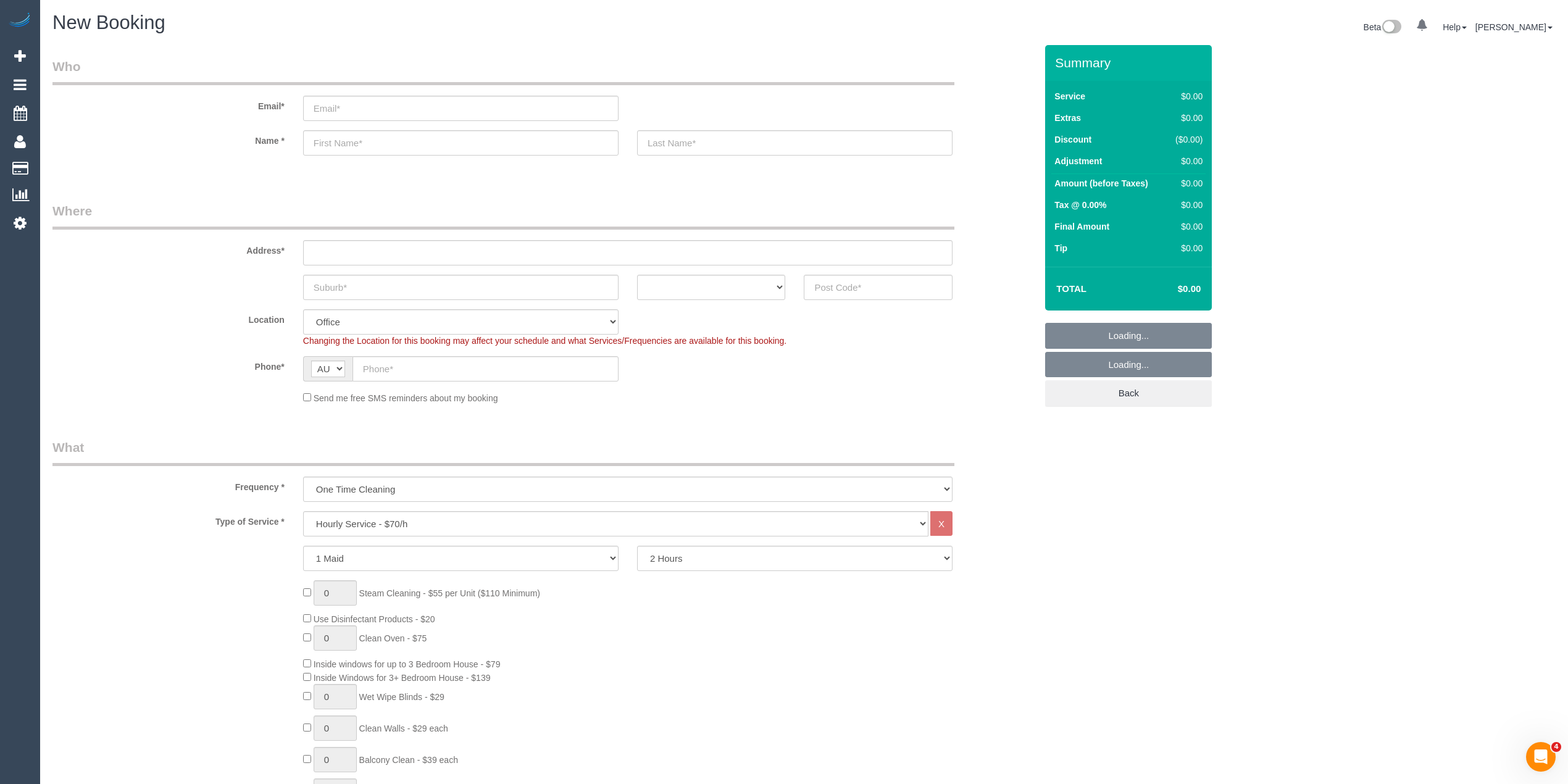
select select "object:813"
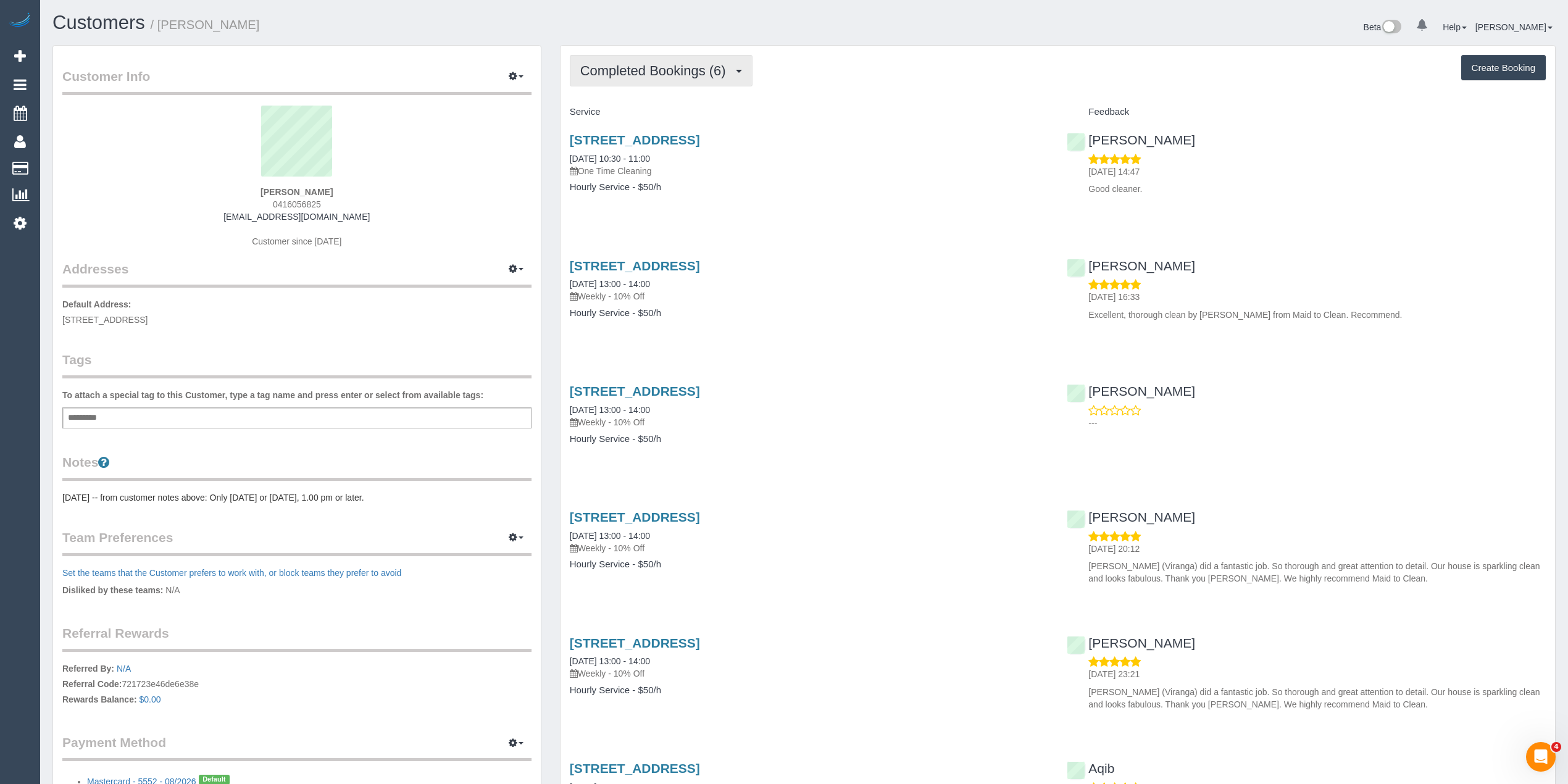
click at [645, 65] on span "Completed Bookings (6)" at bounding box center [656, 71] width 152 height 16
click at [434, 144] on sui-profile-pic at bounding box center [297, 146] width 451 height 80
click at [678, 71] on span "Completed Bookings (6)" at bounding box center [656, 71] width 152 height 16
click at [682, 115] on link "Upcoming Bookings (11)" at bounding box center [635, 115] width 130 height 16
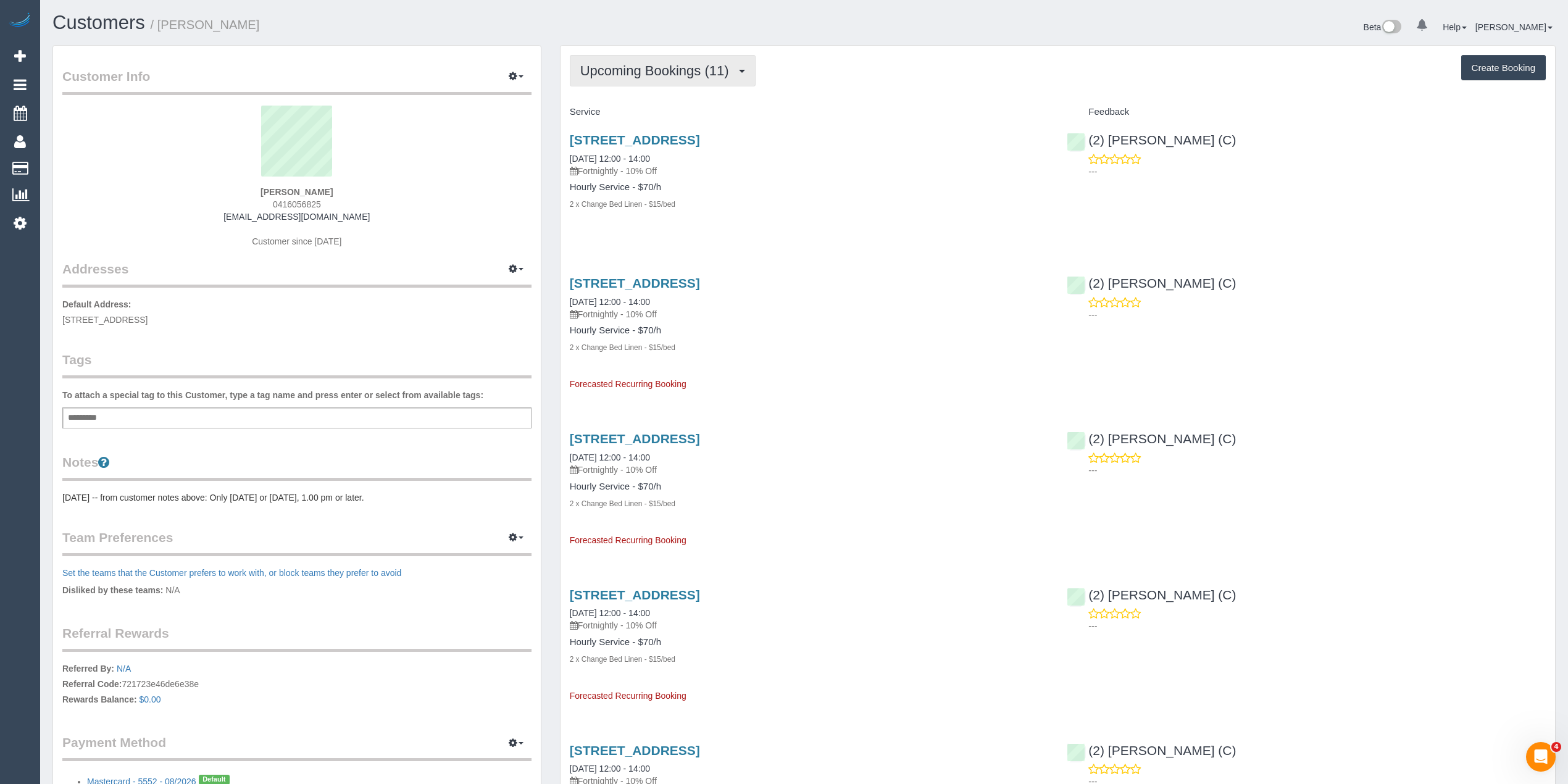
click at [659, 74] on span "Upcoming Bookings (11)" at bounding box center [657, 71] width 155 height 16
click at [660, 97] on link "Completed Bookings (6)" at bounding box center [635, 99] width 130 height 16
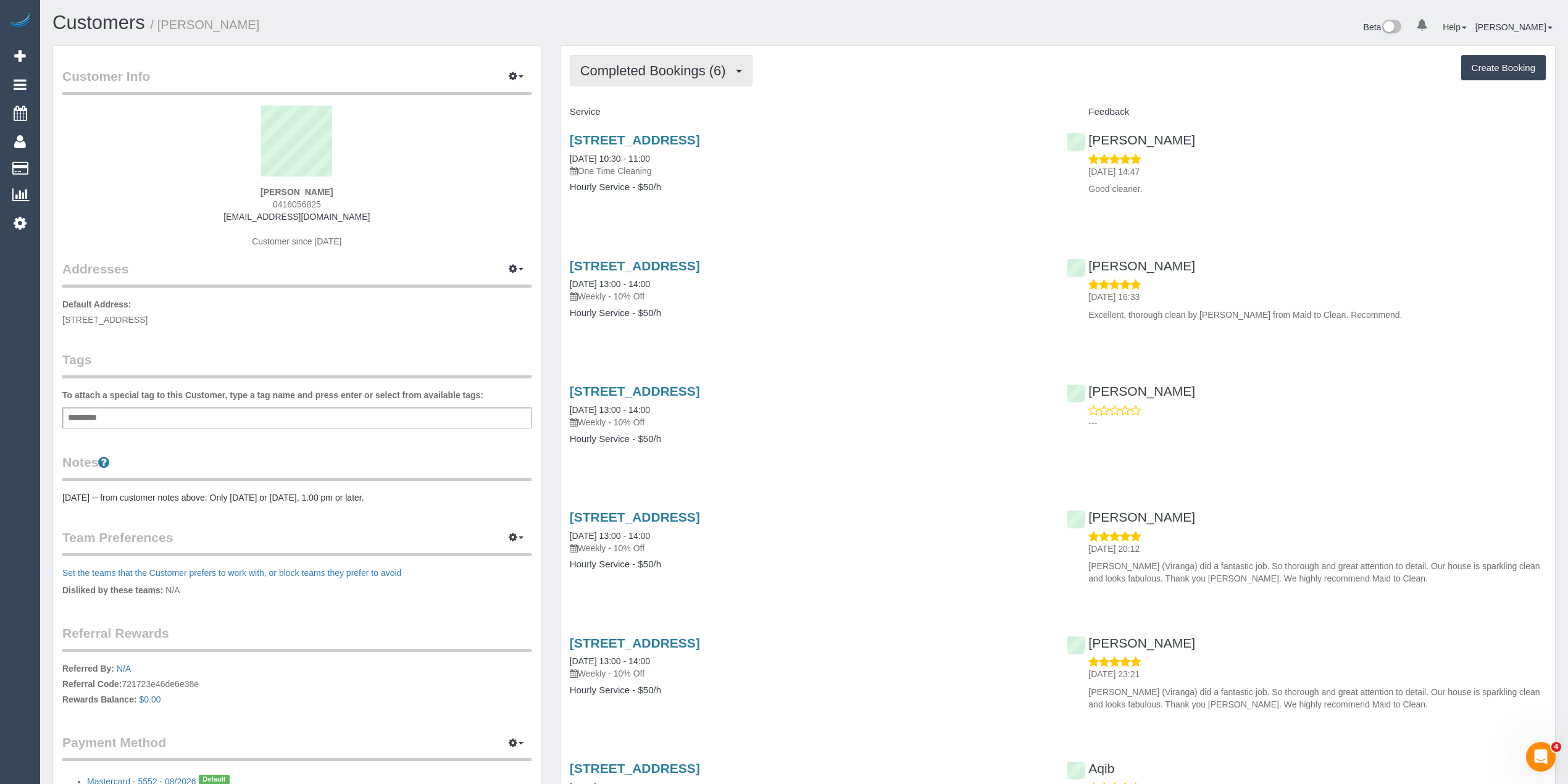
click at [653, 80] on button "Completed Bookings (6)" at bounding box center [661, 71] width 183 height 32
click at [666, 111] on link "Upcoming Bookings (11)" at bounding box center [635, 115] width 130 height 16
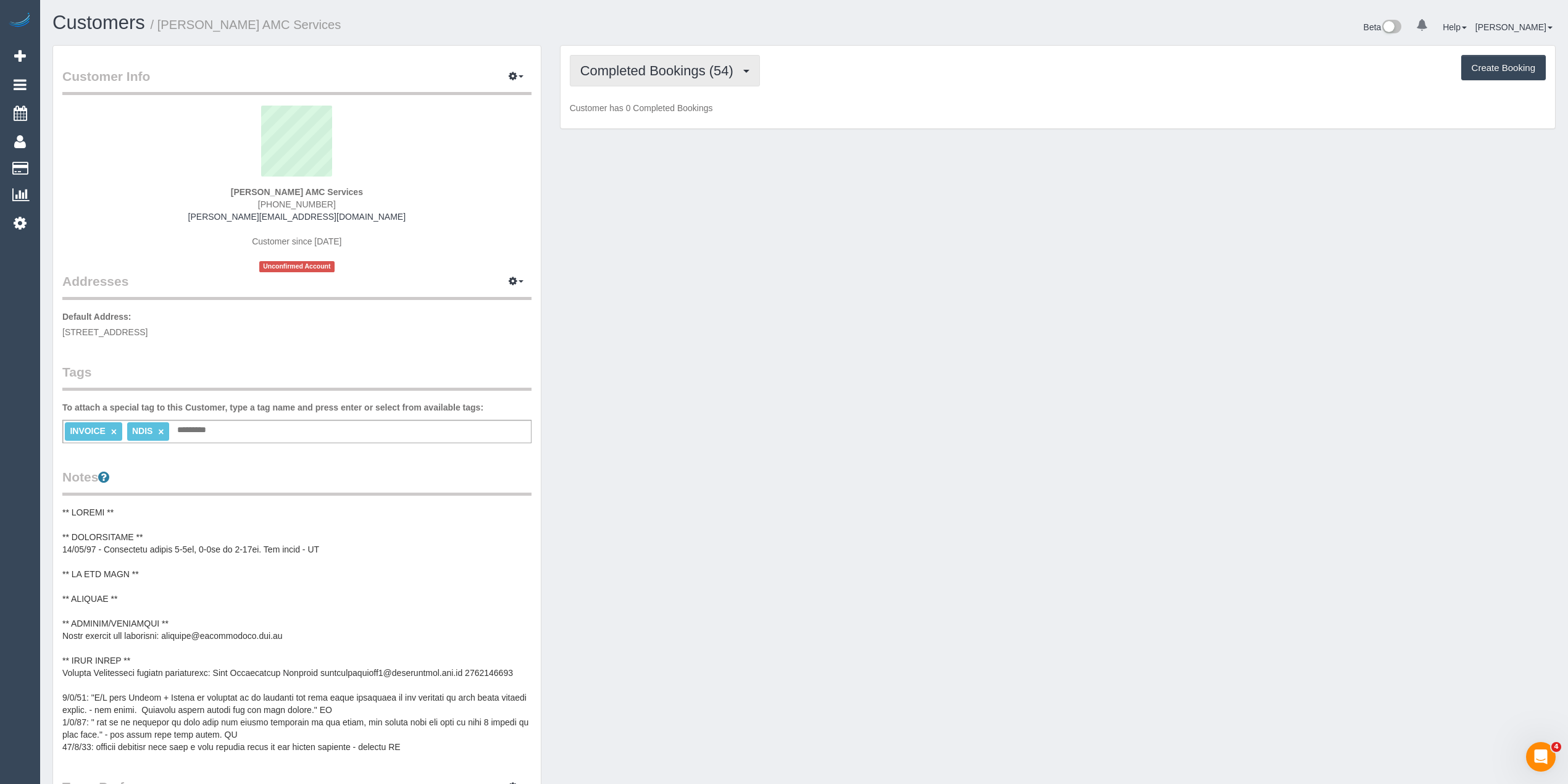
click at [658, 70] on span "Completed Bookings (54)" at bounding box center [660, 71] width 159 height 16
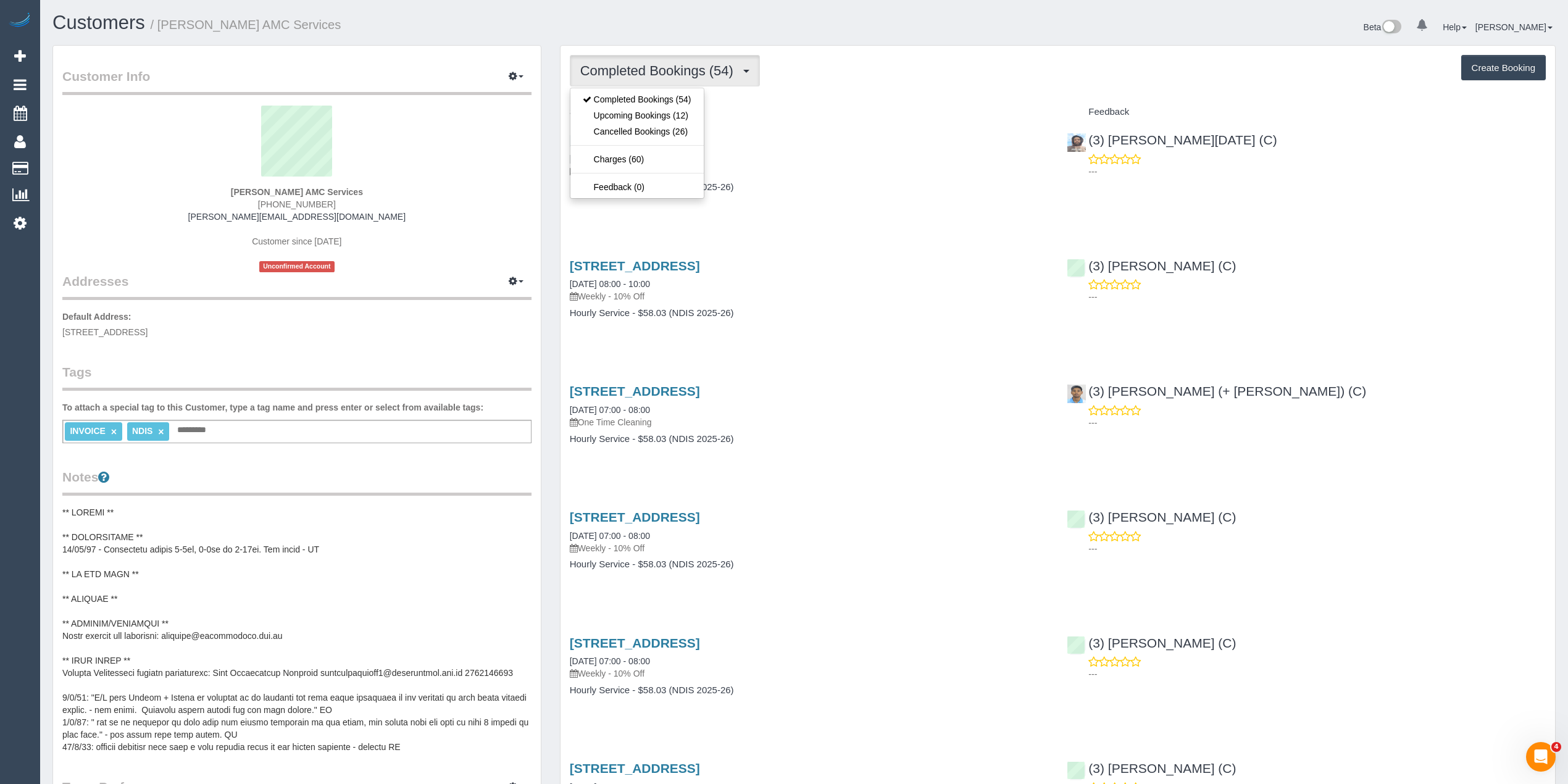
click at [658, 70] on span "Completed Bookings (54)" at bounding box center [660, 71] width 159 height 16
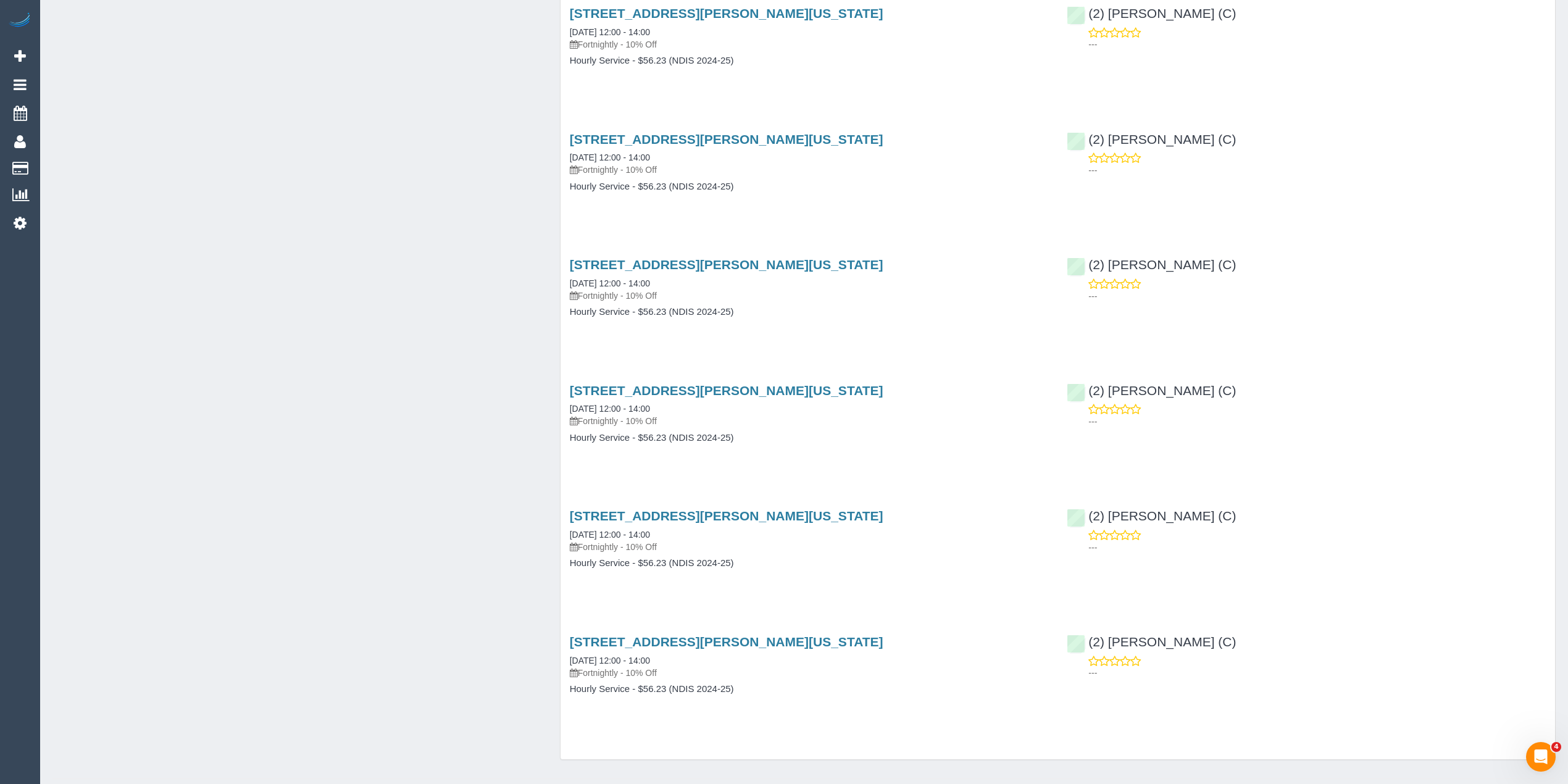
scroll to position [1791, 0]
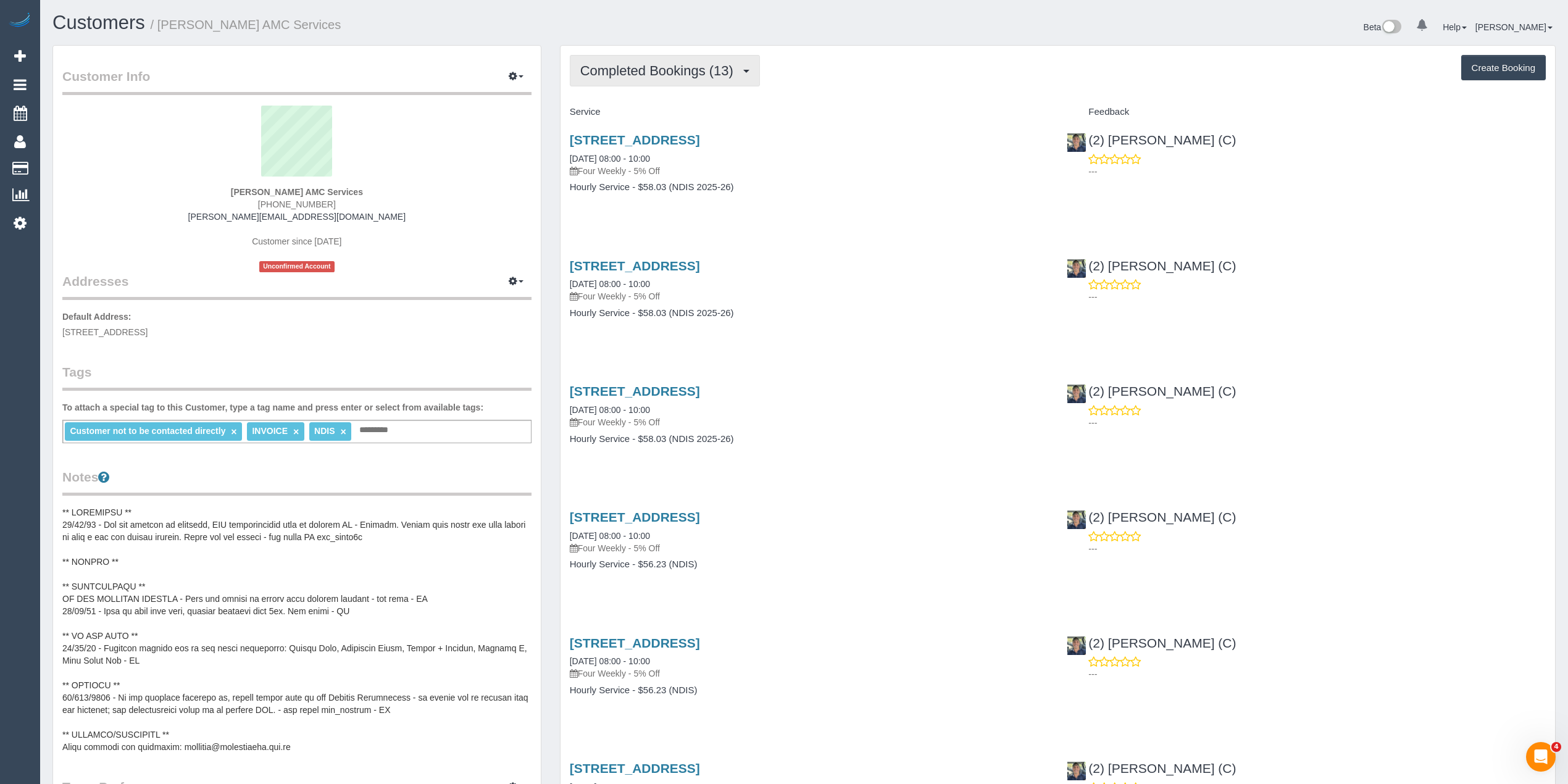
click at [643, 71] on span "Completed Bookings (13)" at bounding box center [660, 71] width 159 height 16
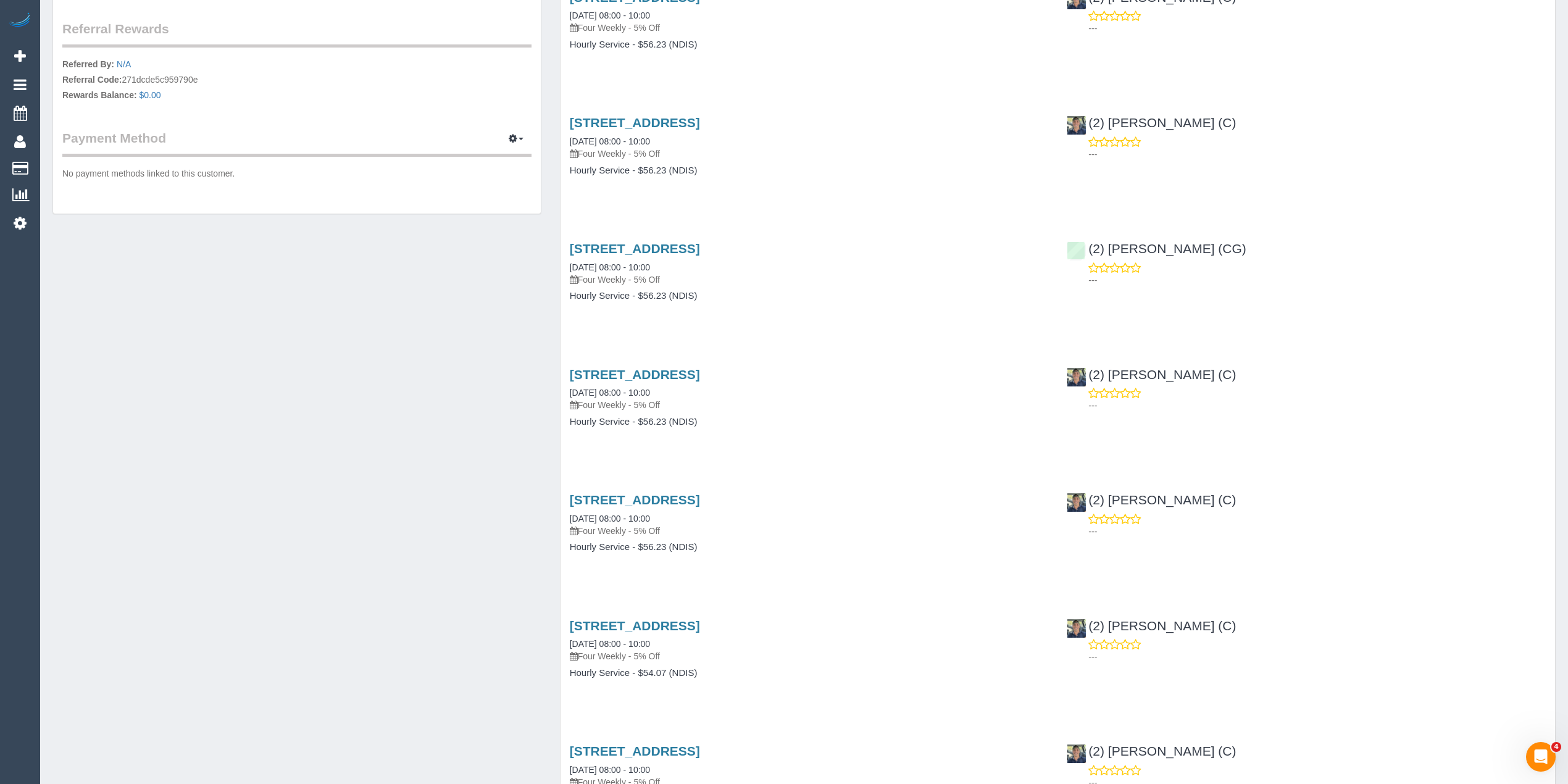
scroll to position [1038, 0]
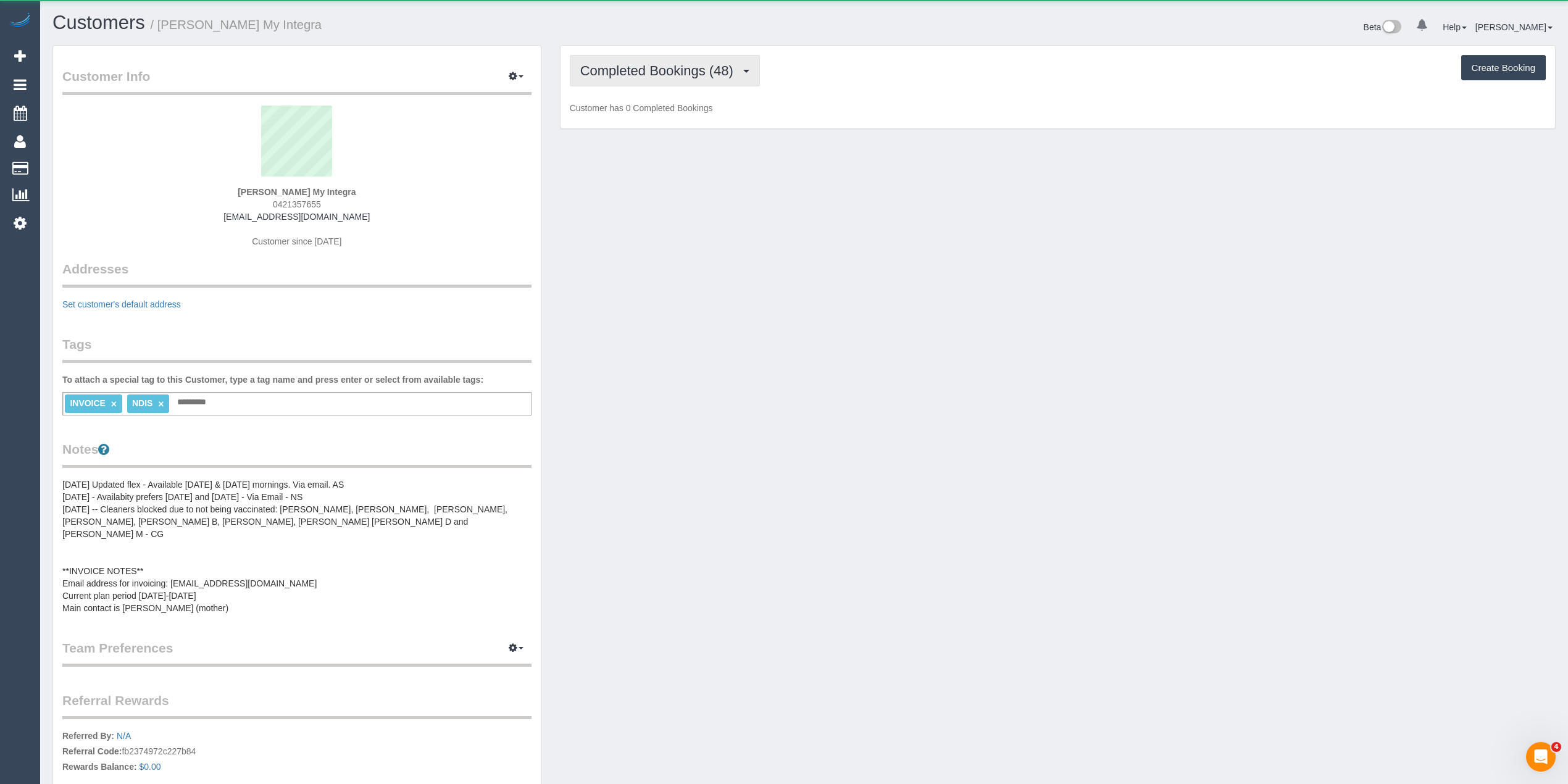
click at [614, 63] on span "Completed Bookings (48)" at bounding box center [660, 71] width 159 height 16
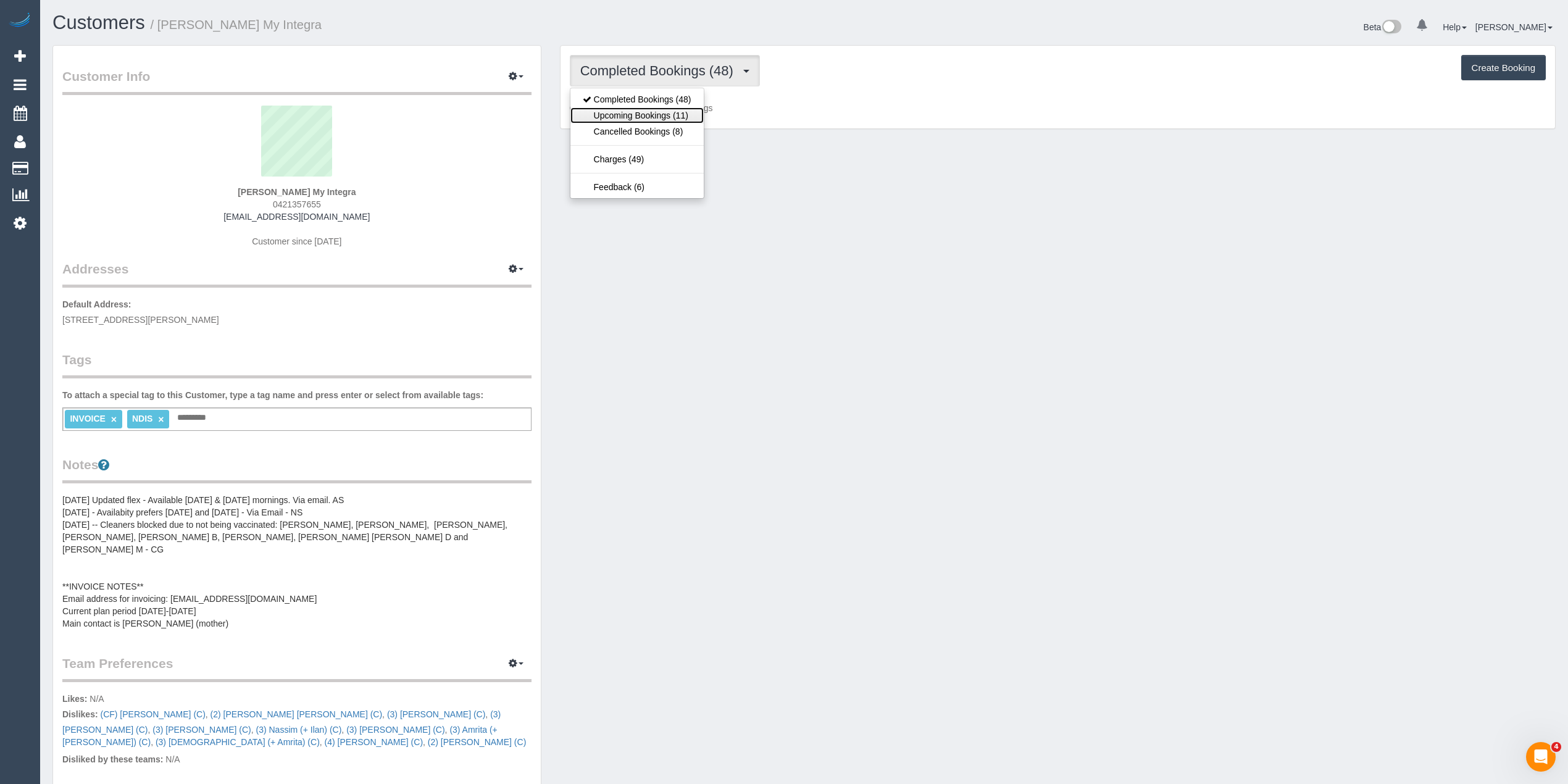
click at [645, 111] on link "Upcoming Bookings (11)" at bounding box center [637, 115] width 133 height 16
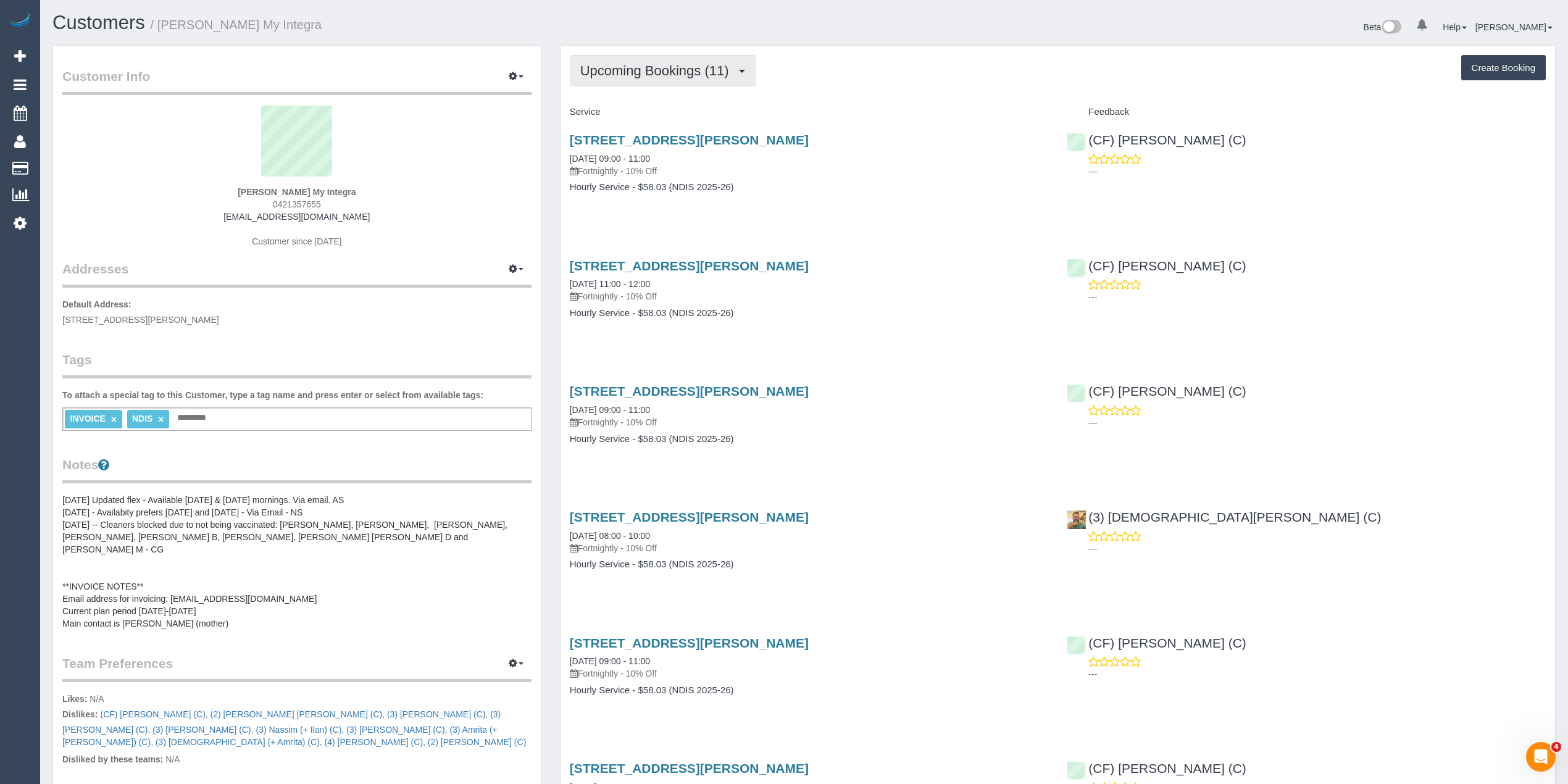
click at [657, 80] on button "Upcoming Bookings (11)" at bounding box center [662, 71] width 186 height 32
click at [586, 76] on span "Upcoming Bookings (11)" at bounding box center [657, 71] width 155 height 16
click at [620, 117] on link "Upcoming Bookings (11)" at bounding box center [637, 115] width 133 height 16
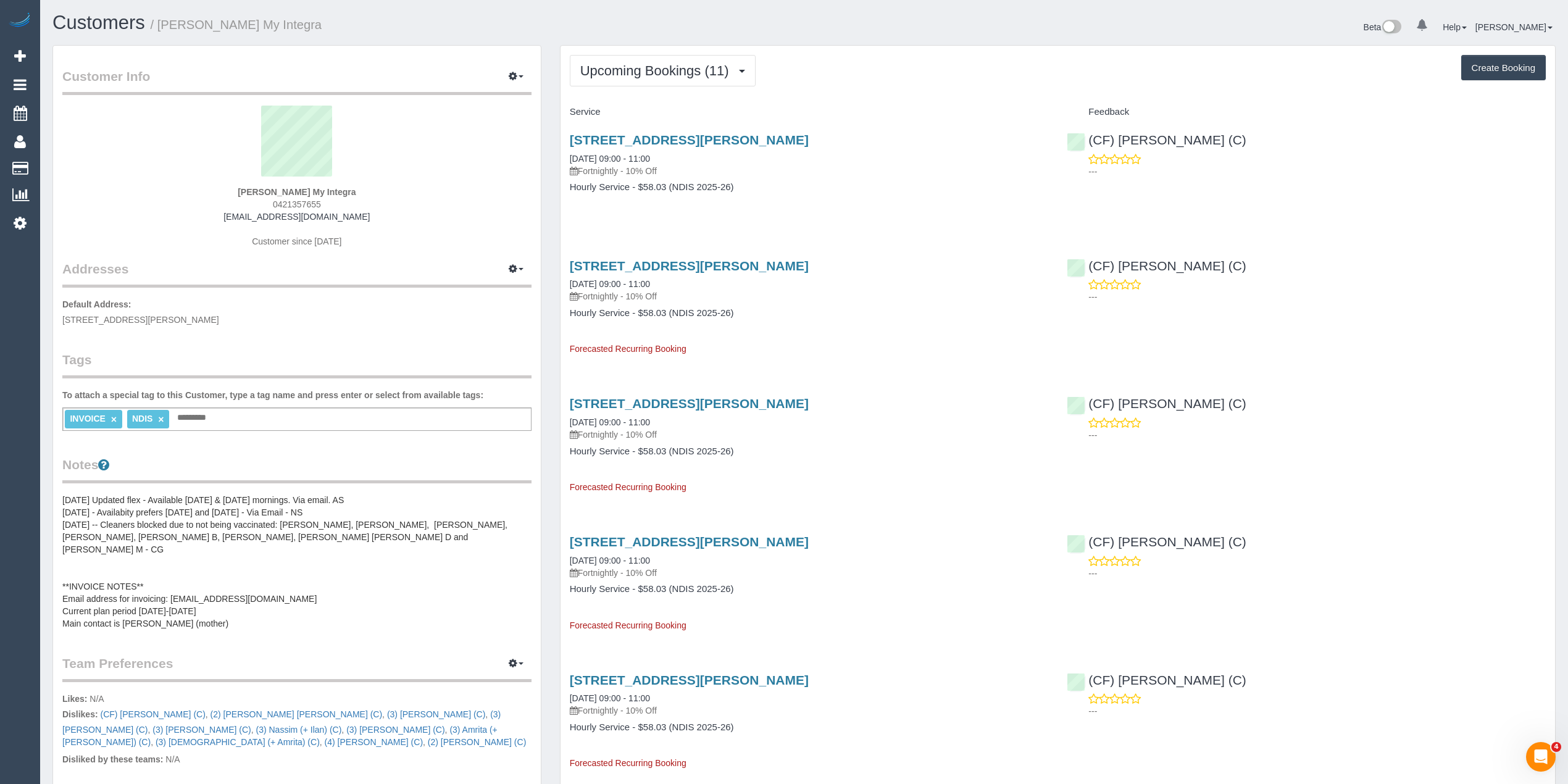
click at [633, 67] on span "Upcoming Bookings (11)" at bounding box center [657, 71] width 155 height 16
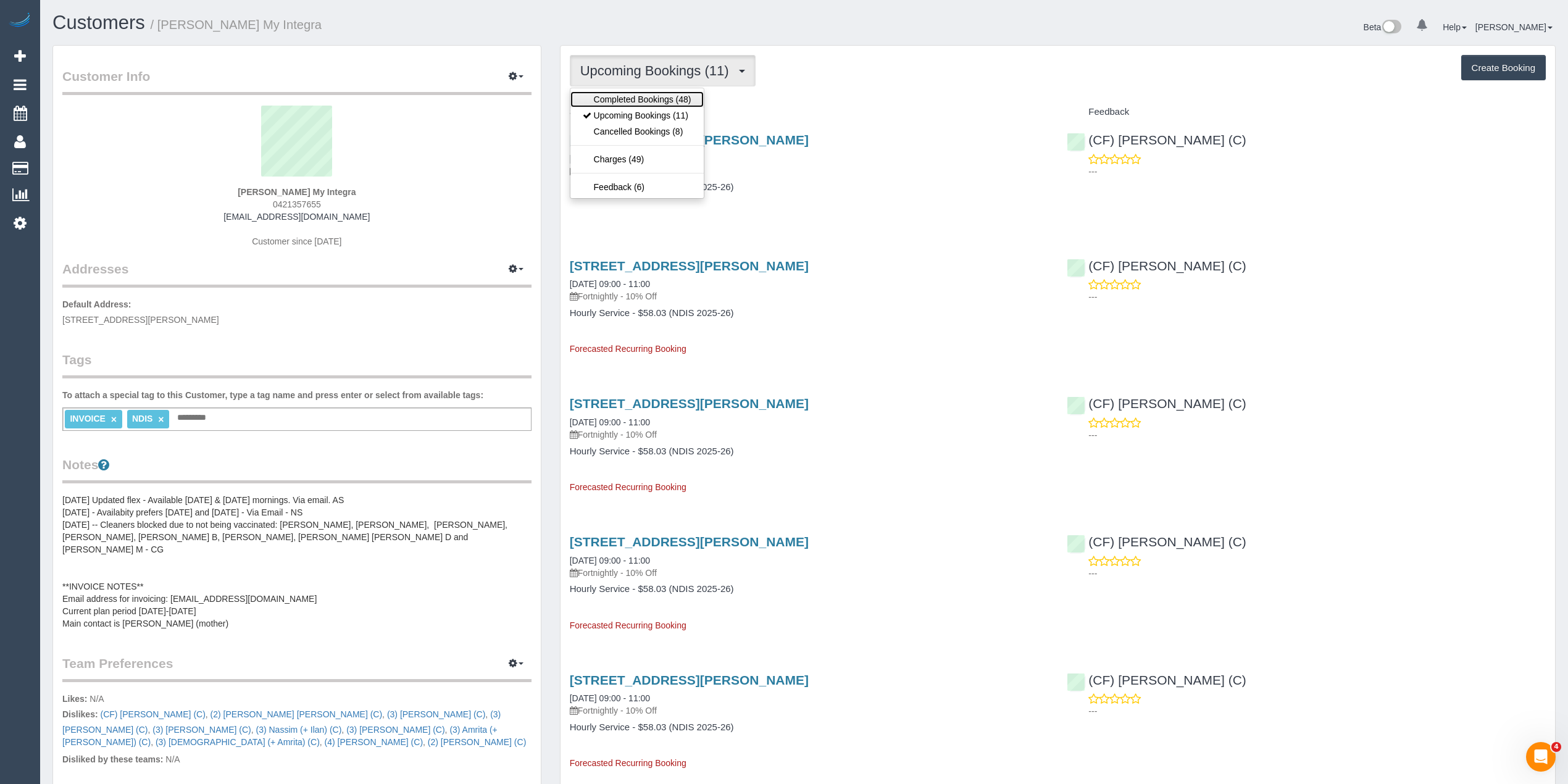
click at [640, 94] on link "Completed Bookings (48)" at bounding box center [637, 99] width 133 height 16
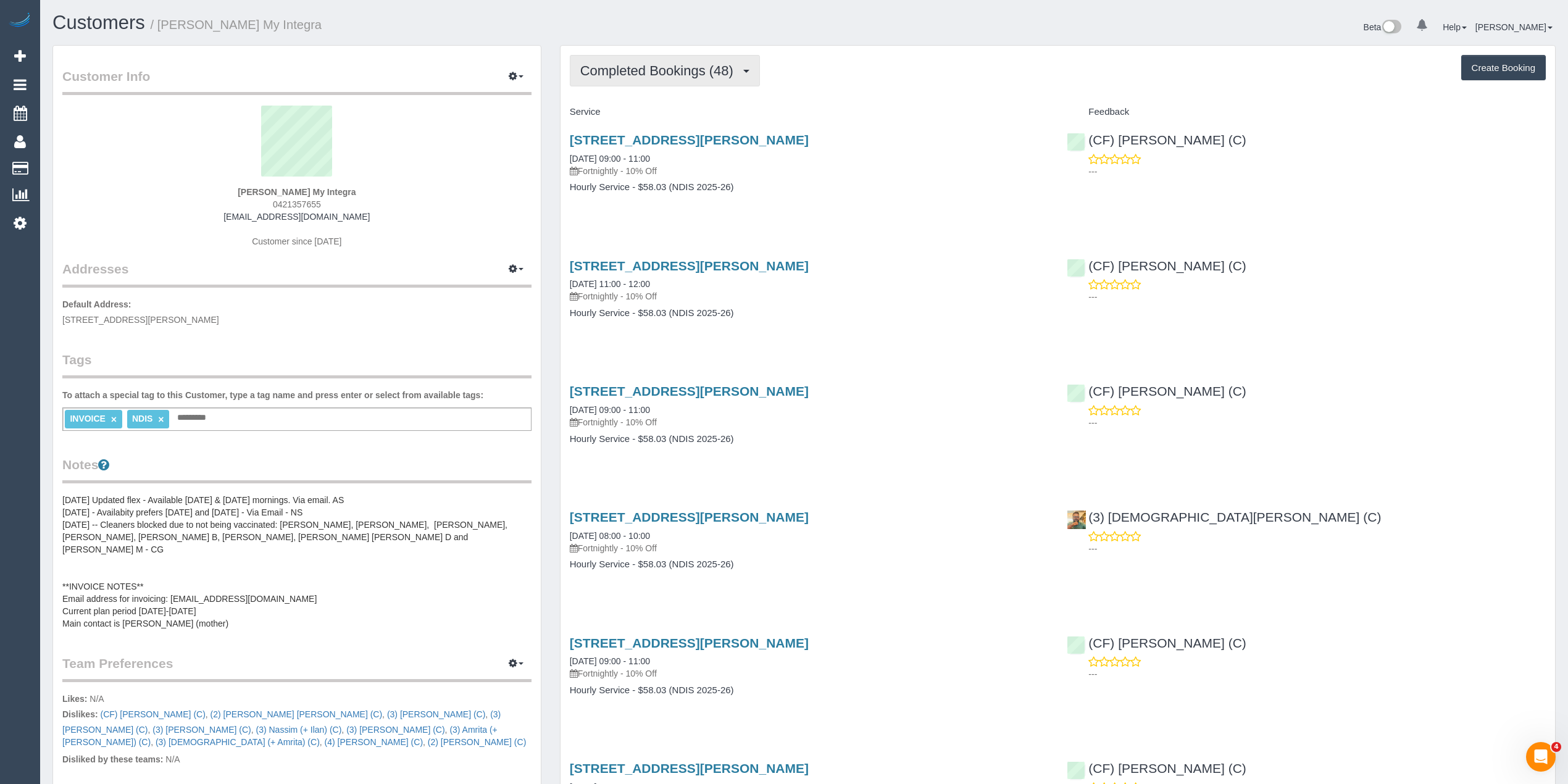
click at [631, 63] on span "Completed Bookings (48)" at bounding box center [660, 71] width 159 height 16
click at [655, 116] on link "Upcoming Bookings (11)" at bounding box center [637, 115] width 133 height 16
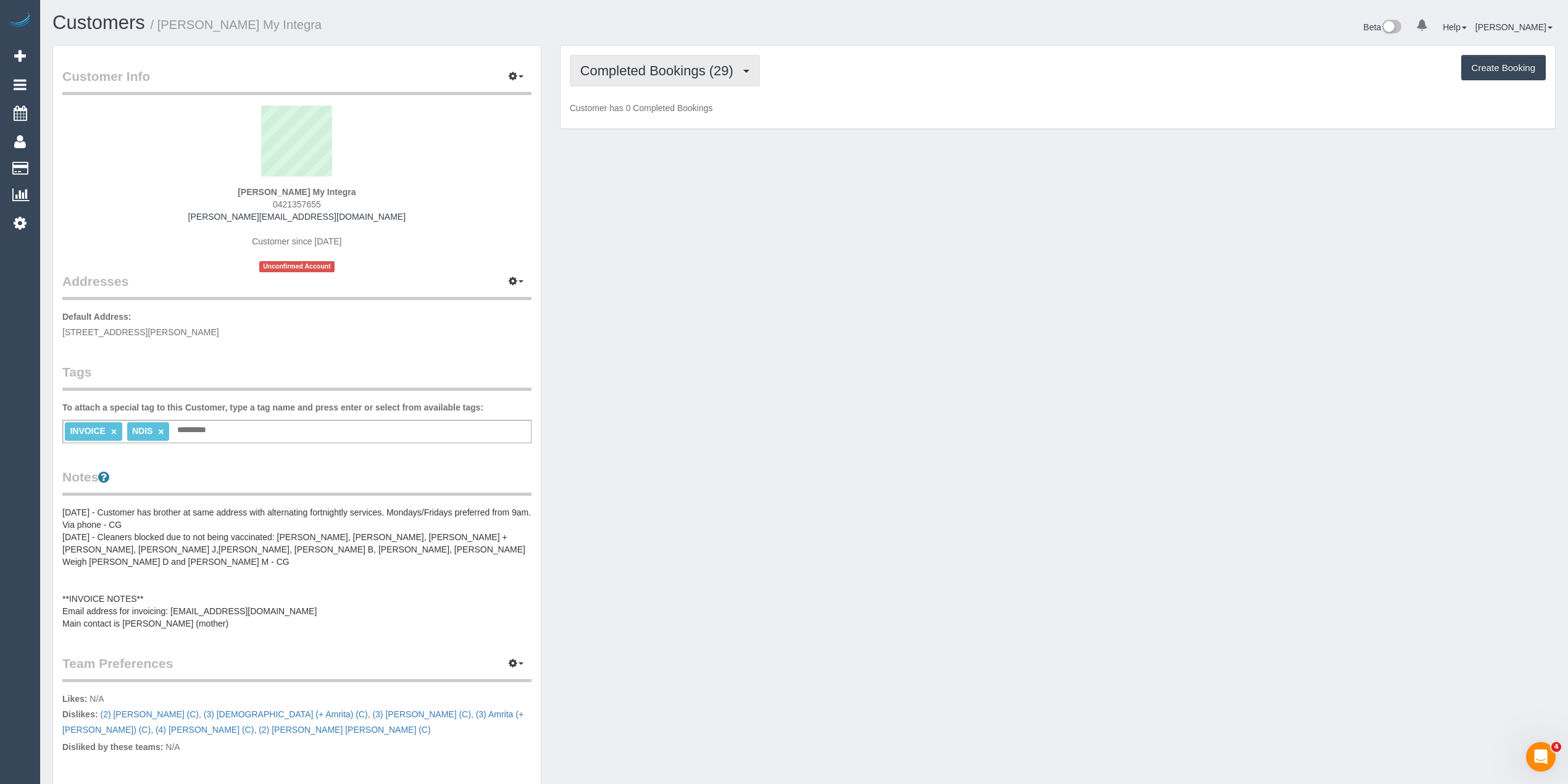
click at [637, 67] on span "Completed Bookings (29)" at bounding box center [660, 71] width 159 height 16
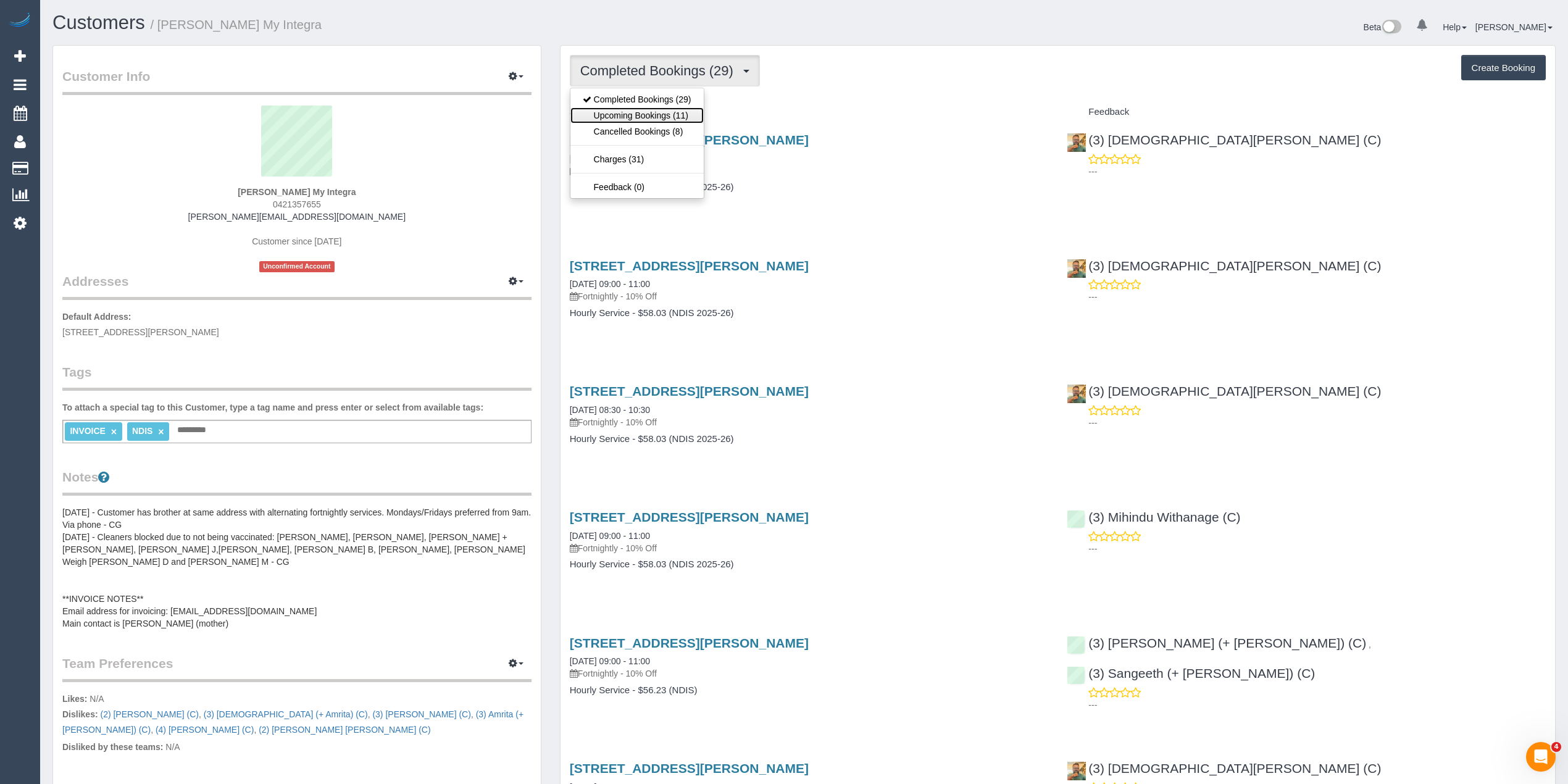
click at [673, 117] on link "Upcoming Bookings (11)" at bounding box center [637, 115] width 133 height 16
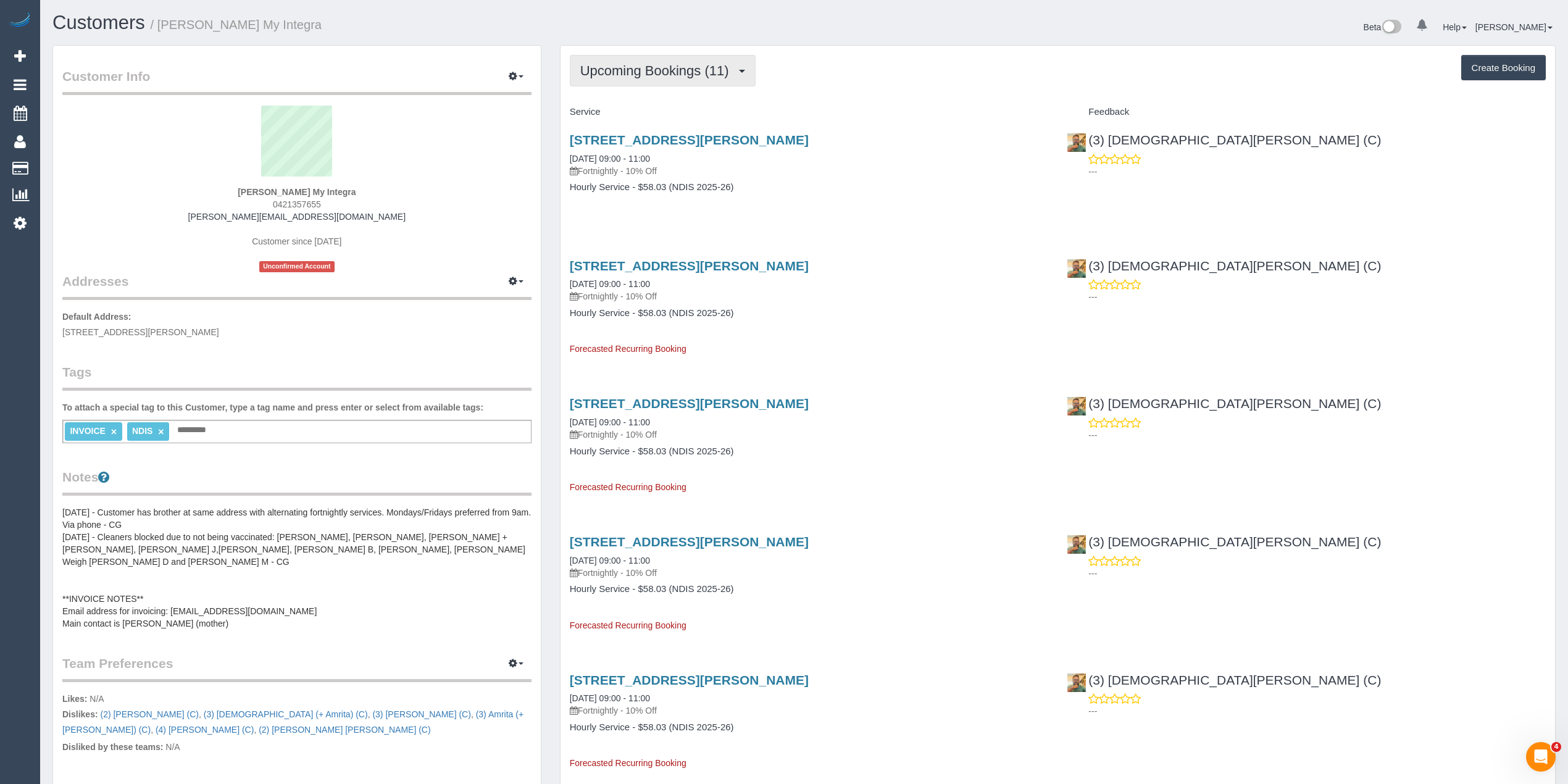
click at [641, 63] on span "Upcoming Bookings (11)" at bounding box center [657, 71] width 155 height 16
click at [657, 97] on link "Completed Bookings (29)" at bounding box center [637, 99] width 133 height 16
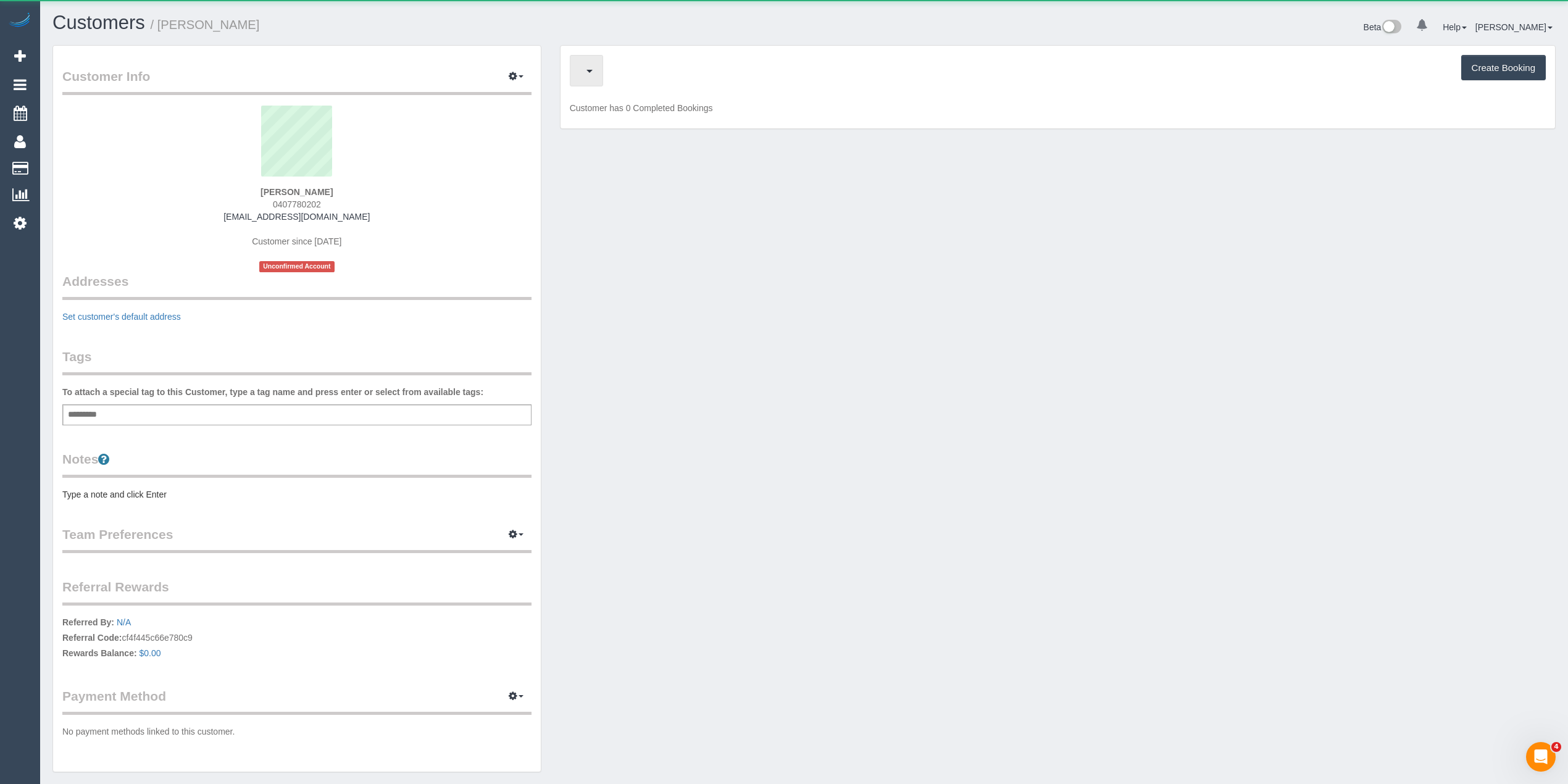
click at [587, 71] on span "button" at bounding box center [583, 71] width 6 height 16
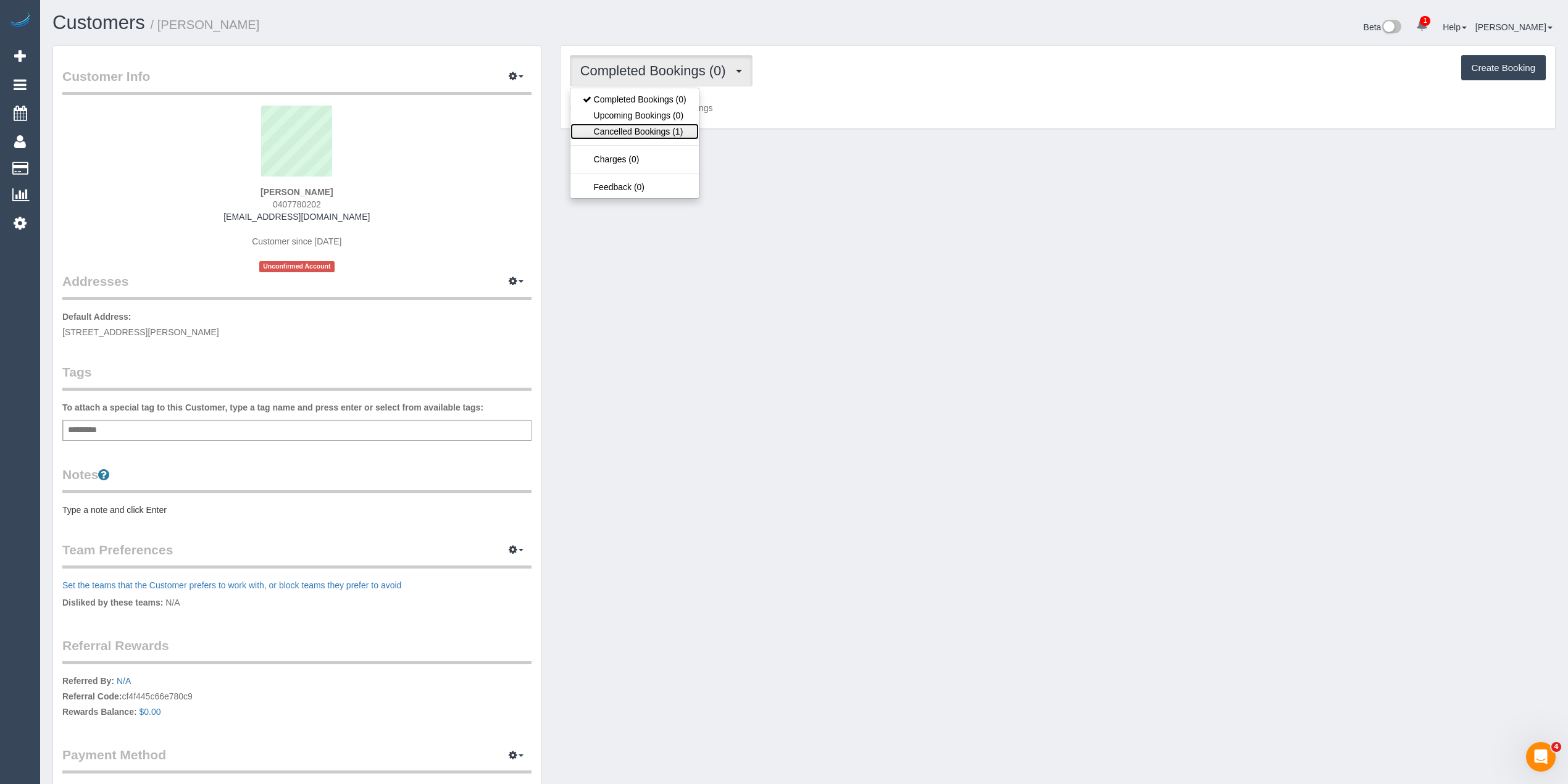
click at [651, 131] on link "Cancelled Bookings (1)" at bounding box center [634, 131] width 128 height 16
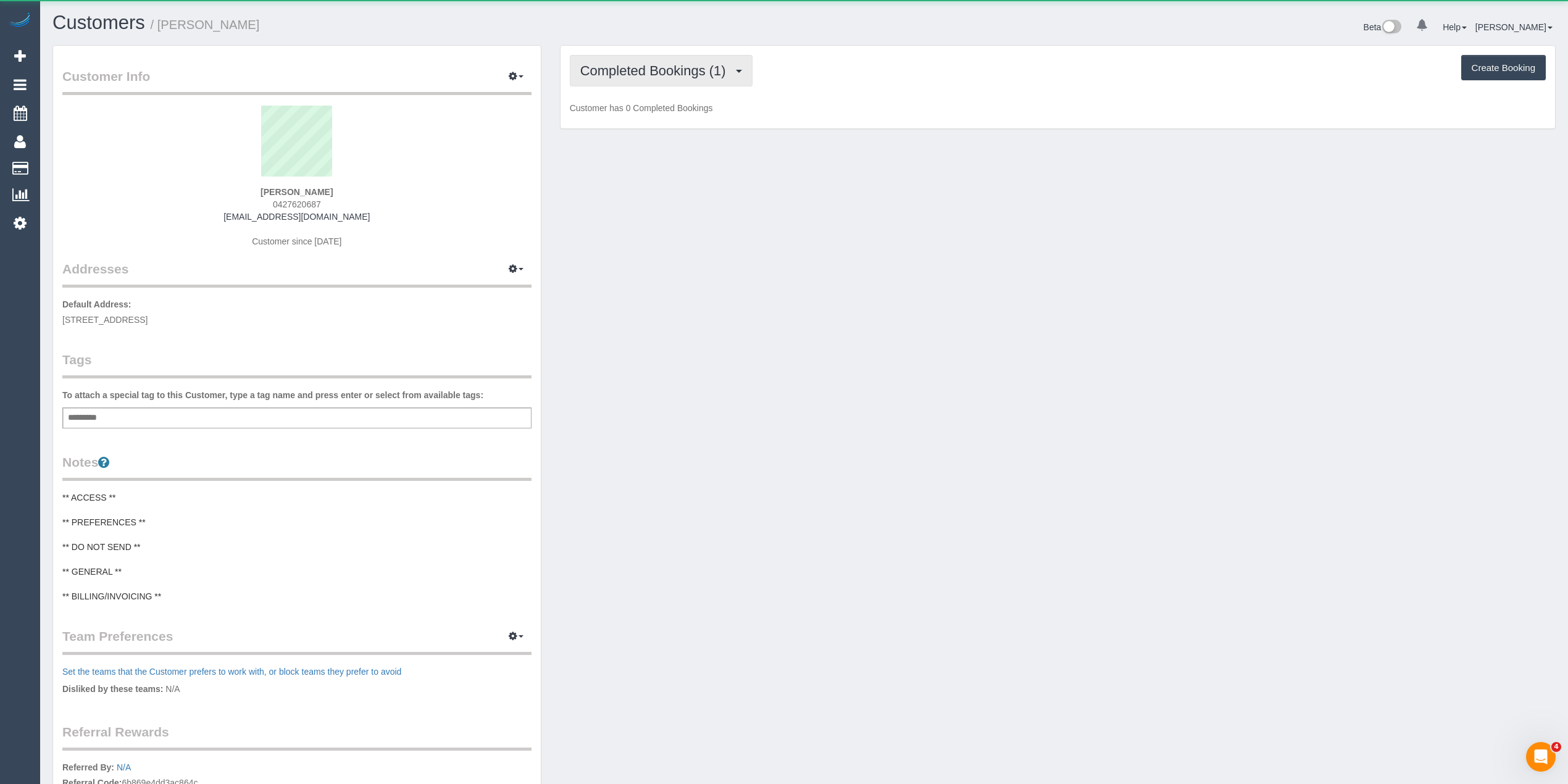
click at [633, 60] on button "Completed Bookings (1)" at bounding box center [661, 71] width 183 height 32
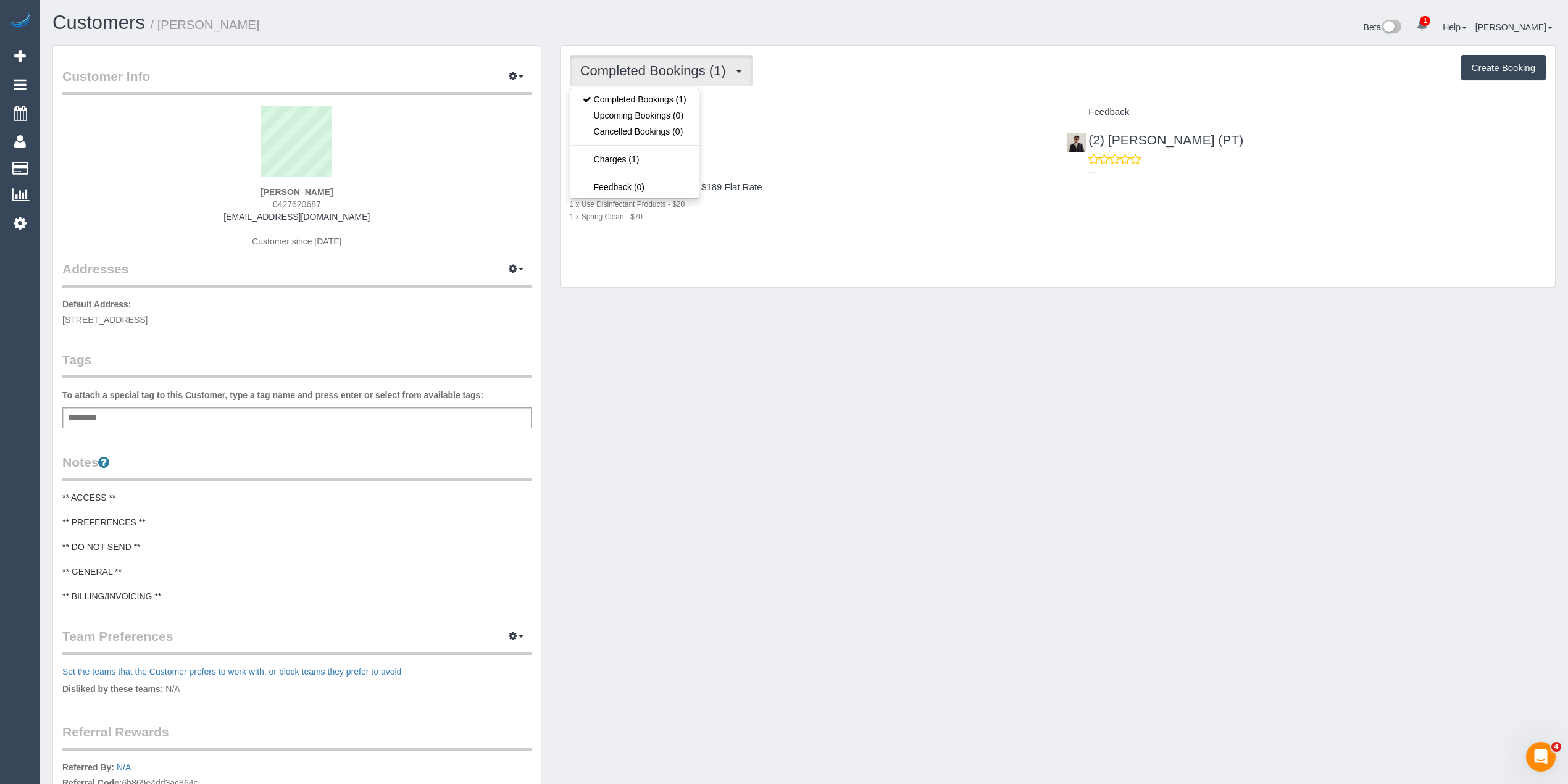
click at [633, 60] on button "Completed Bookings (1)" at bounding box center [661, 71] width 183 height 32
click at [312, 199] on span "0427620687" at bounding box center [297, 204] width 48 height 10
copy span "0427620687"
drag, startPoint x: 351, startPoint y: 219, endPoint x: 214, endPoint y: 219, distance: 137.0
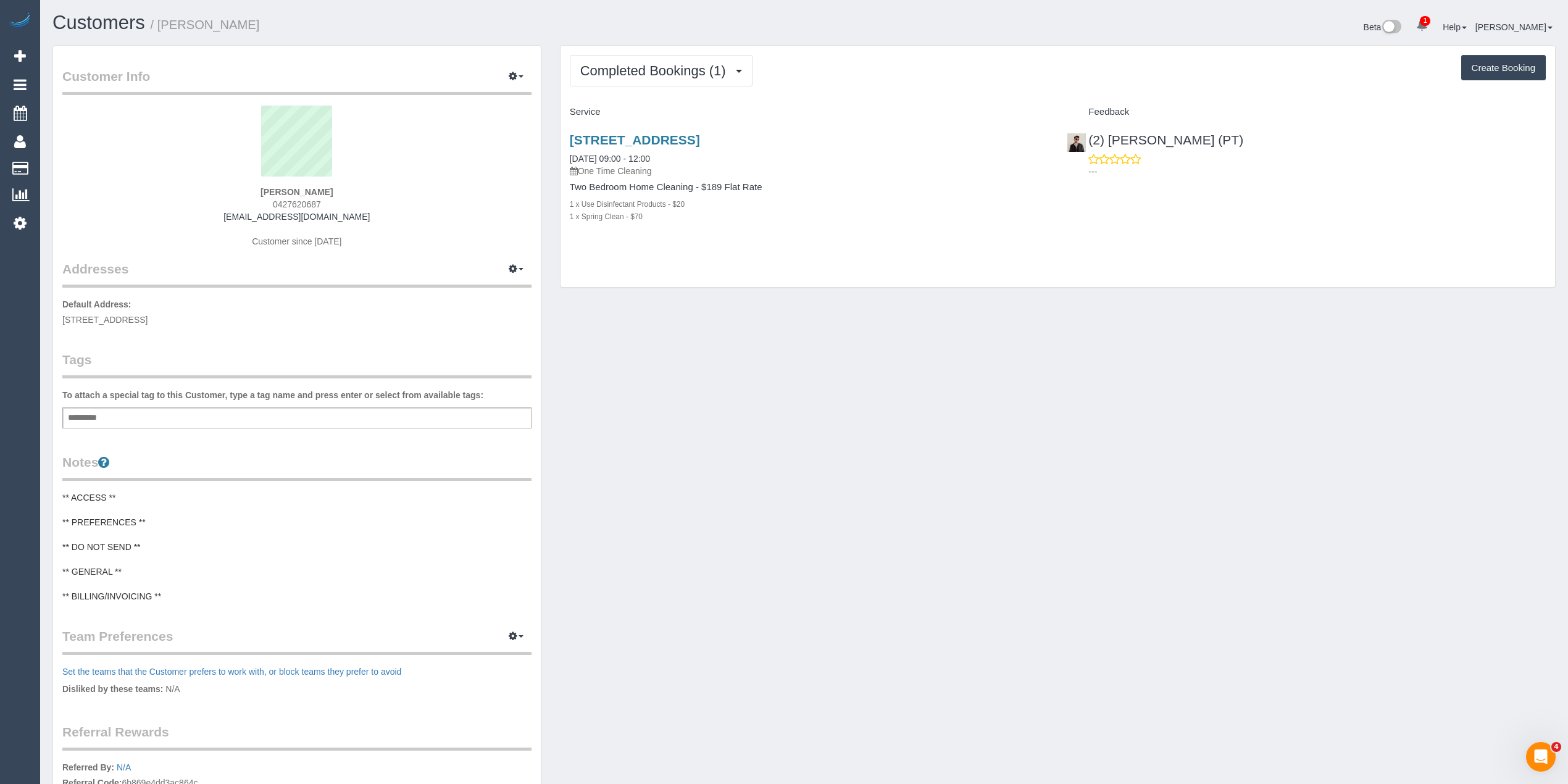
click at [214, 219] on div "Srikalyani Vaddemgunta 0427620687 srikalyani.vaddemgunta@gmail.com Customer sin…" at bounding box center [297, 183] width 469 height 154
copy link "srikalyani.vaddemgunta@gmail.com"
click at [458, 101] on div "Customer Info Edit Contact Info Send Message Email Preferences Special Sales Ta…" at bounding box center [297, 484] width 487 height 875
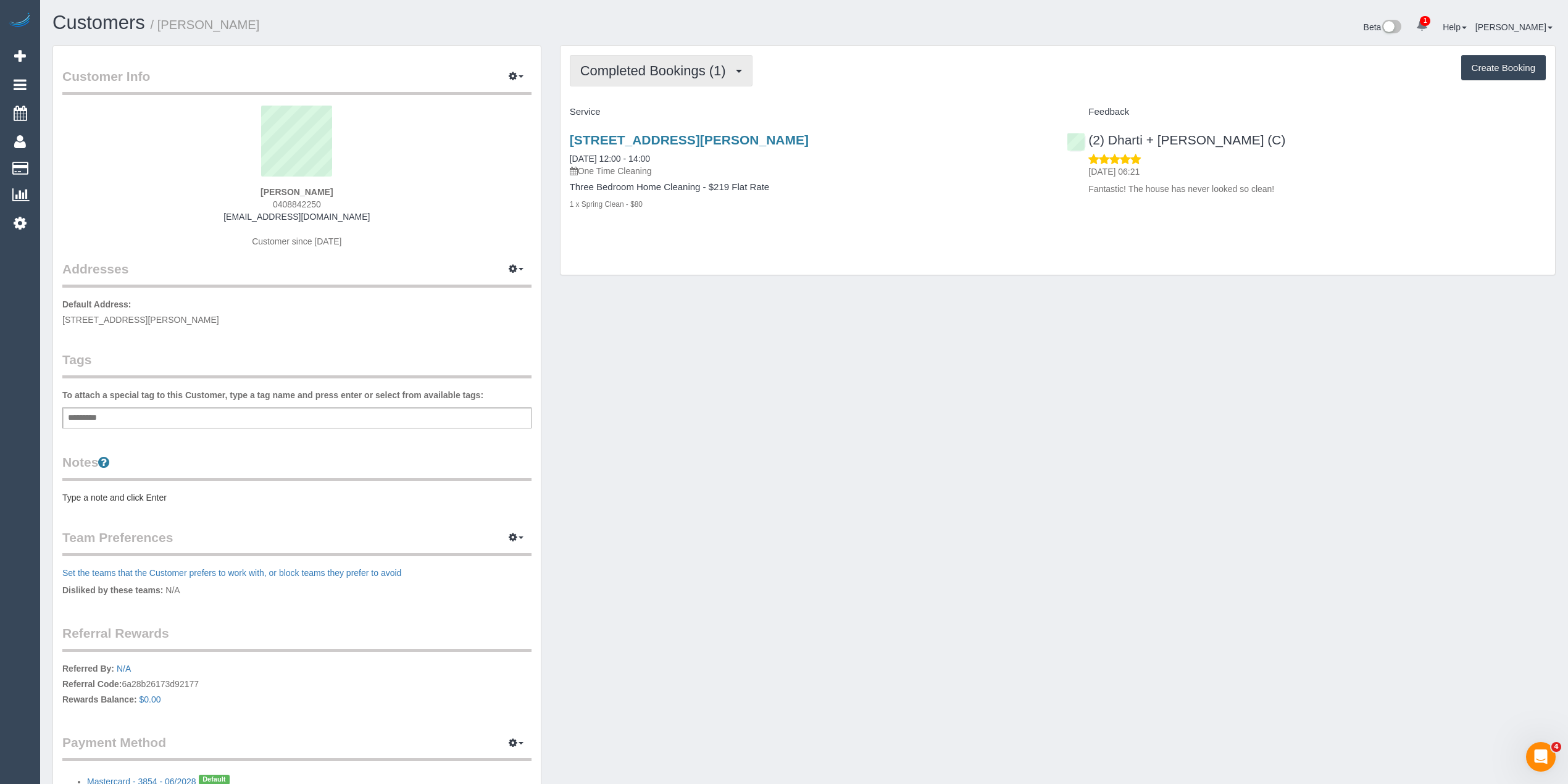
click at [675, 73] on span "Completed Bookings (1)" at bounding box center [656, 71] width 152 height 16
click at [677, 118] on link "Upcoming Bookings (11)" at bounding box center [635, 115] width 130 height 16
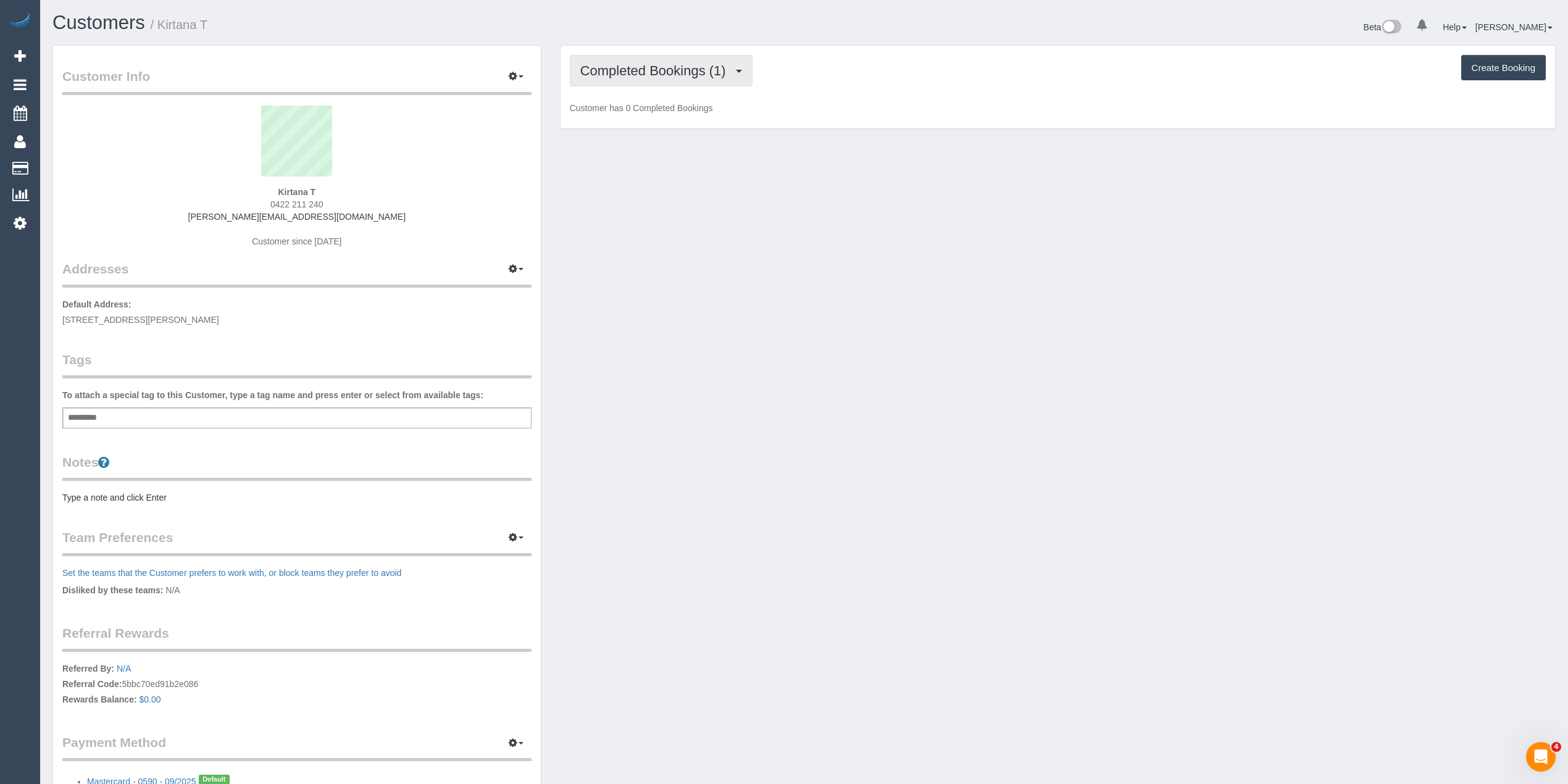
click at [638, 56] on button "Completed Bookings (1)" at bounding box center [661, 71] width 183 height 32
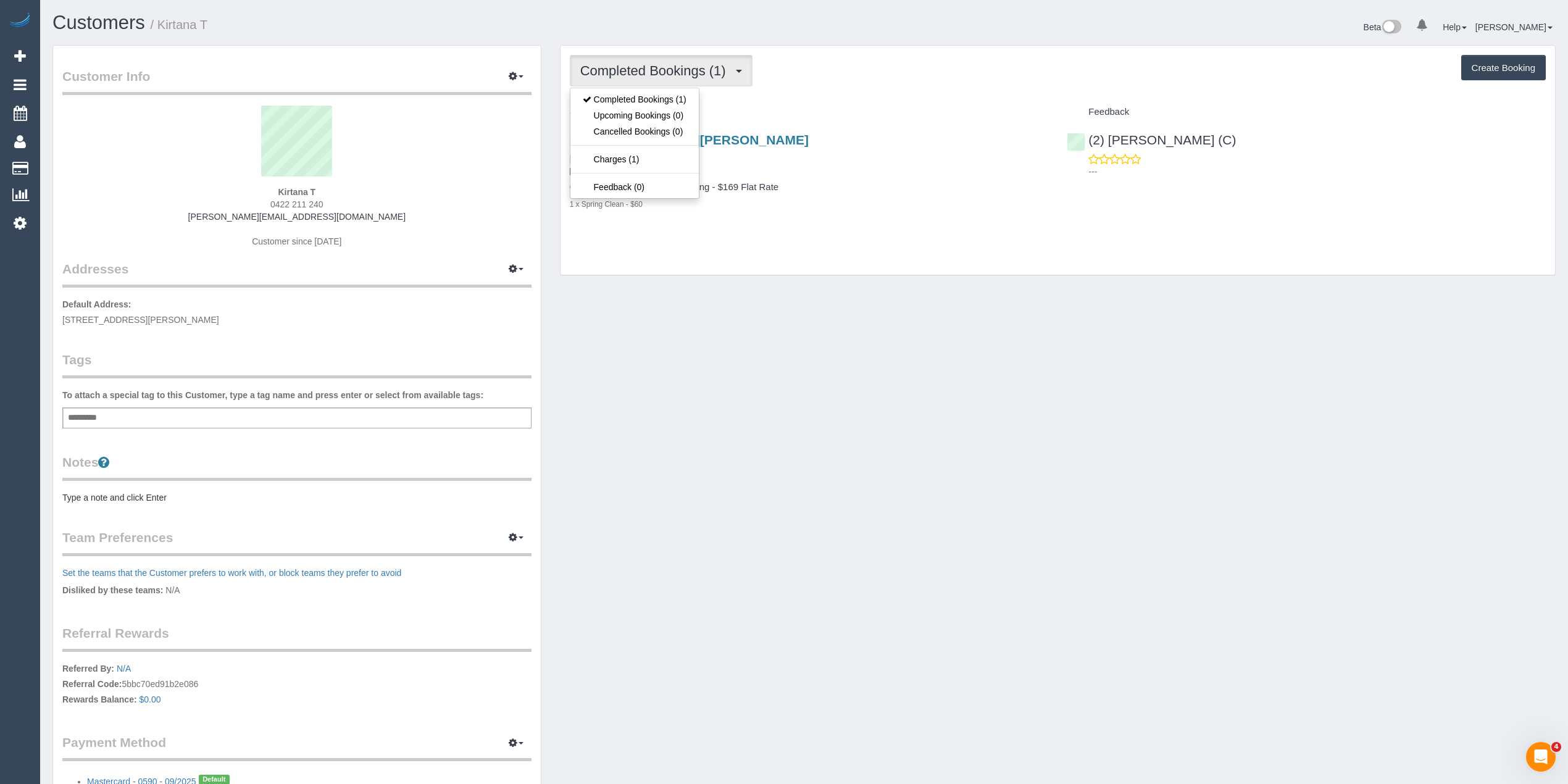
click at [638, 56] on button "Completed Bookings (1)" at bounding box center [661, 71] width 183 height 32
click at [655, 69] on span "Completed Bookings (1)" at bounding box center [656, 71] width 152 height 16
click at [715, 69] on span "Completed Bookings (1)" at bounding box center [656, 71] width 152 height 16
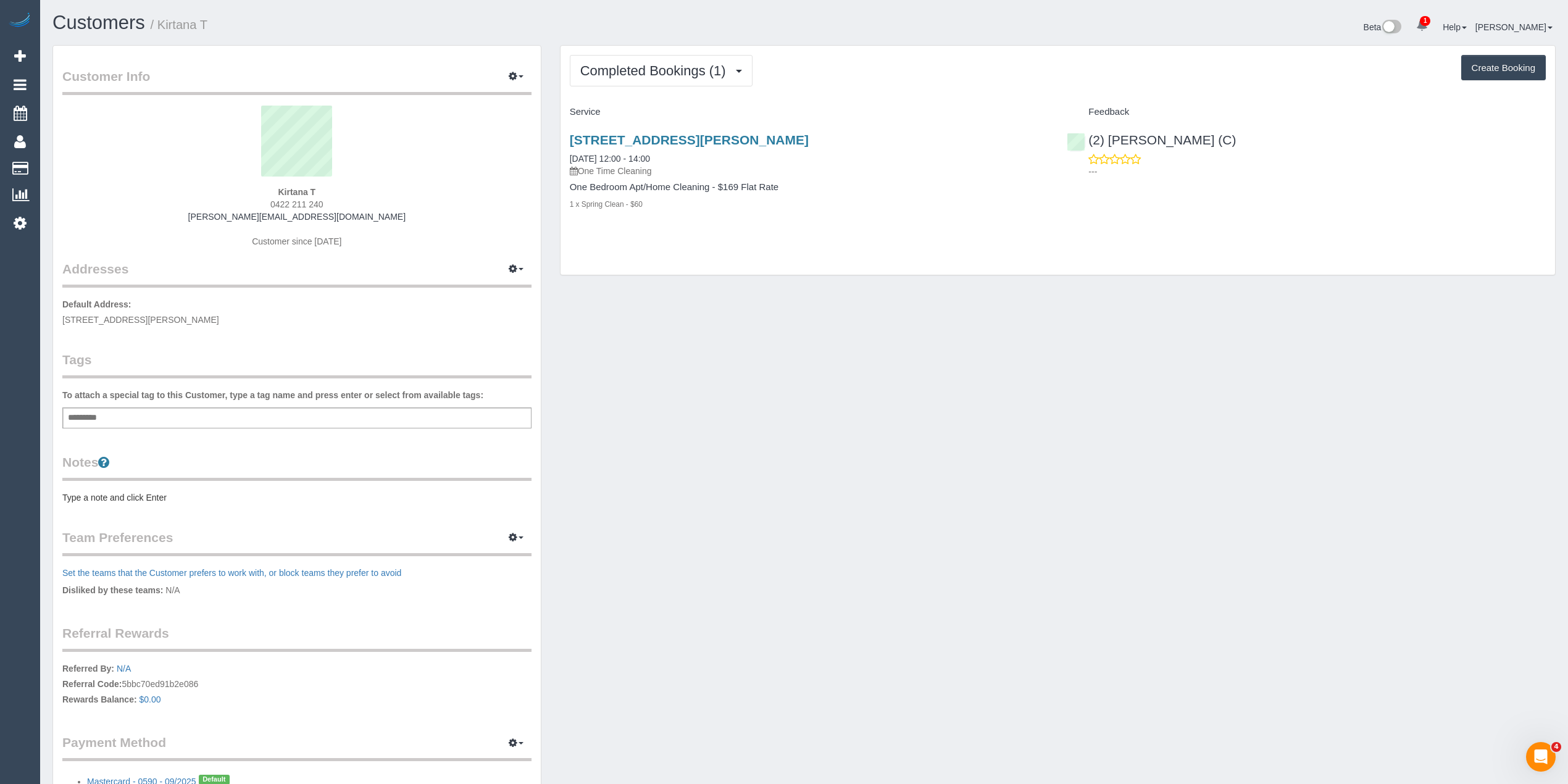
click at [283, 204] on span "0422 211 240" at bounding box center [297, 204] width 53 height 10
click at [315, 201] on span "0422 211 240" at bounding box center [297, 204] width 53 height 10
copy span "0422 211 240"
click at [604, 69] on span "Completed Bookings (1)" at bounding box center [656, 71] width 152 height 16
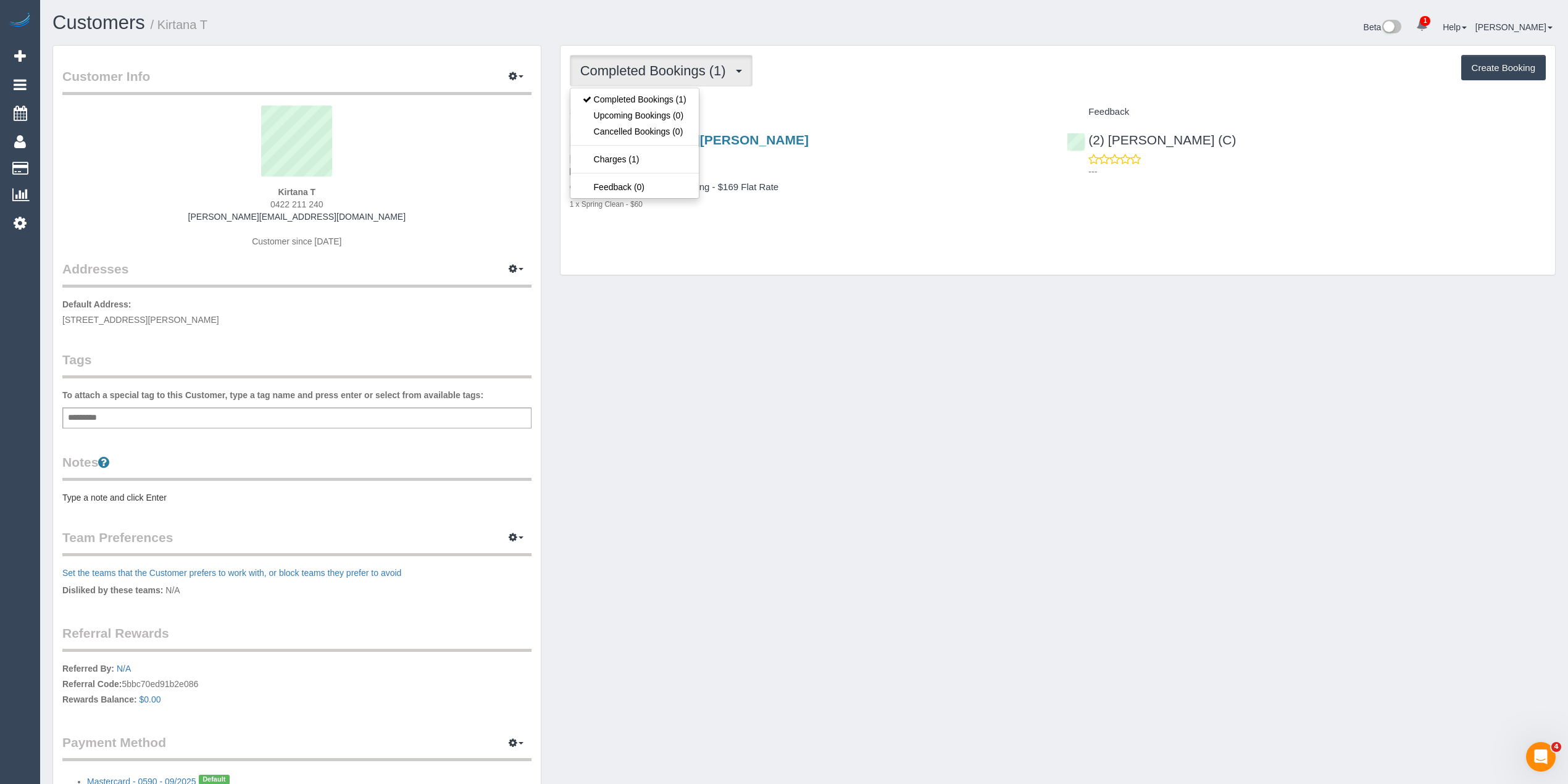
click at [604, 69] on span "Completed Bookings (1)" at bounding box center [656, 71] width 152 height 16
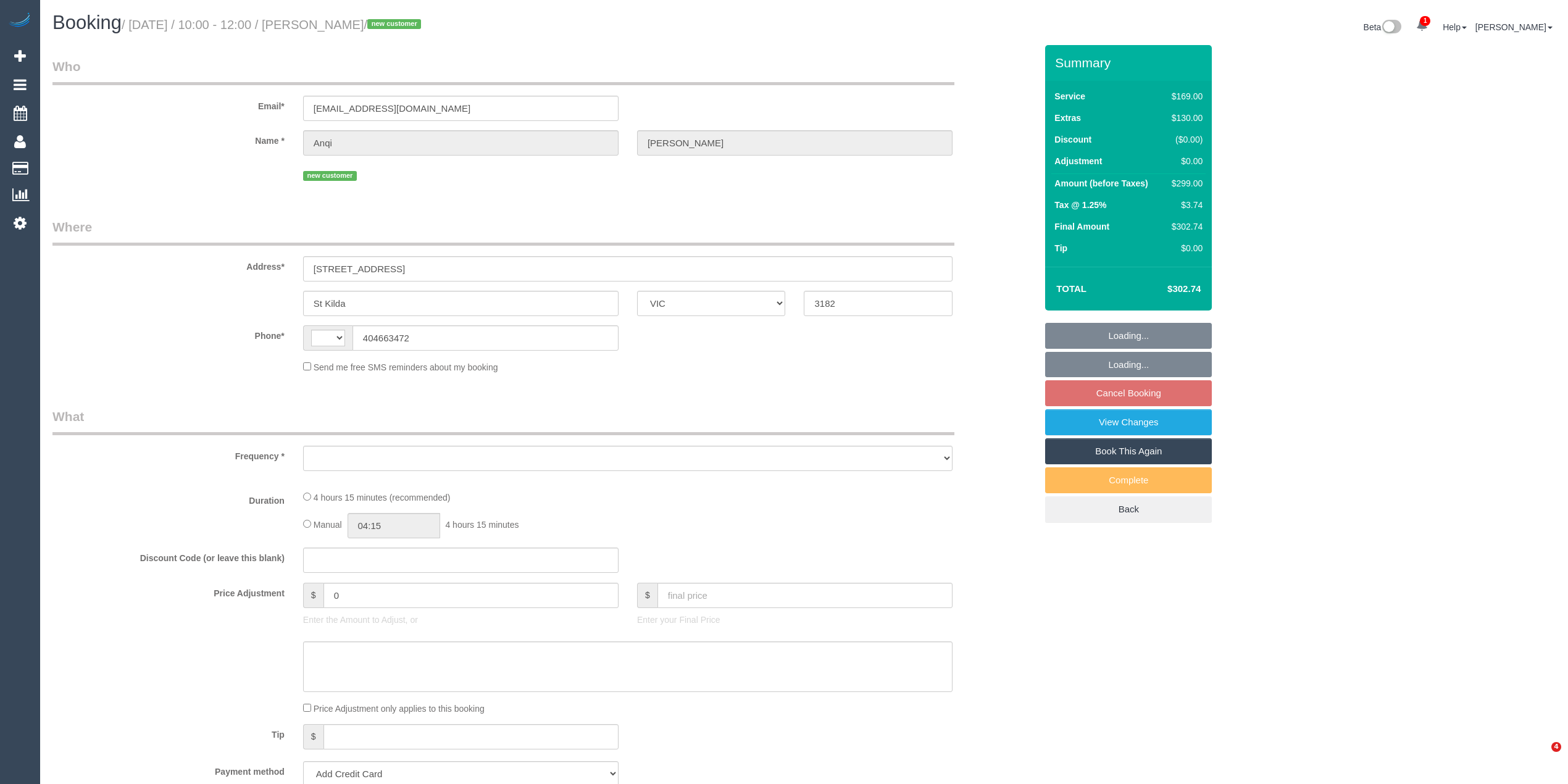
select select "VIC"
select select "string:stripe-pm_1S7TZt2GScqysDRVTgZ9Tdd7"
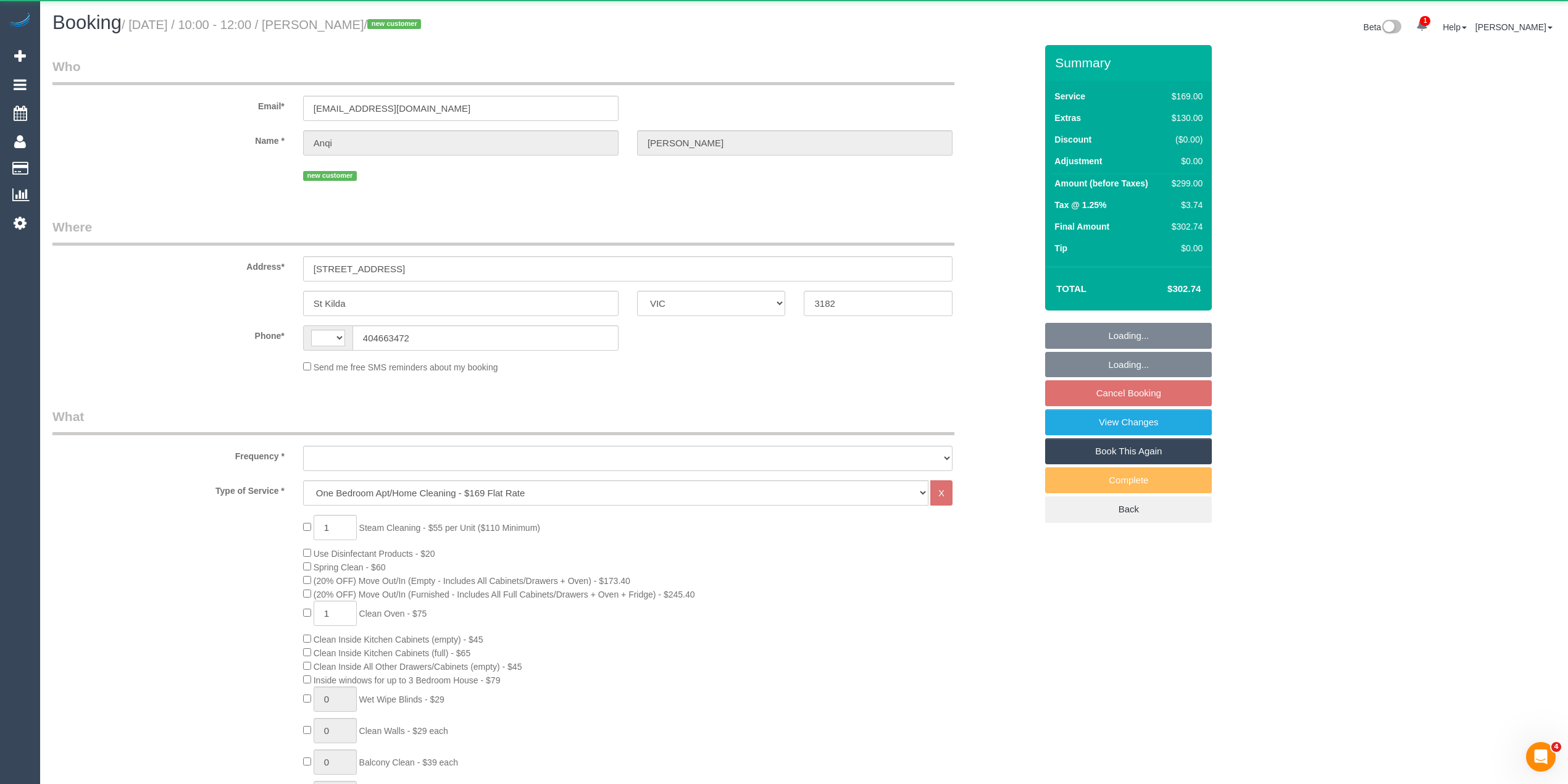
select select "string:AU"
select select "object:636"
select select "number:28"
select select "number:17"
select select "number:19"
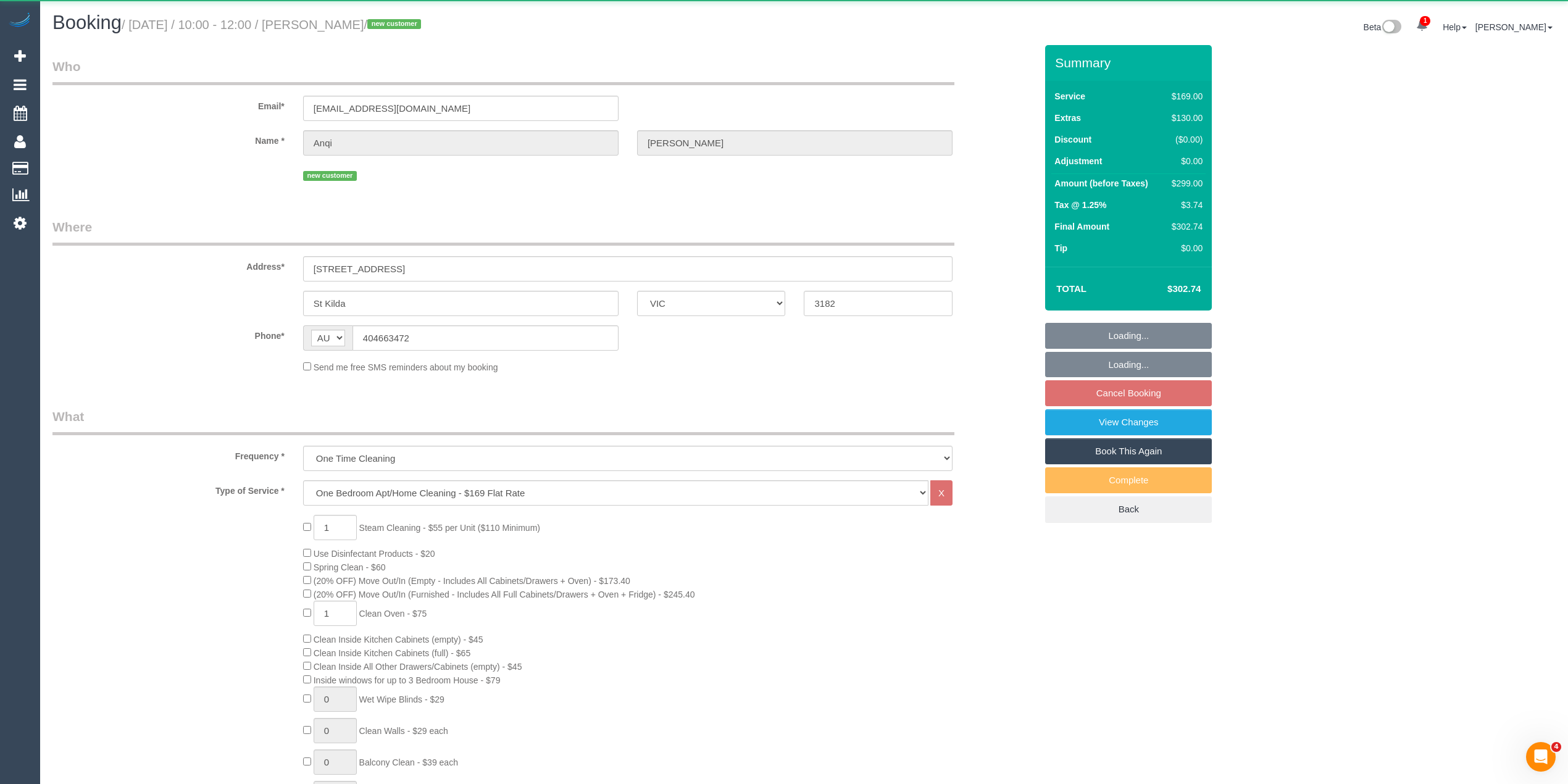
select select "number:22"
select select "number:26"
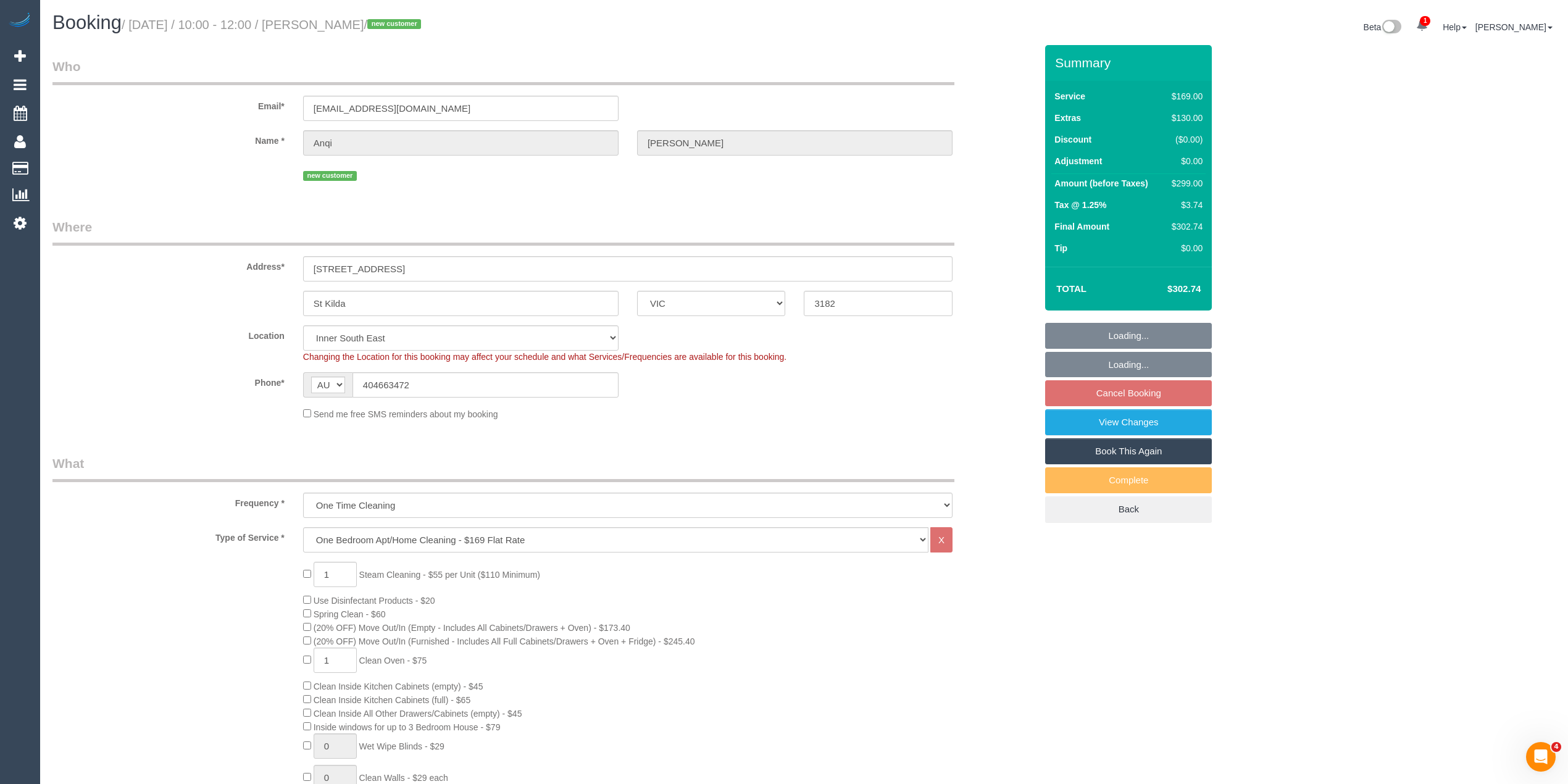
select select "object:1369"
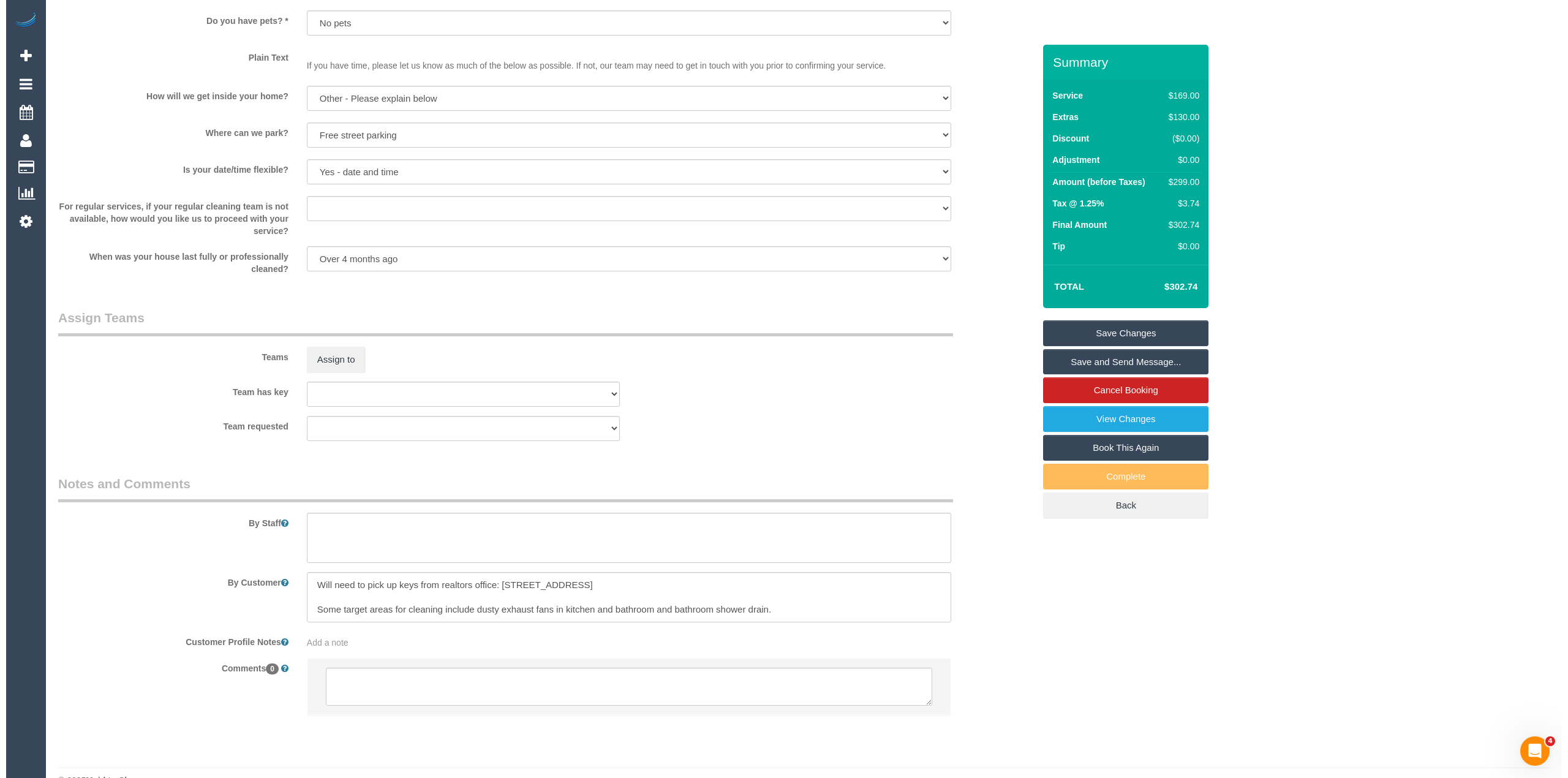
scroll to position [1623, 0]
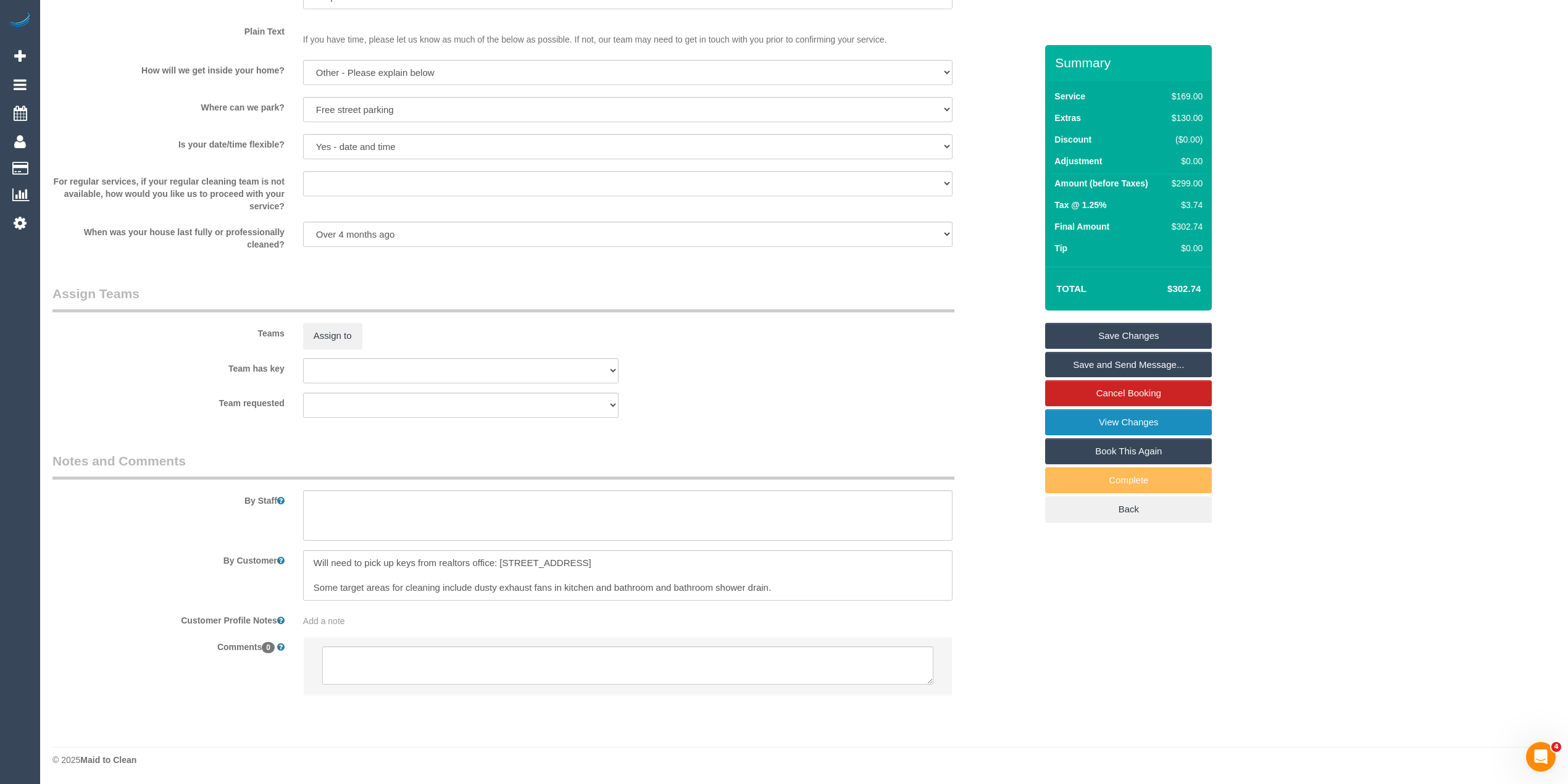
click at [1134, 426] on link "View Changes" at bounding box center [1128, 422] width 166 height 26
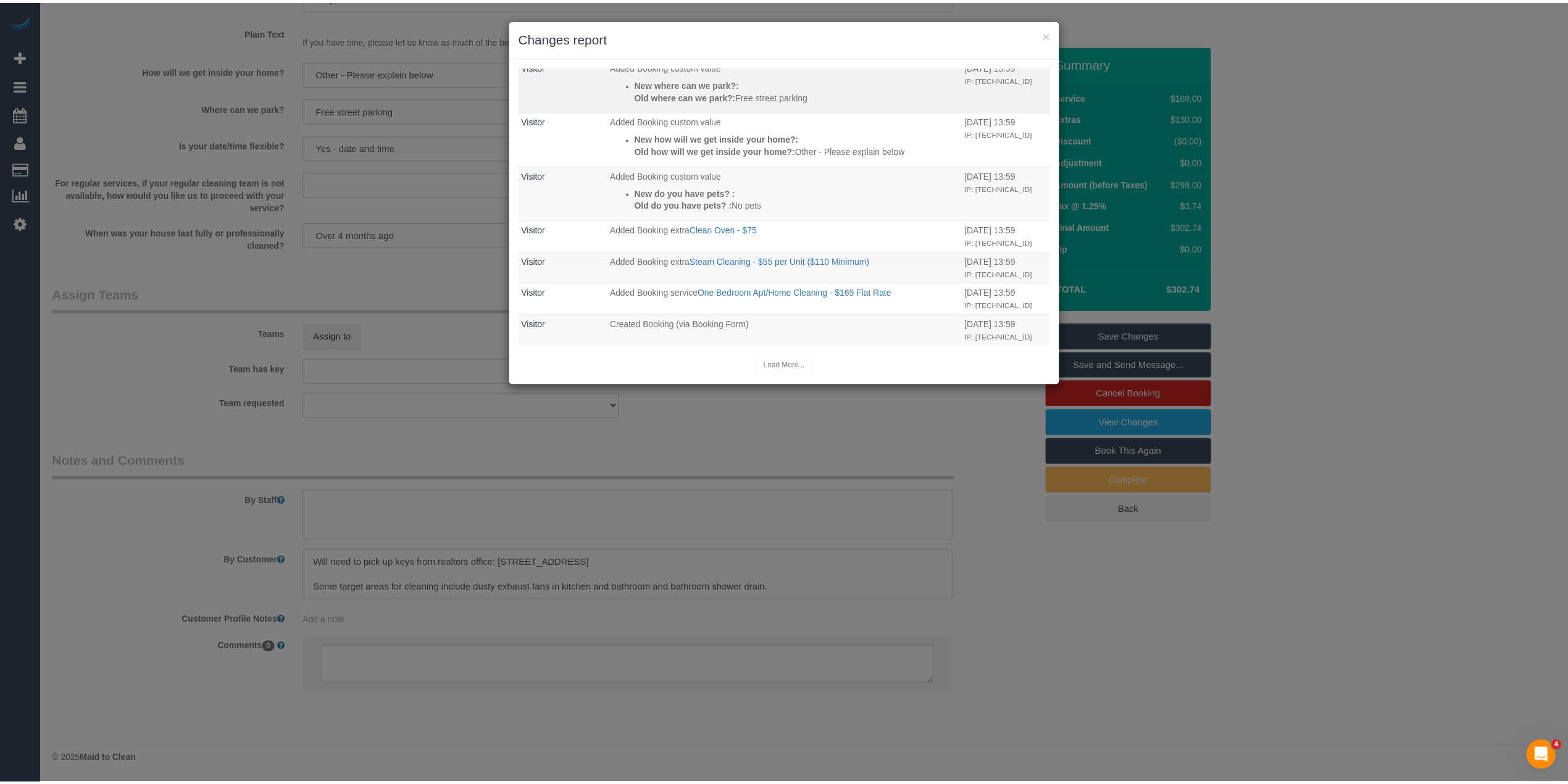
scroll to position [183, 0]
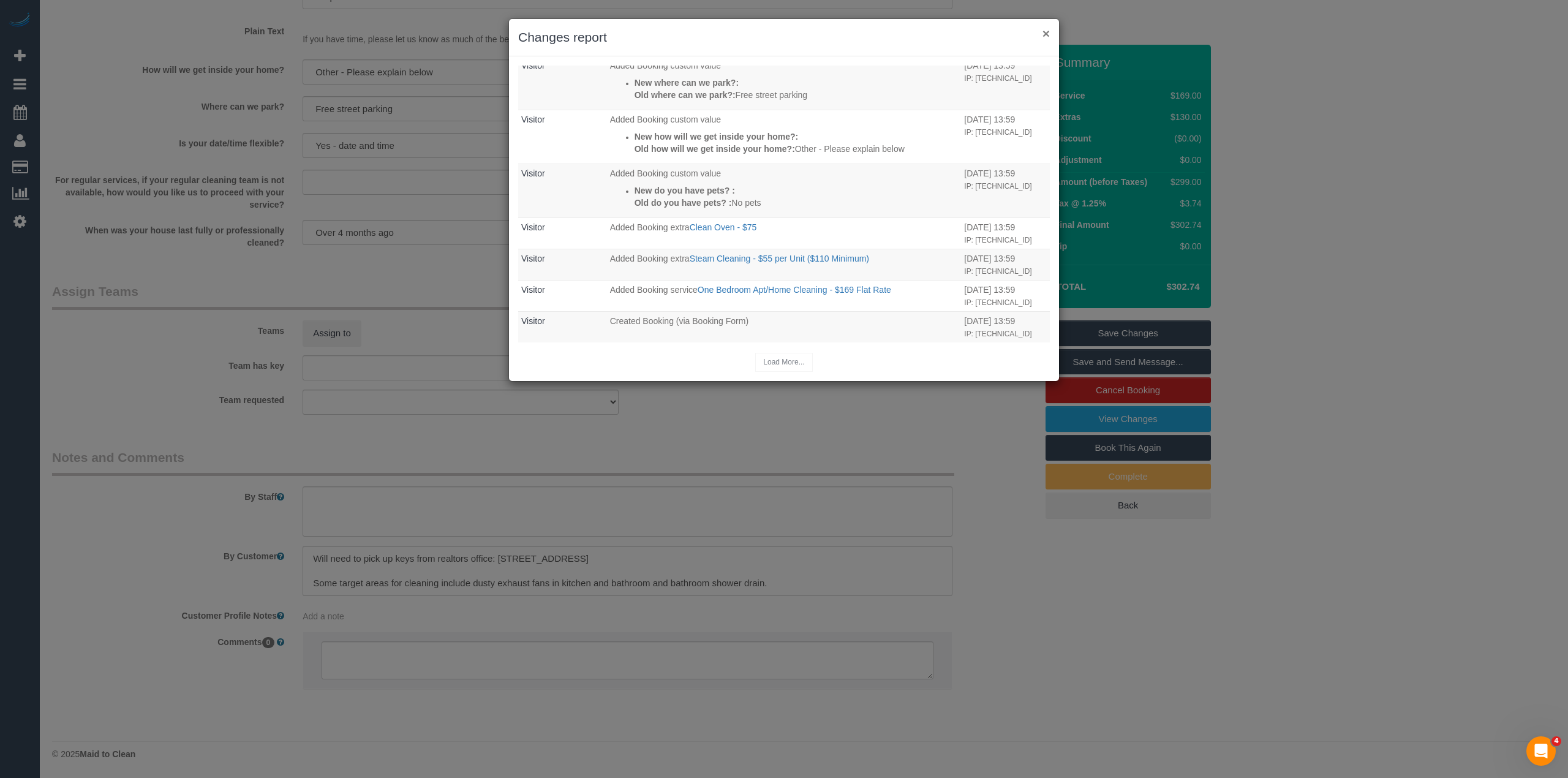
click at [1050, 30] on button "×" at bounding box center [1046, 33] width 7 height 13
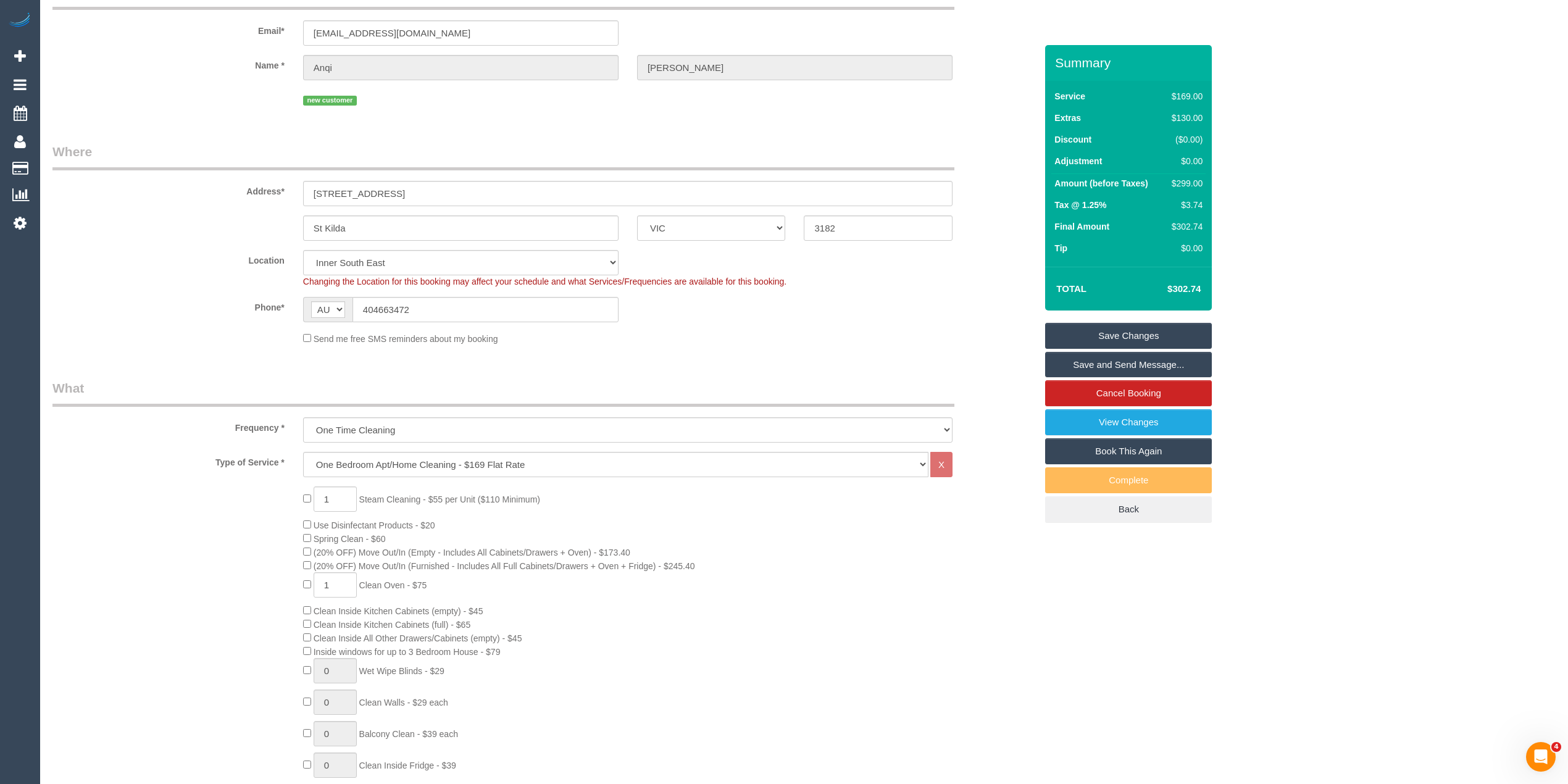
scroll to position [0, 0]
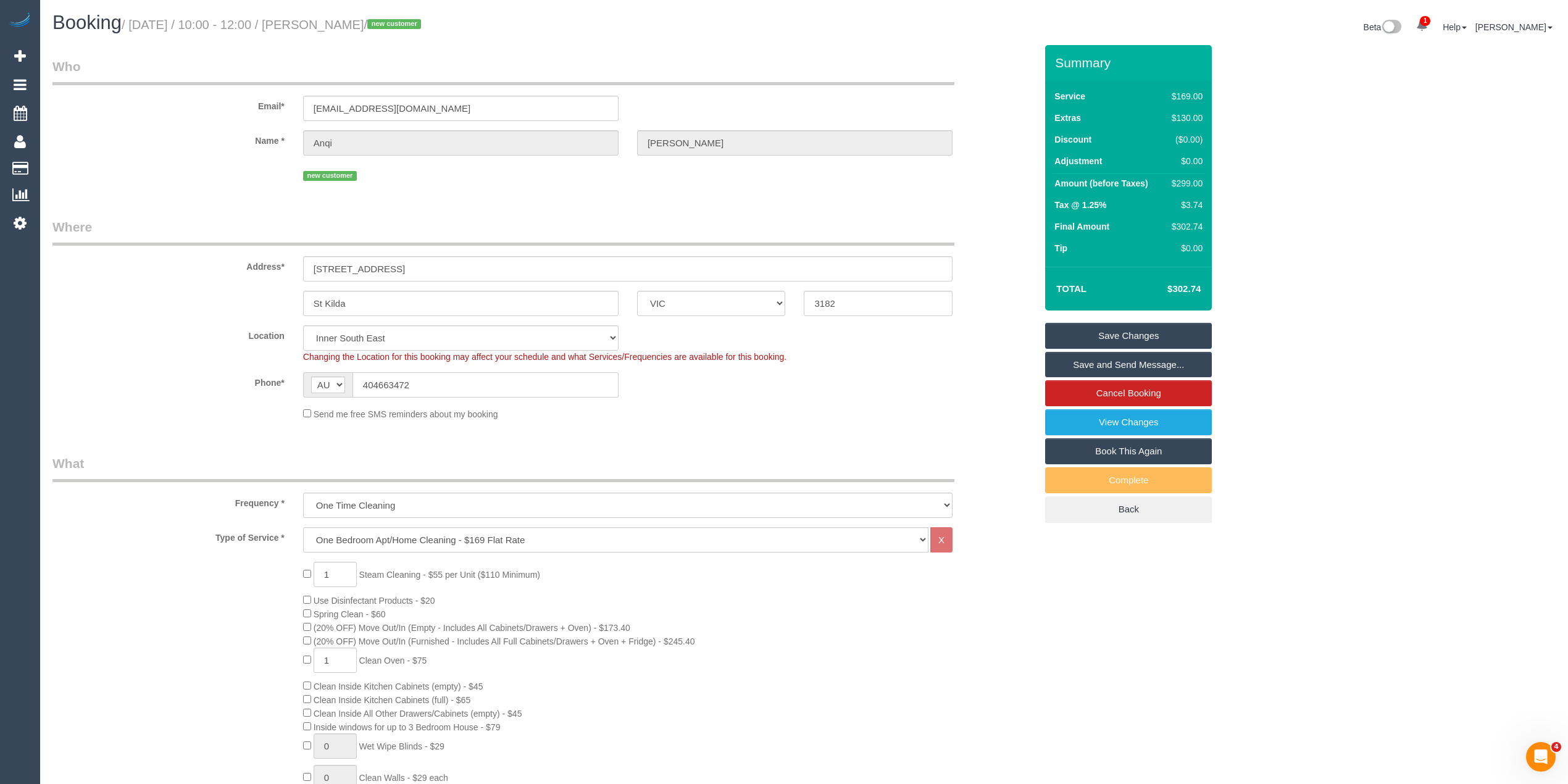
drag, startPoint x: 460, startPoint y: 383, endPoint x: 337, endPoint y: 378, distance: 123.1
click at [337, 378] on div "AF AL DZ AD AO AI AQ AG AR AM AW AU AT AZ BS BH BD BB BY BE BZ BJ BM BT BO BA B…" at bounding box center [460, 385] width 315 height 25
click at [362, 381] on input "404663472" at bounding box center [486, 385] width 266 height 25
type input "0404 663 472"
click at [840, 416] on div "Send me free SMS reminders about my booking" at bounding box center [628, 413] width 668 height 14
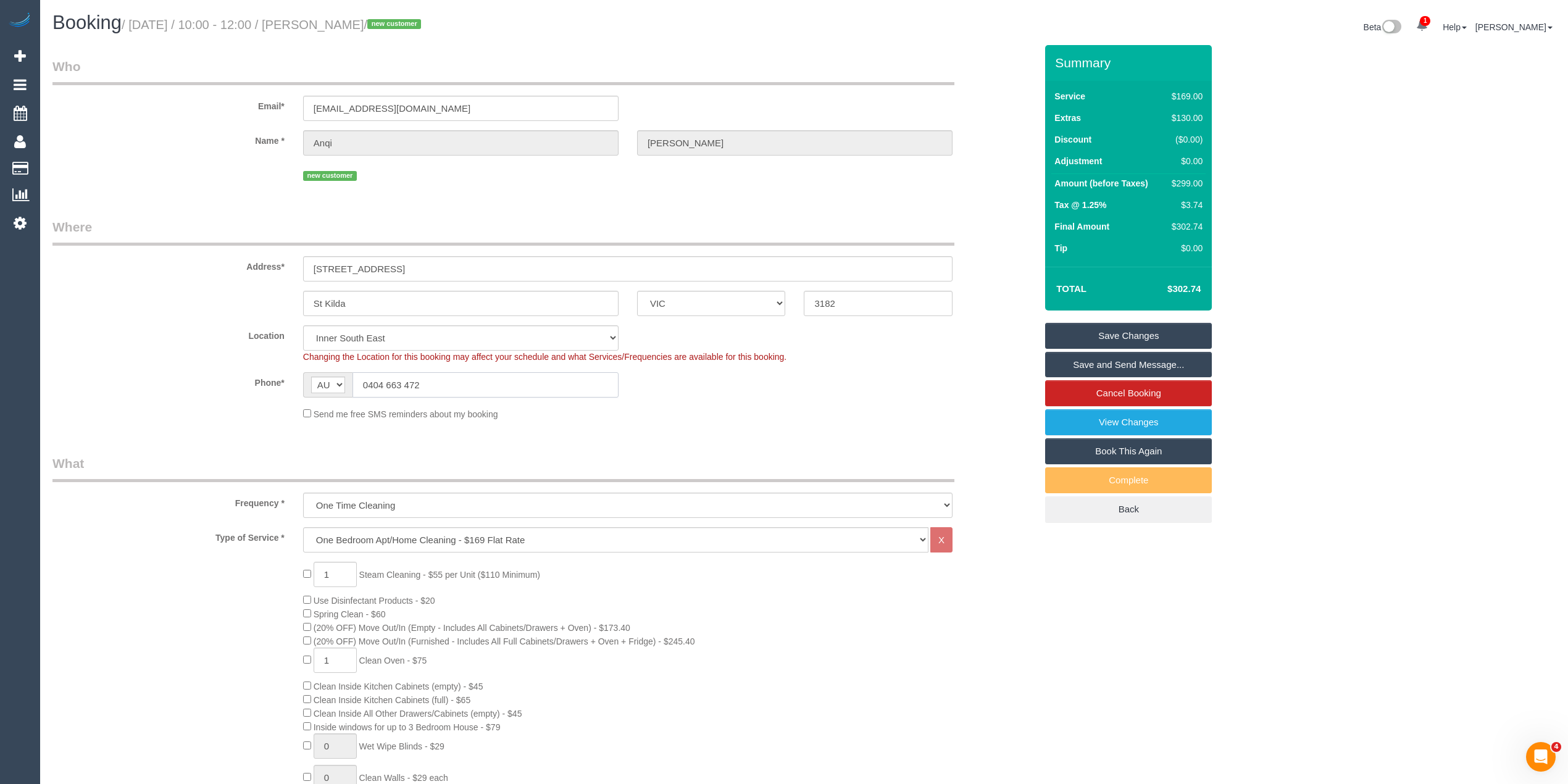
drag, startPoint x: 448, startPoint y: 388, endPoint x: 276, endPoint y: 390, distance: 172.0
click at [276, 390] on div "Phone* AF AL DZ AD AO AI AQ AG AR AM AW AU AT AZ BS BH BD BB BY BE BZ BJ BM BT …" at bounding box center [544, 385] width 1002 height 25
click at [427, 381] on input "0404 663 472" at bounding box center [486, 385] width 266 height 25
drag, startPoint x: 432, startPoint y: 386, endPoint x: 298, endPoint y: 368, distance: 135.2
click at [306, 368] on sui-booking-location "Location Office City East (North) East (South) Inner East Inner North (East) In…" at bounding box center [544, 373] width 983 height 95
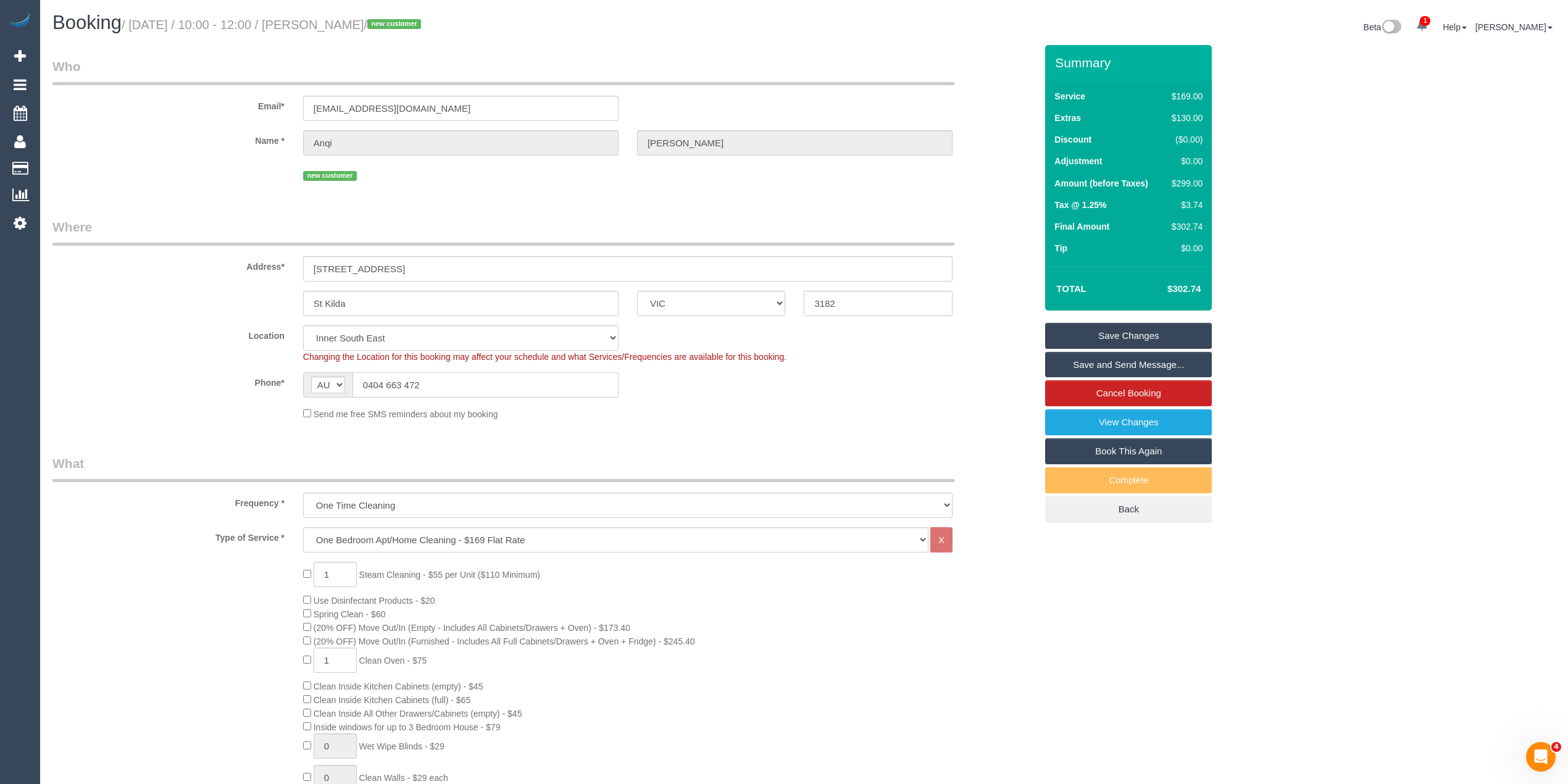
click at [429, 381] on input "0404 663 472" at bounding box center [486, 385] width 266 height 25
drag, startPoint x: 438, startPoint y: 386, endPoint x: 334, endPoint y: 369, distance: 105.4
click at [339, 369] on sui-booking-location "Location Office City East (North) East (South) Inner East Inner North (East) In…" at bounding box center [544, 373] width 983 height 95
click at [342, 27] on small "/ September 24, 2025 / 10:00 - 12:00 / Anqi Liang / new customer" at bounding box center [273, 25] width 303 height 14
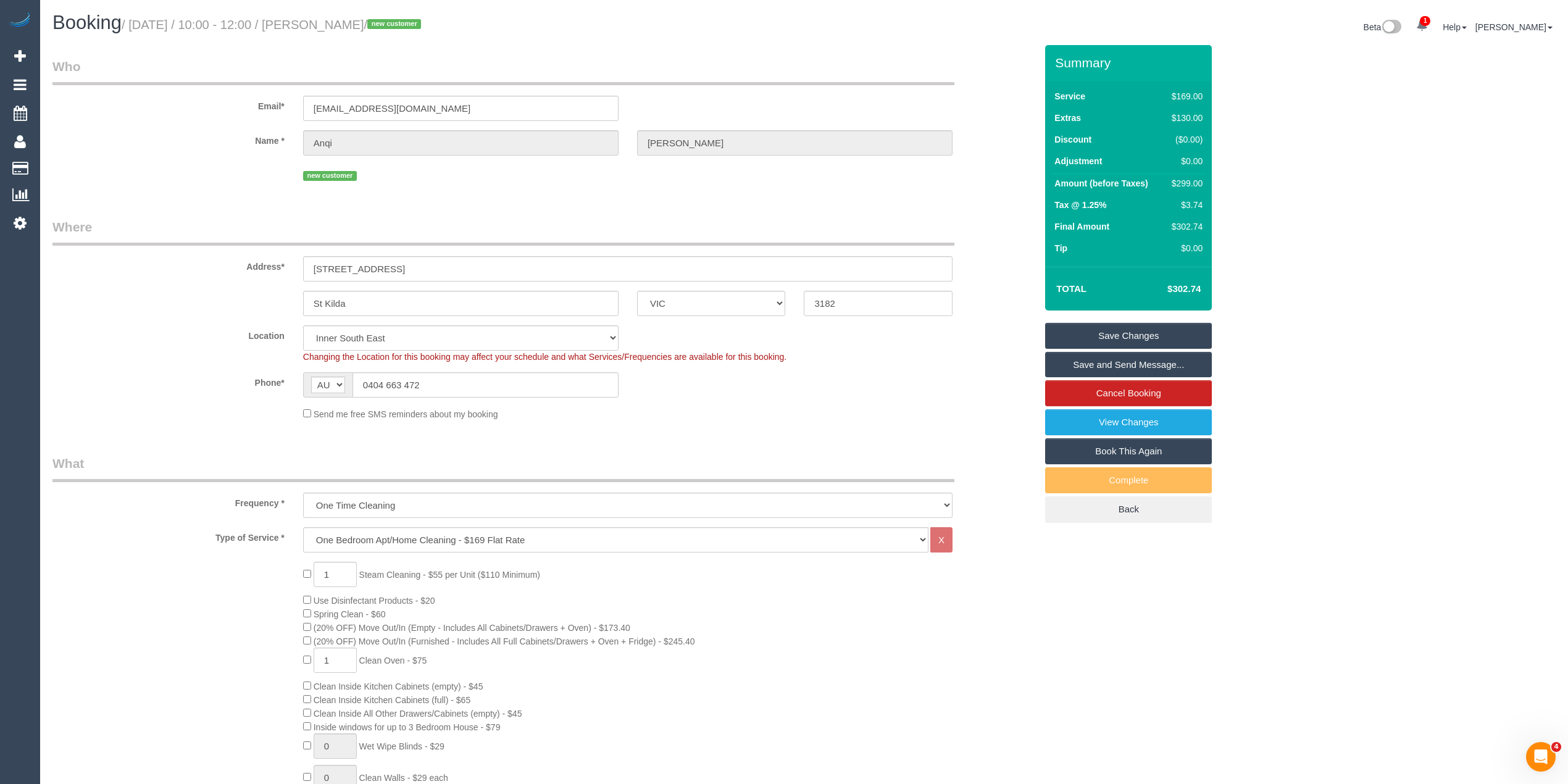
click at [342, 27] on small "/ September 24, 2025 / 10:00 - 12:00 / Anqi Liang / new customer" at bounding box center [273, 25] width 303 height 14
click at [343, 28] on small "/ September 24, 2025 / 10:00 - 12:00 / Anqi Liang / new customer" at bounding box center [273, 25] width 303 height 14
copy small "Anqi"
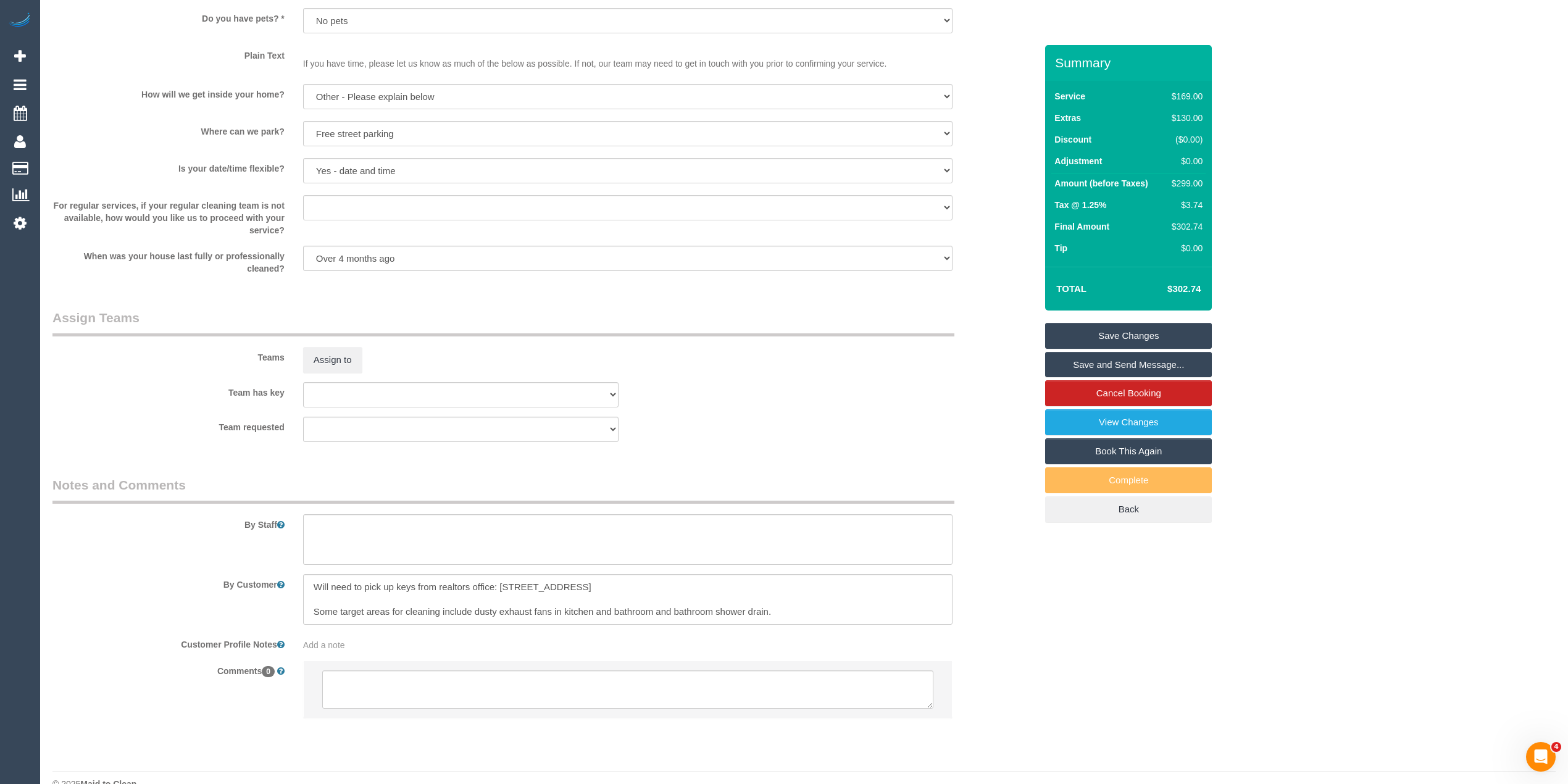
scroll to position [1635, 0]
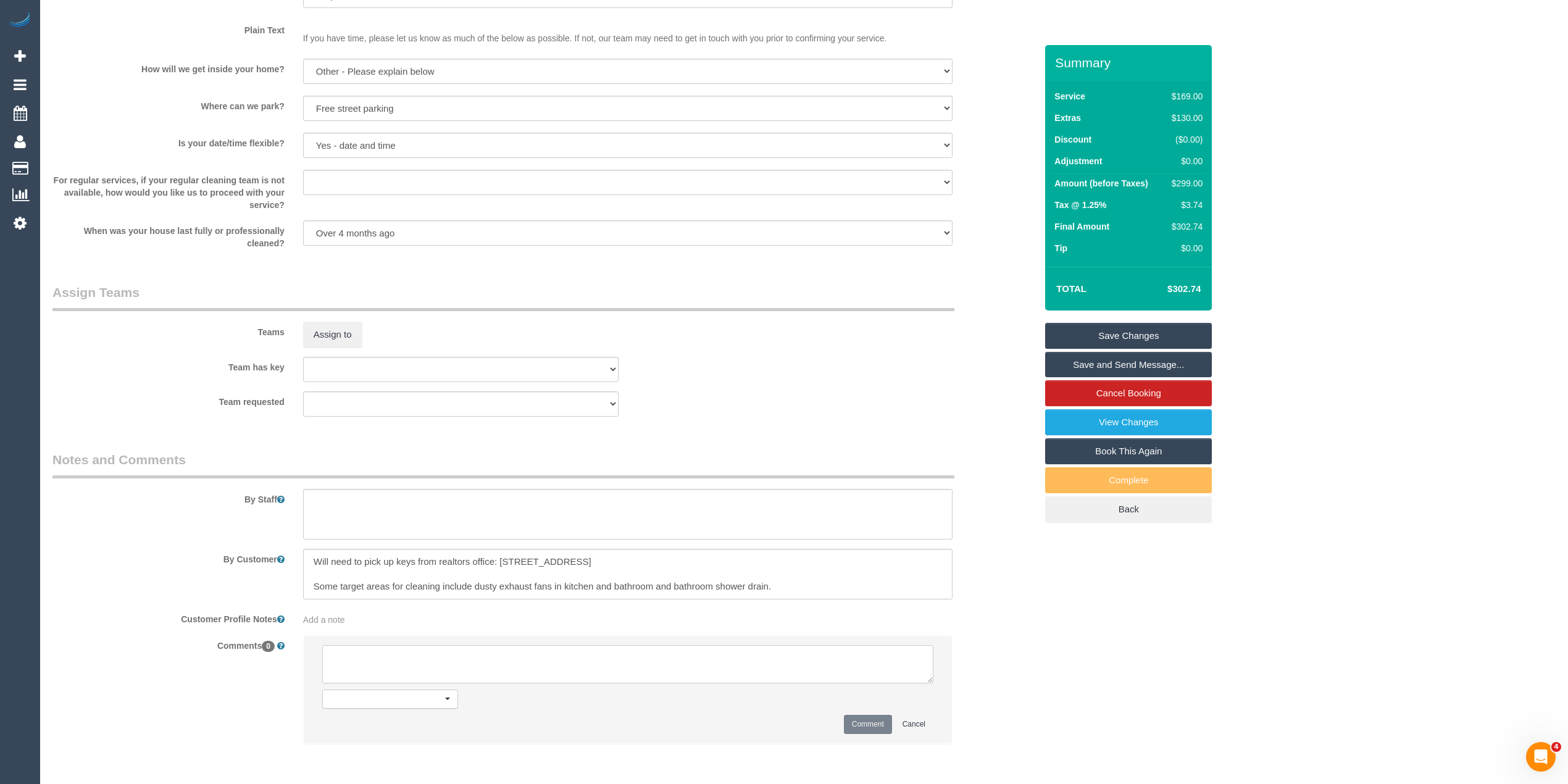
click at [445, 679] on textarea at bounding box center [628, 664] width 611 height 38
type textarea "Left vm & tx sent re: booking & keys etc. Awaiting response"
click at [871, 722] on button "Comment" at bounding box center [868, 724] width 48 height 19
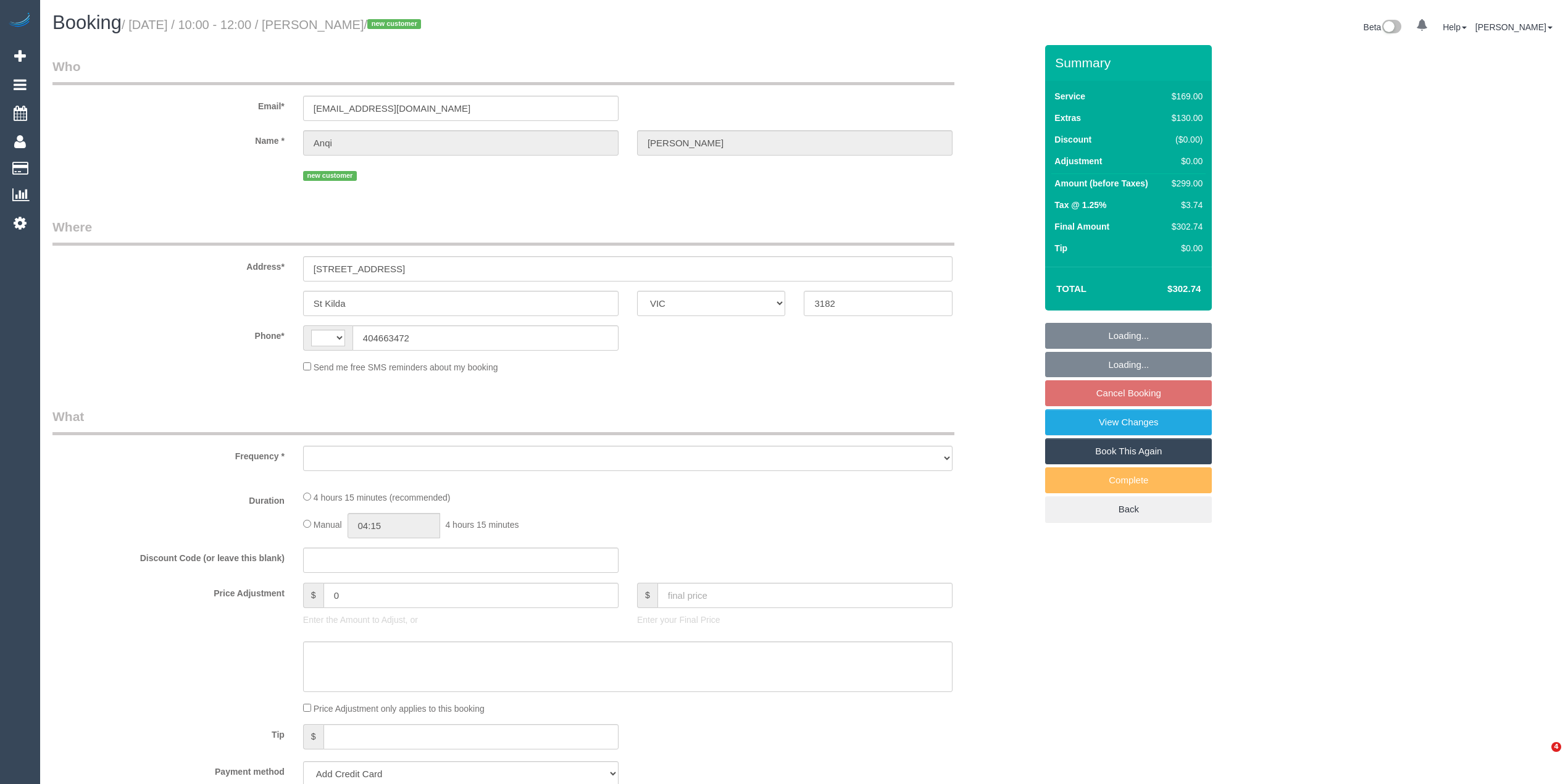
select select "VIC"
select select "string:AU"
select select "object:540"
select select "number:28"
select select "number:17"
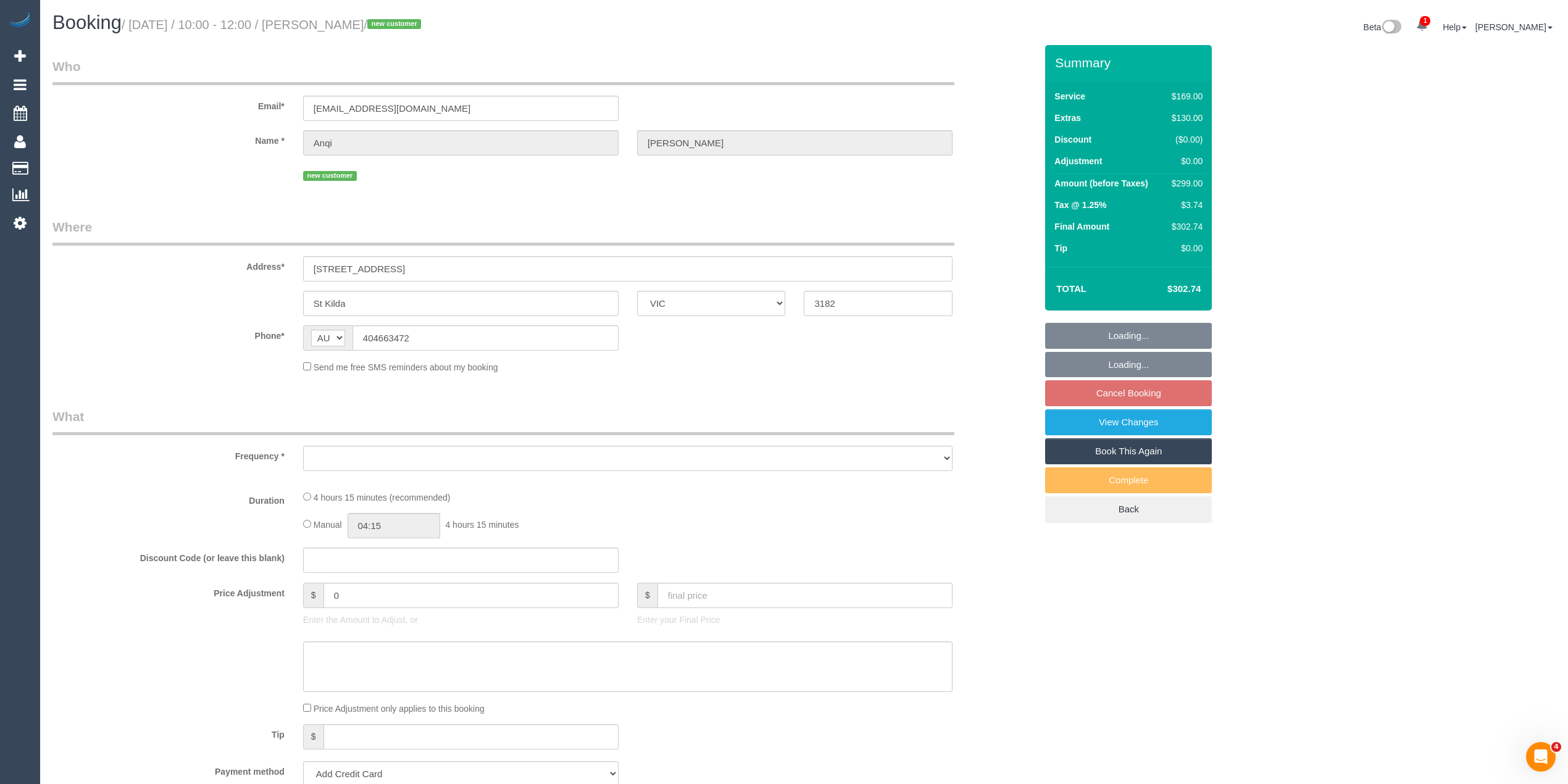
select select "number:19"
select select "number:22"
select select "number:26"
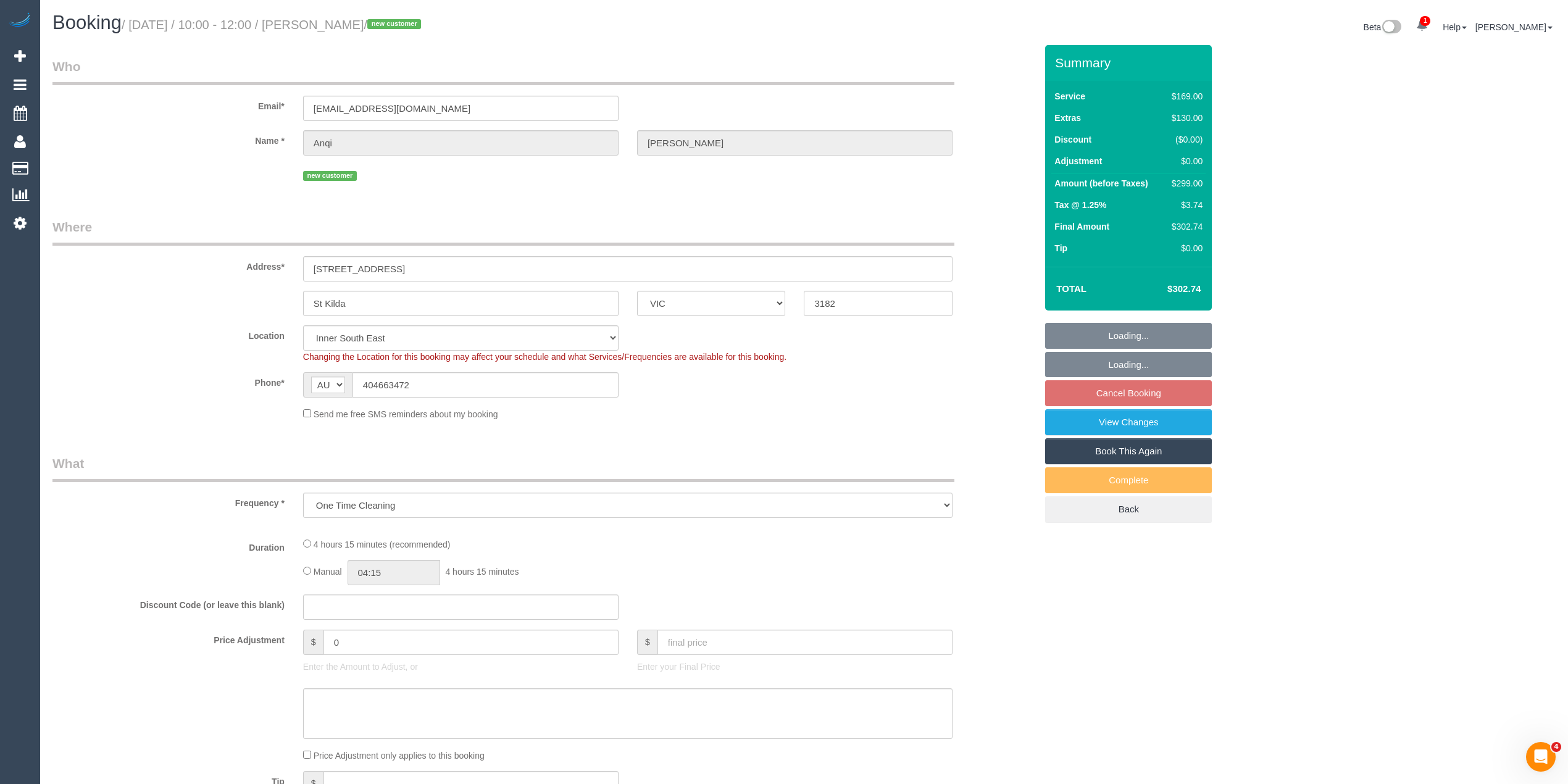
select select "string:stripe-pm_1S7TZt2GScqysDRVTgZ9Tdd7"
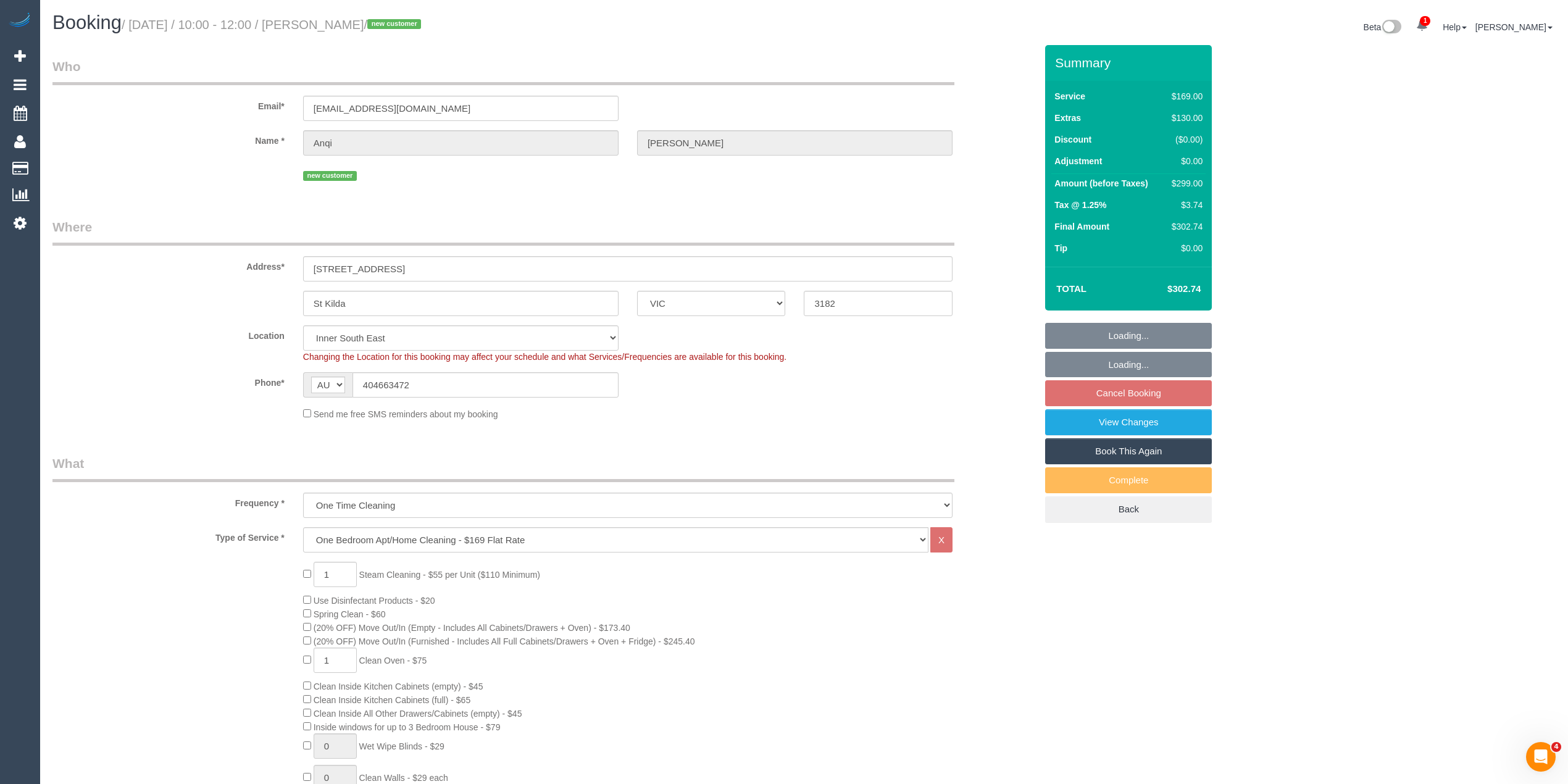
select select "object:1369"
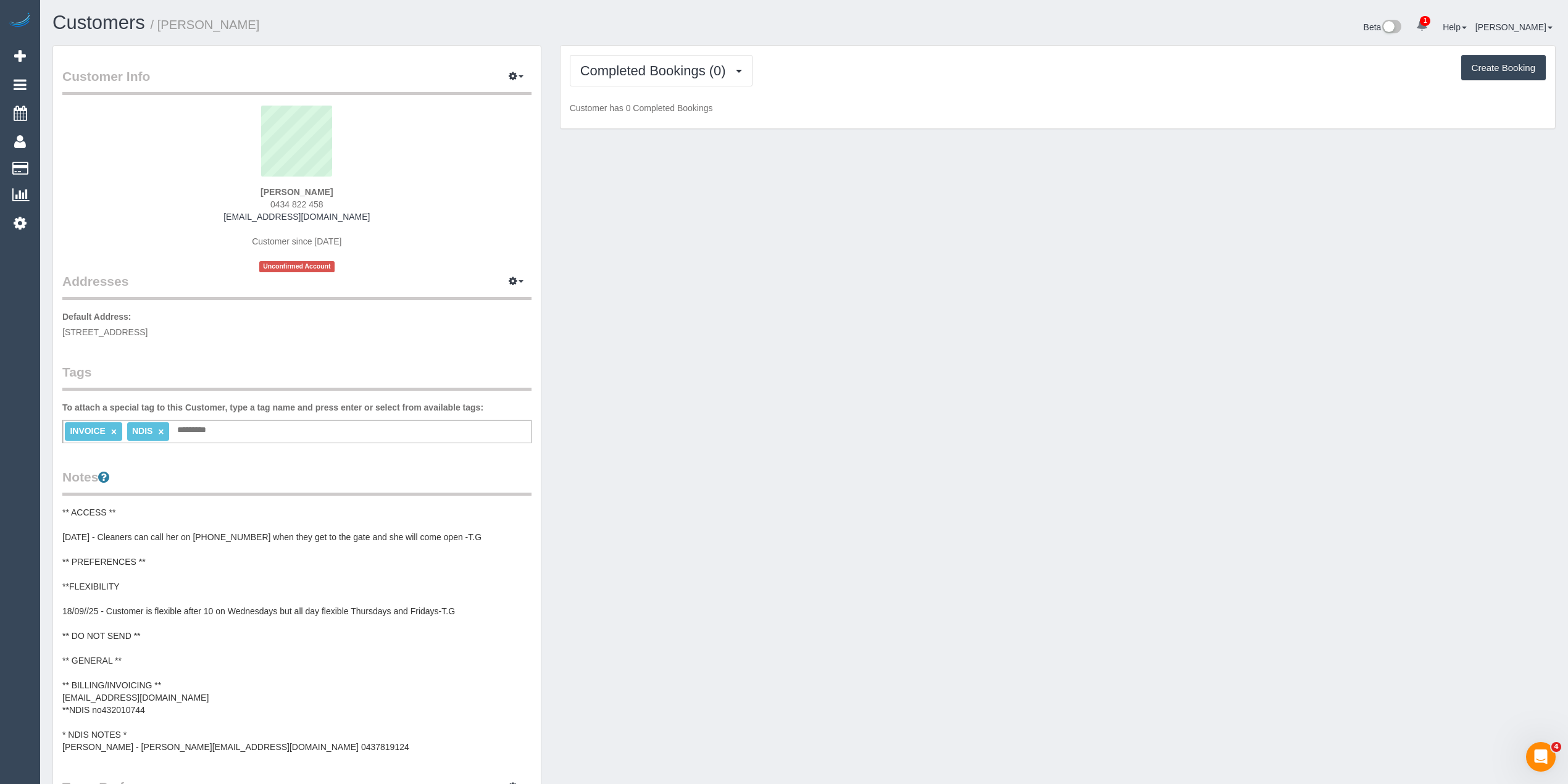
click at [283, 191] on strong "Kathryn McKellar" at bounding box center [297, 192] width 73 height 10
click at [321, 191] on strong "Kathryn McKellar" at bounding box center [297, 192] width 73 height 10
copy strong "Kathryn McKellar"
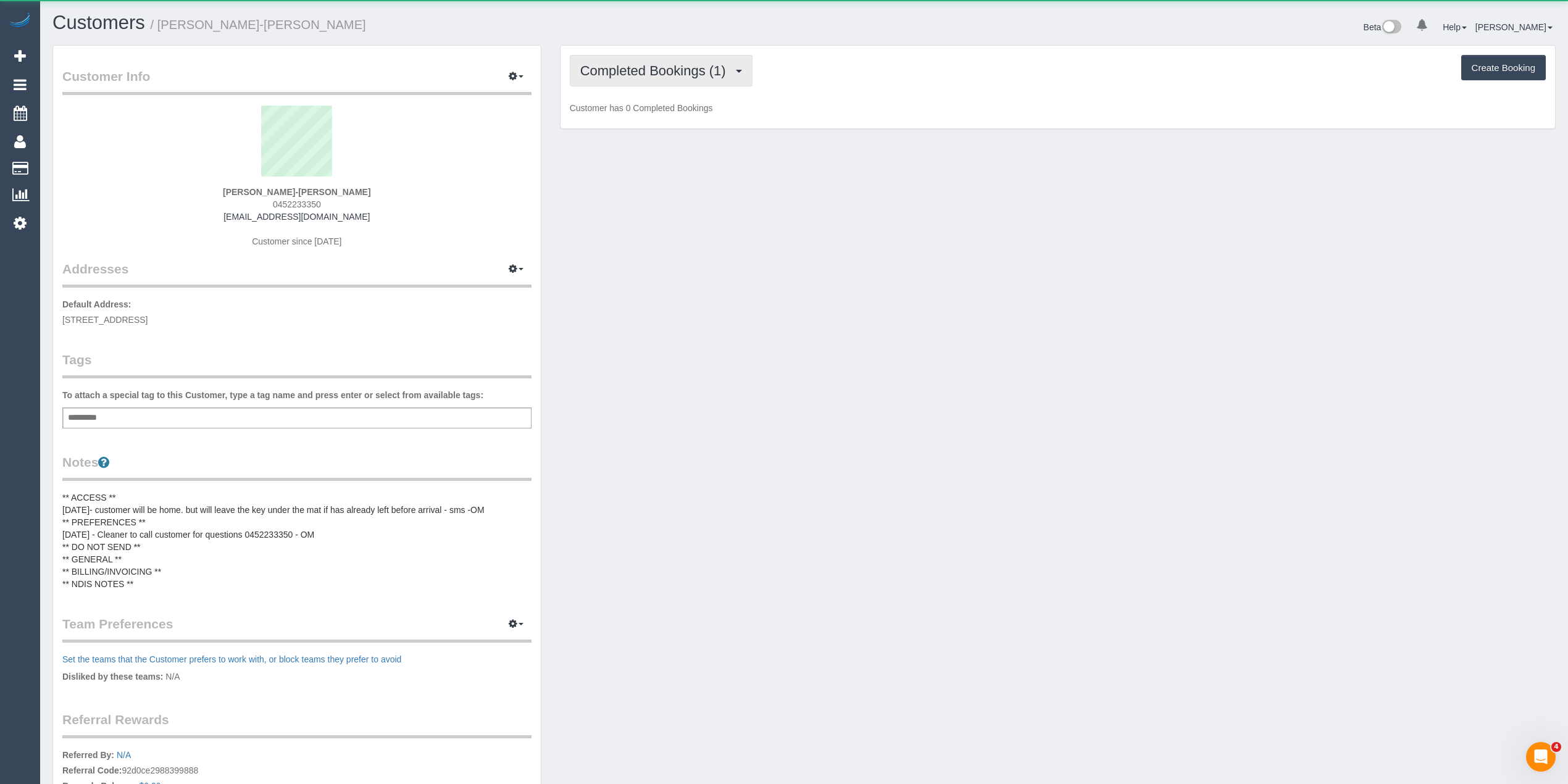
click at [653, 58] on button "Completed Bookings (1)" at bounding box center [661, 71] width 183 height 32
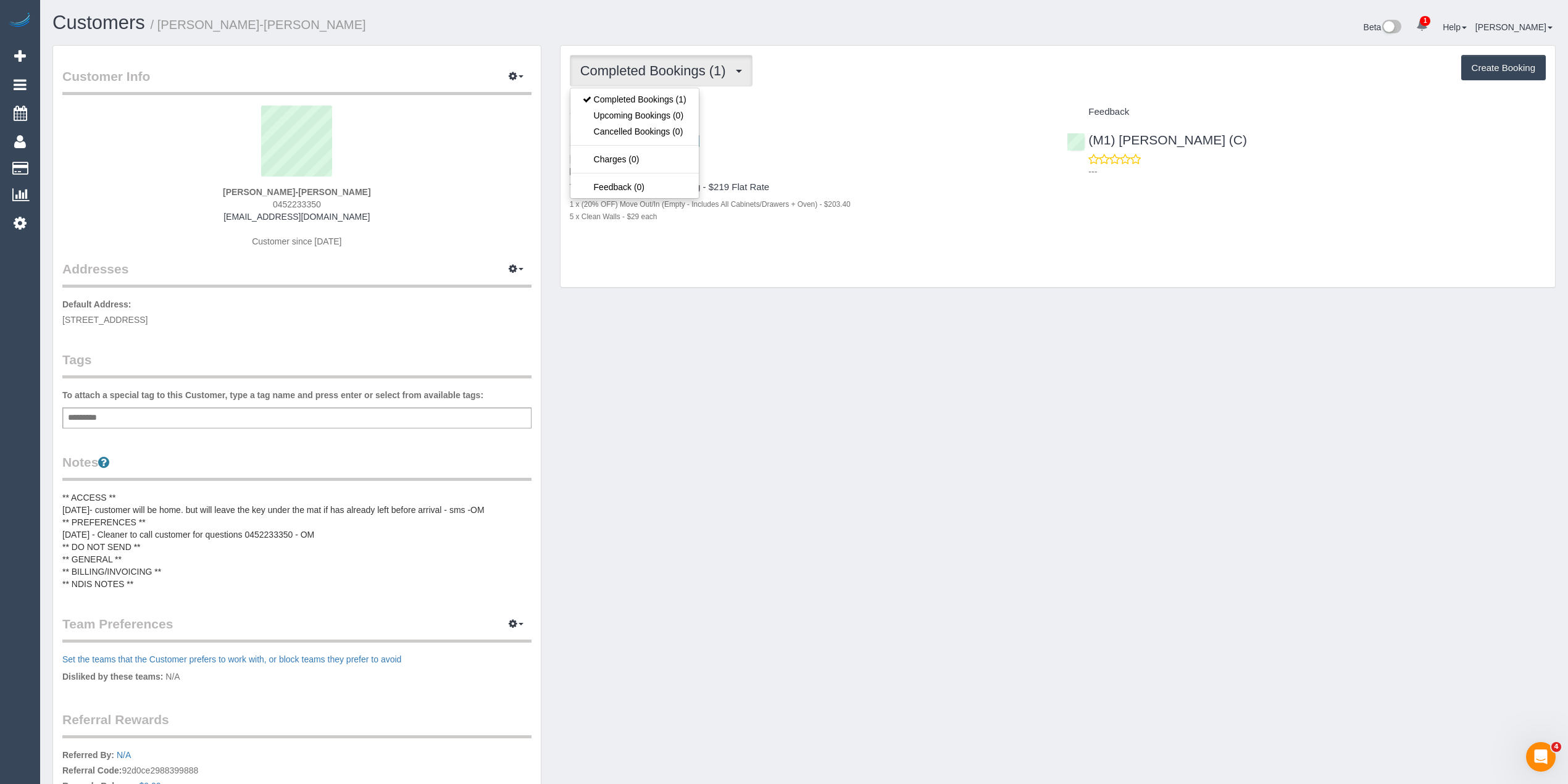
click at [653, 58] on button "Completed Bookings (1)" at bounding box center [661, 71] width 183 height 32
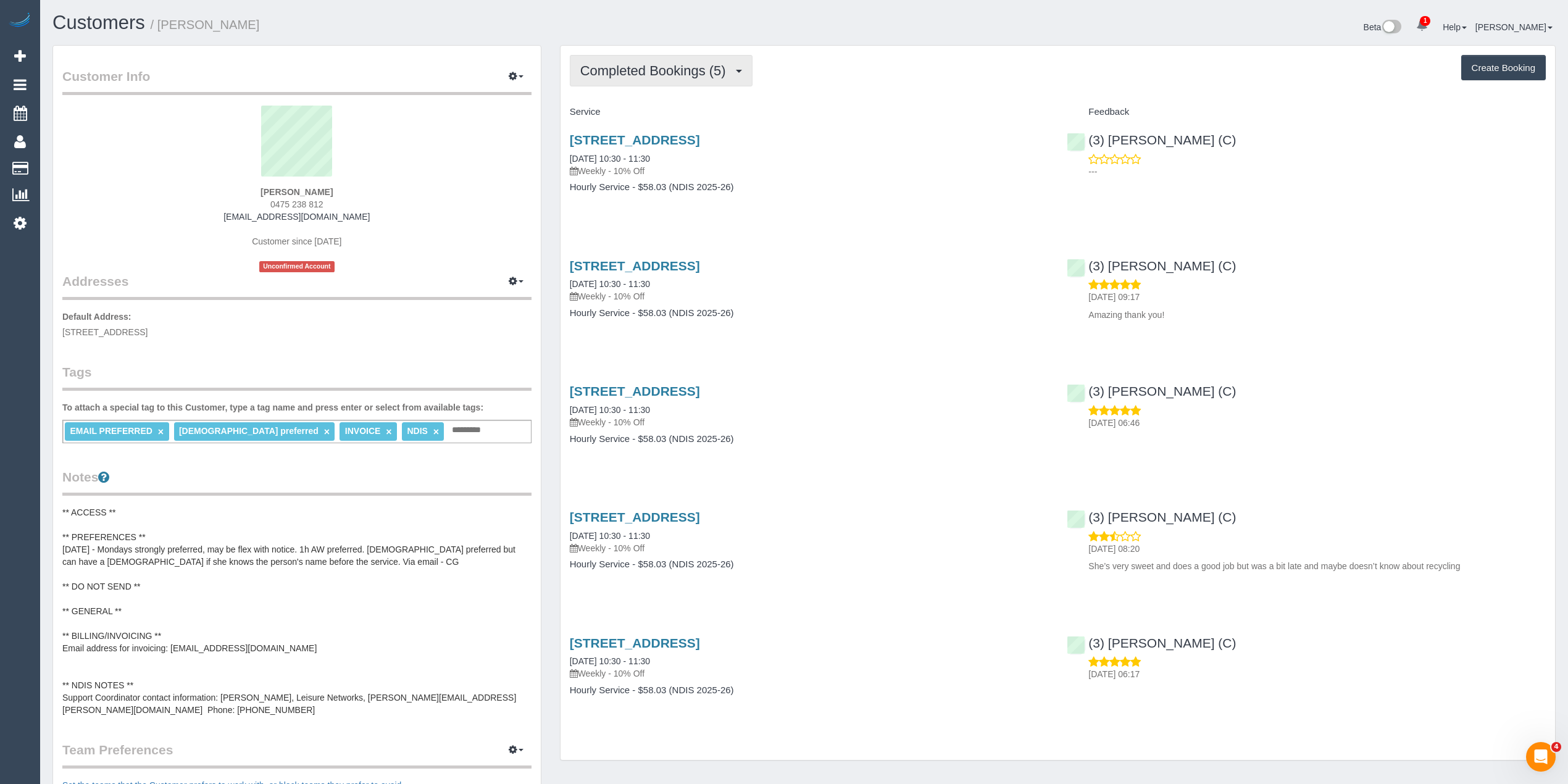
click at [612, 70] on span "Completed Bookings (5)" at bounding box center [656, 71] width 152 height 16
click at [611, 52] on div "Completed Bookings (5) Completed Bookings (5) Upcoming Bookings (11) Cancelled …" at bounding box center [1058, 403] width 994 height 715
click at [625, 68] on span "Completed Bookings (5)" at bounding box center [656, 71] width 152 height 16
click at [644, 110] on link "Upcoming Bookings (11)" at bounding box center [635, 115] width 130 height 16
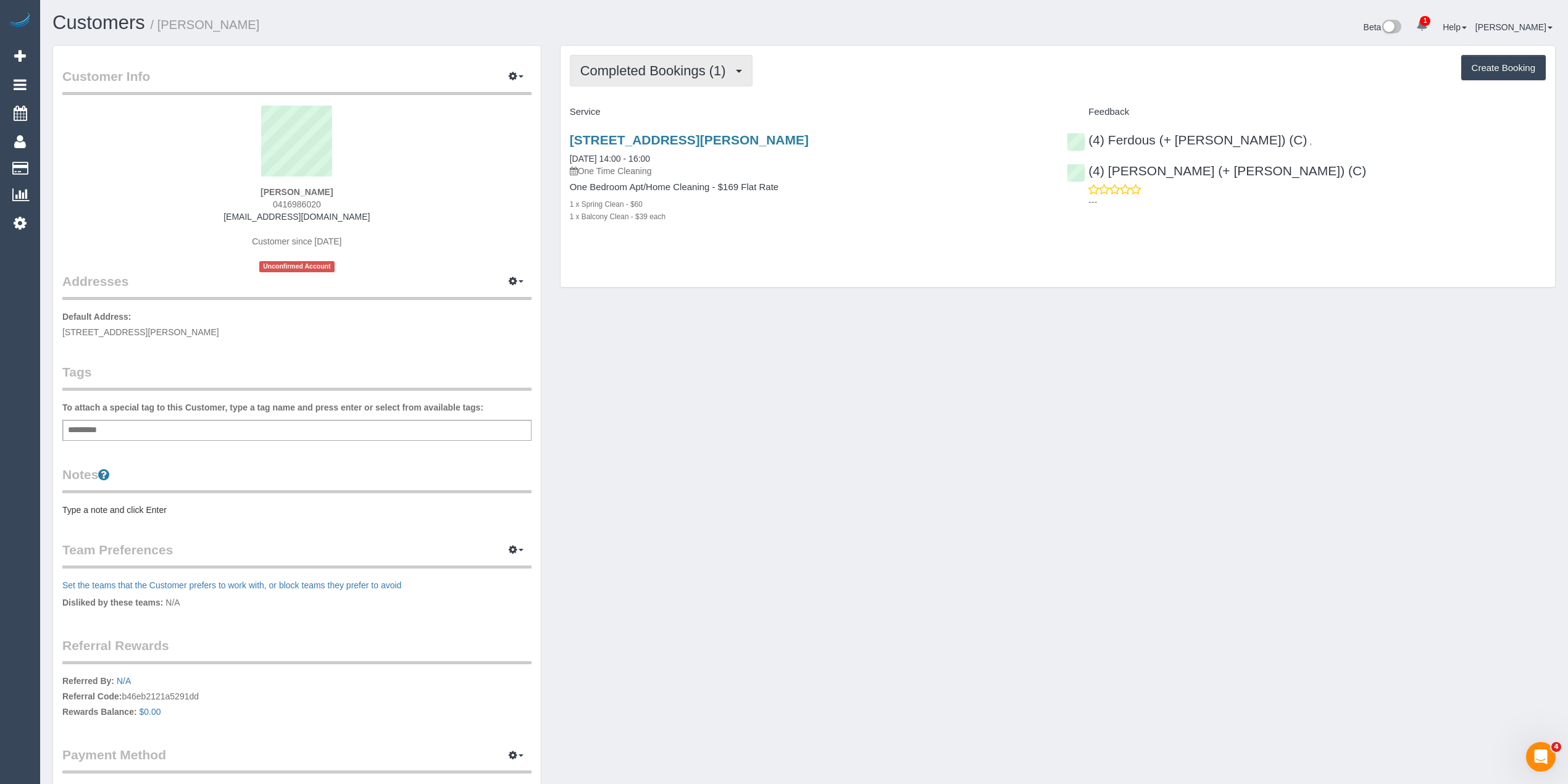
click at [667, 65] on span "Completed Bookings (1)" at bounding box center [656, 71] width 152 height 16
click at [686, 117] on link "Upcoming Bookings (1)" at bounding box center [634, 115] width 128 height 16
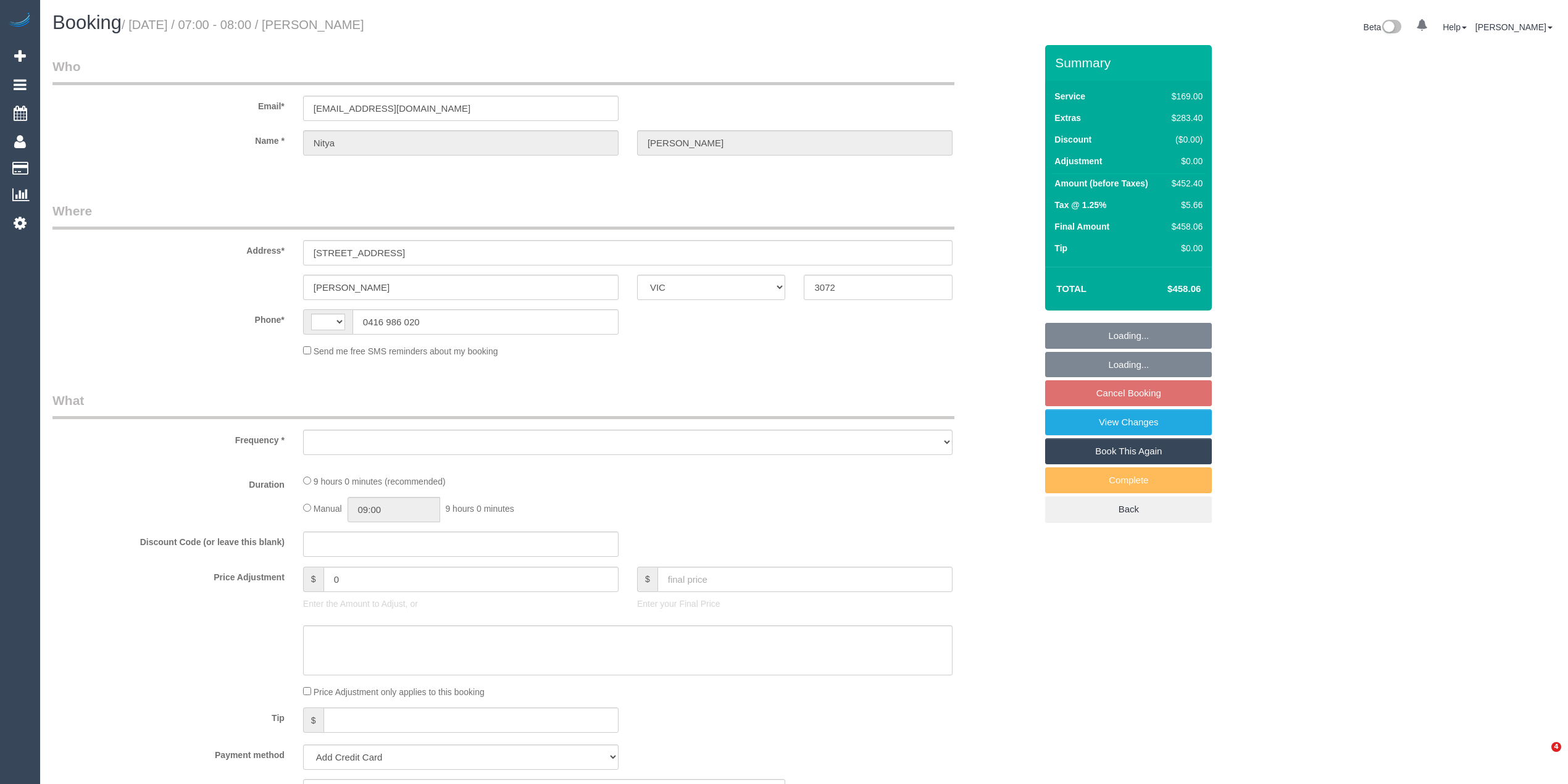
select select "VIC"
select select "string:AU"
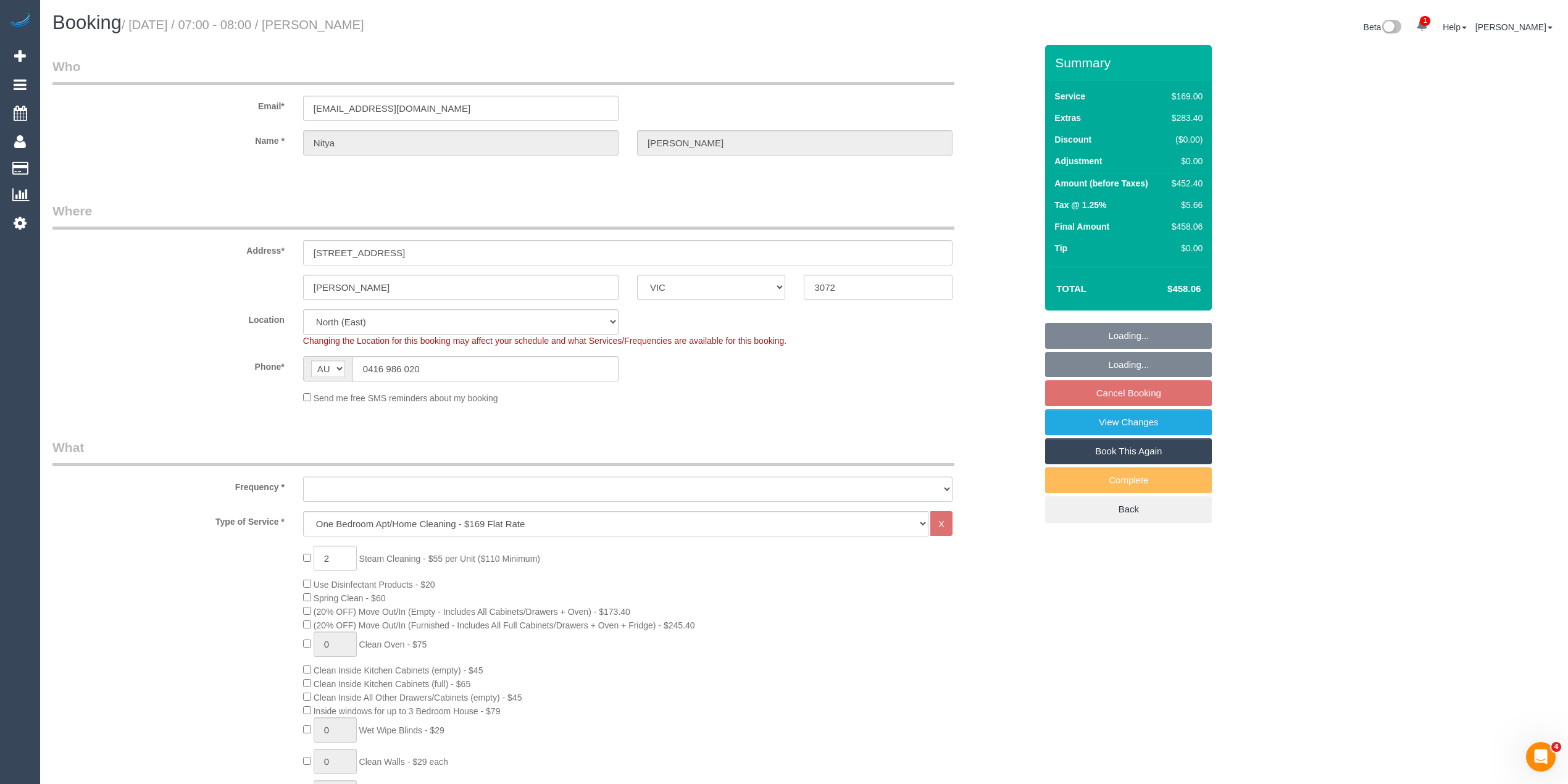
select select "object:689"
select select "string:stripe-pm_1S60bg2GScqysDRVARiBIxQD"
select select "number:28"
select select "number:14"
select select "number:19"
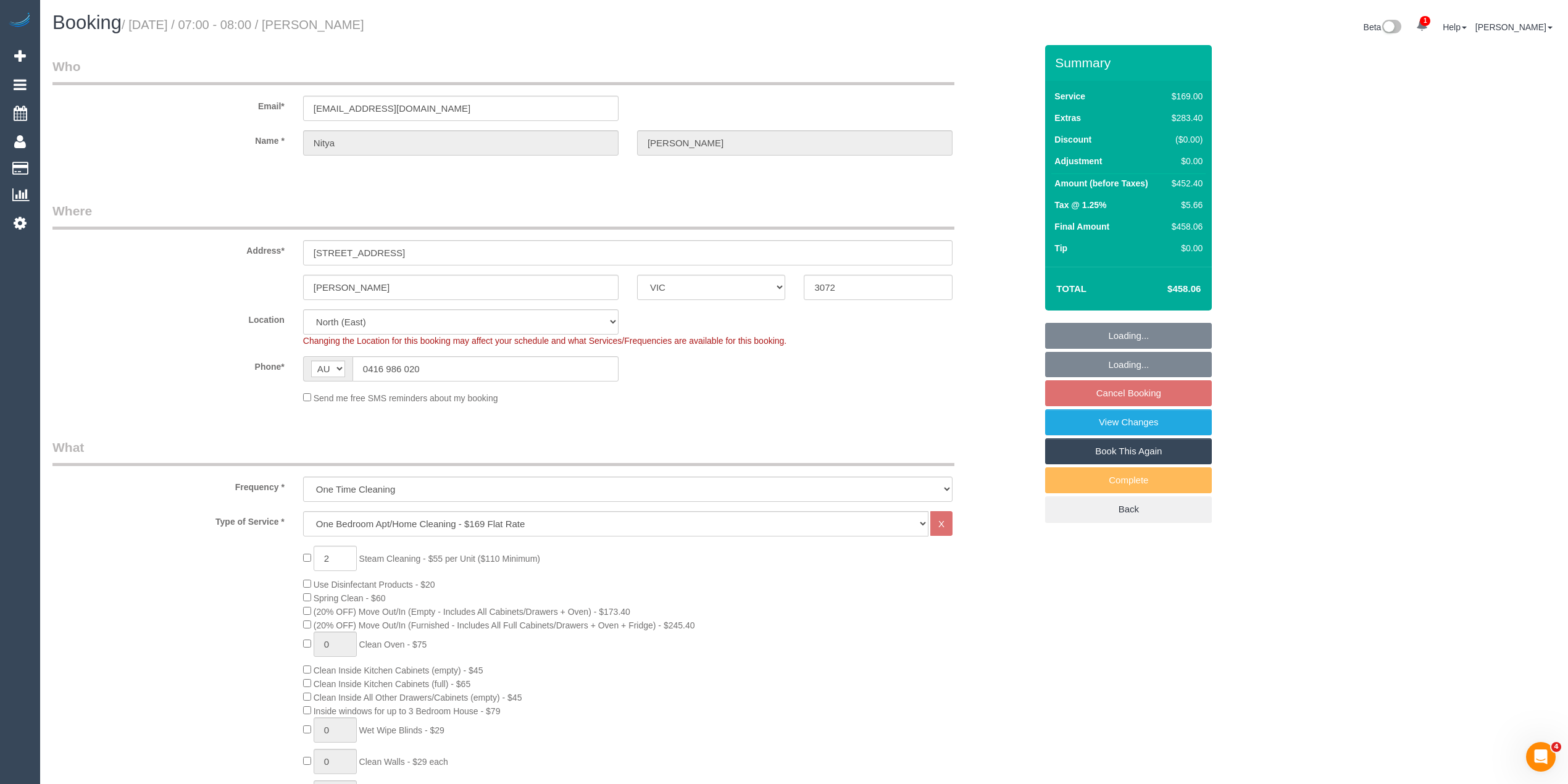
select select "number:25"
select select "number:13"
select select "object:1466"
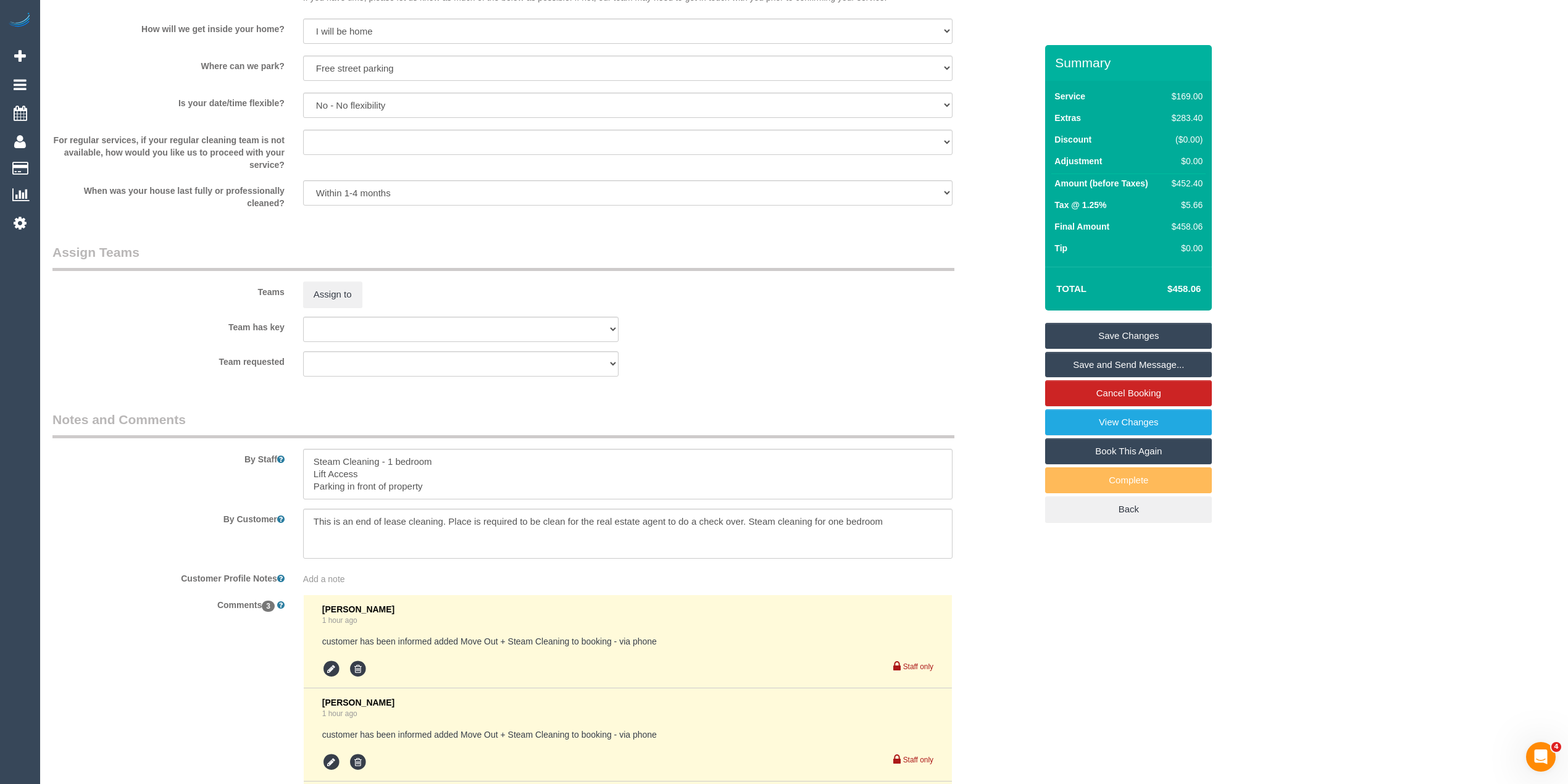
scroll to position [1954, 0]
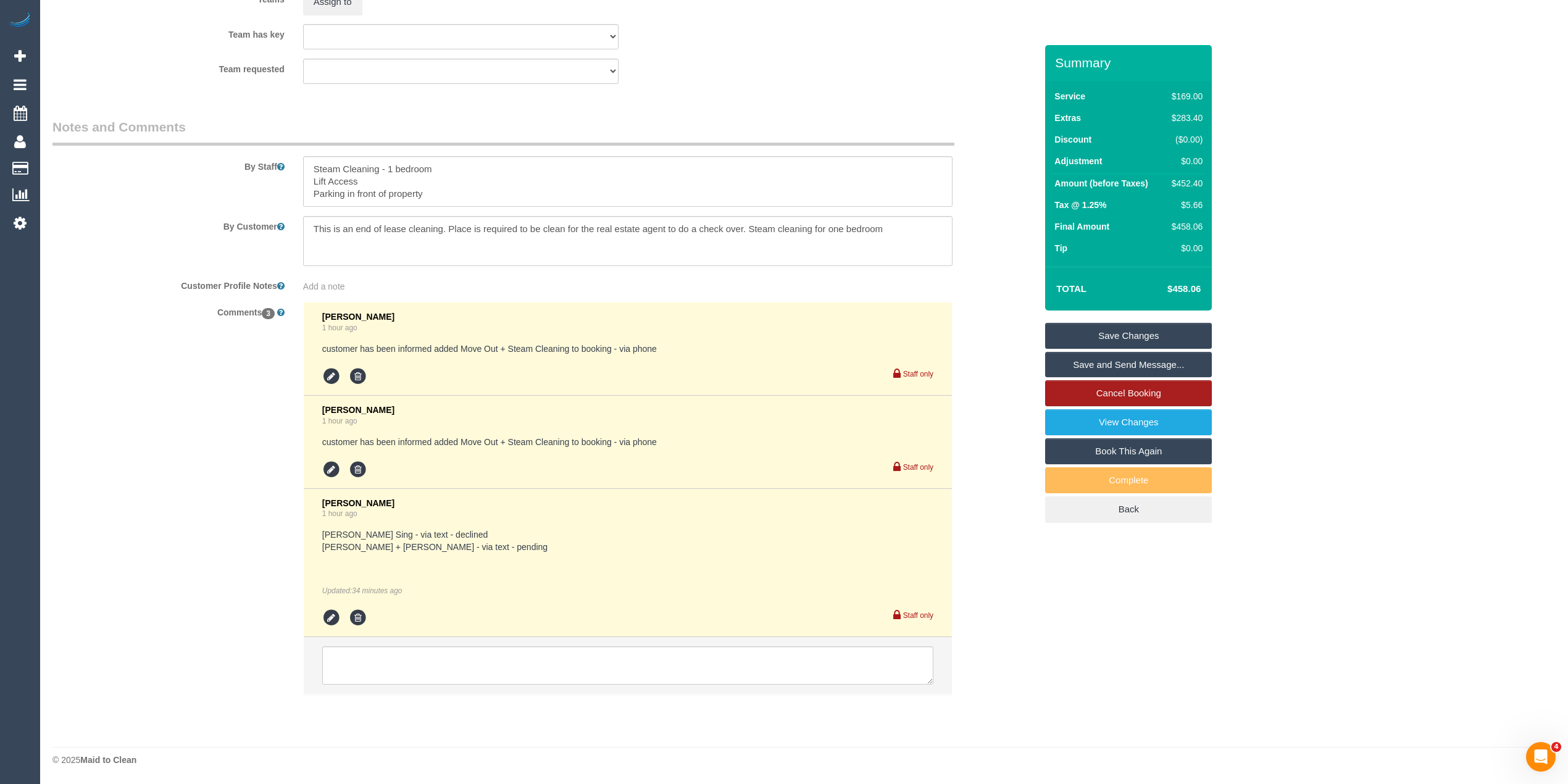
click at [1146, 393] on link "Cancel Booking" at bounding box center [1128, 393] width 166 height 26
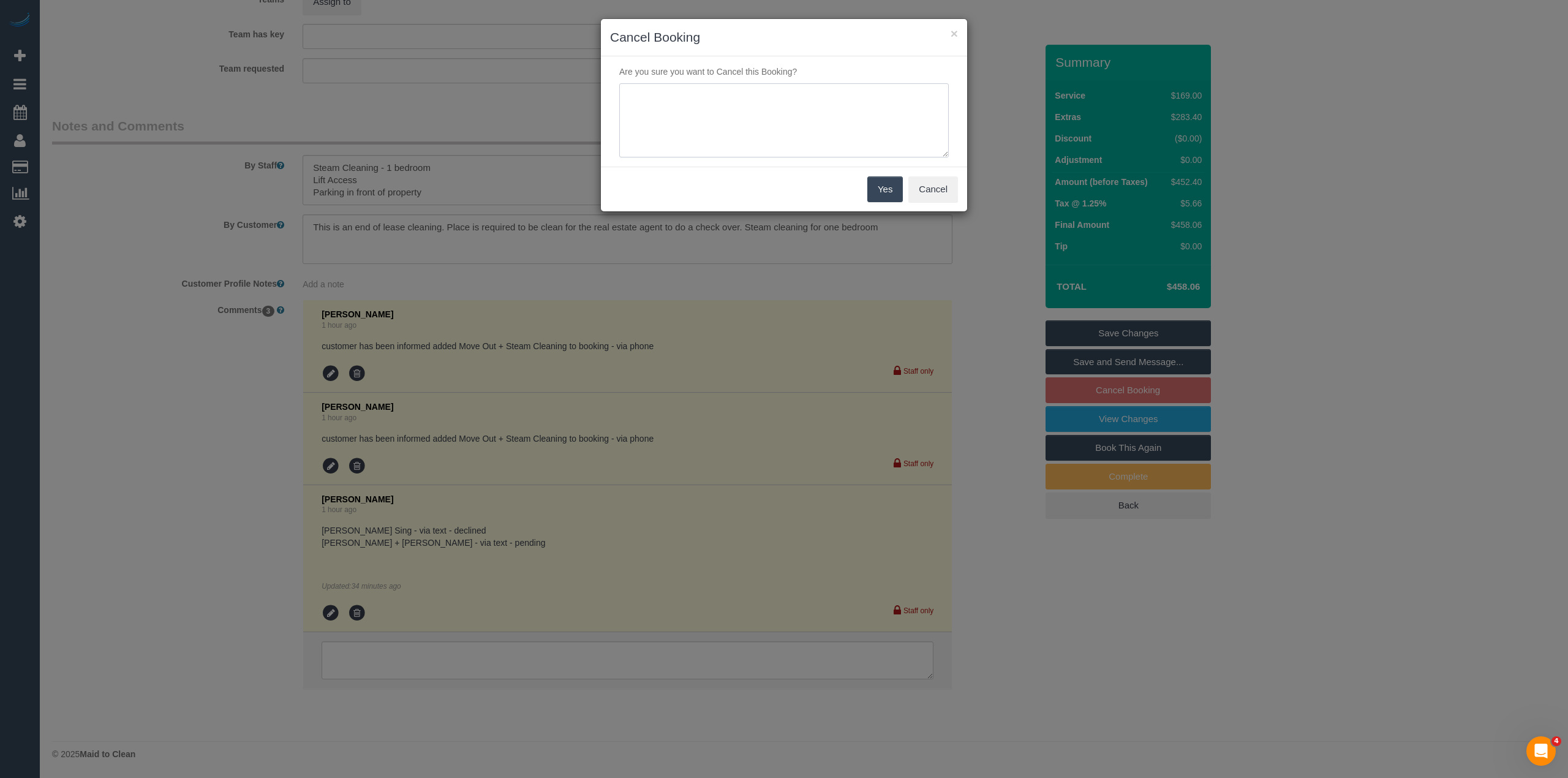
click at [675, 107] on textarea at bounding box center [784, 121] width 330 height 75
click at [747, 100] on textarea at bounding box center [784, 121] width 330 height 75
type textarea "Customer requested to cancel, no longer needed. Via phone - CG"
click at [883, 184] on button "Yes" at bounding box center [885, 190] width 35 height 26
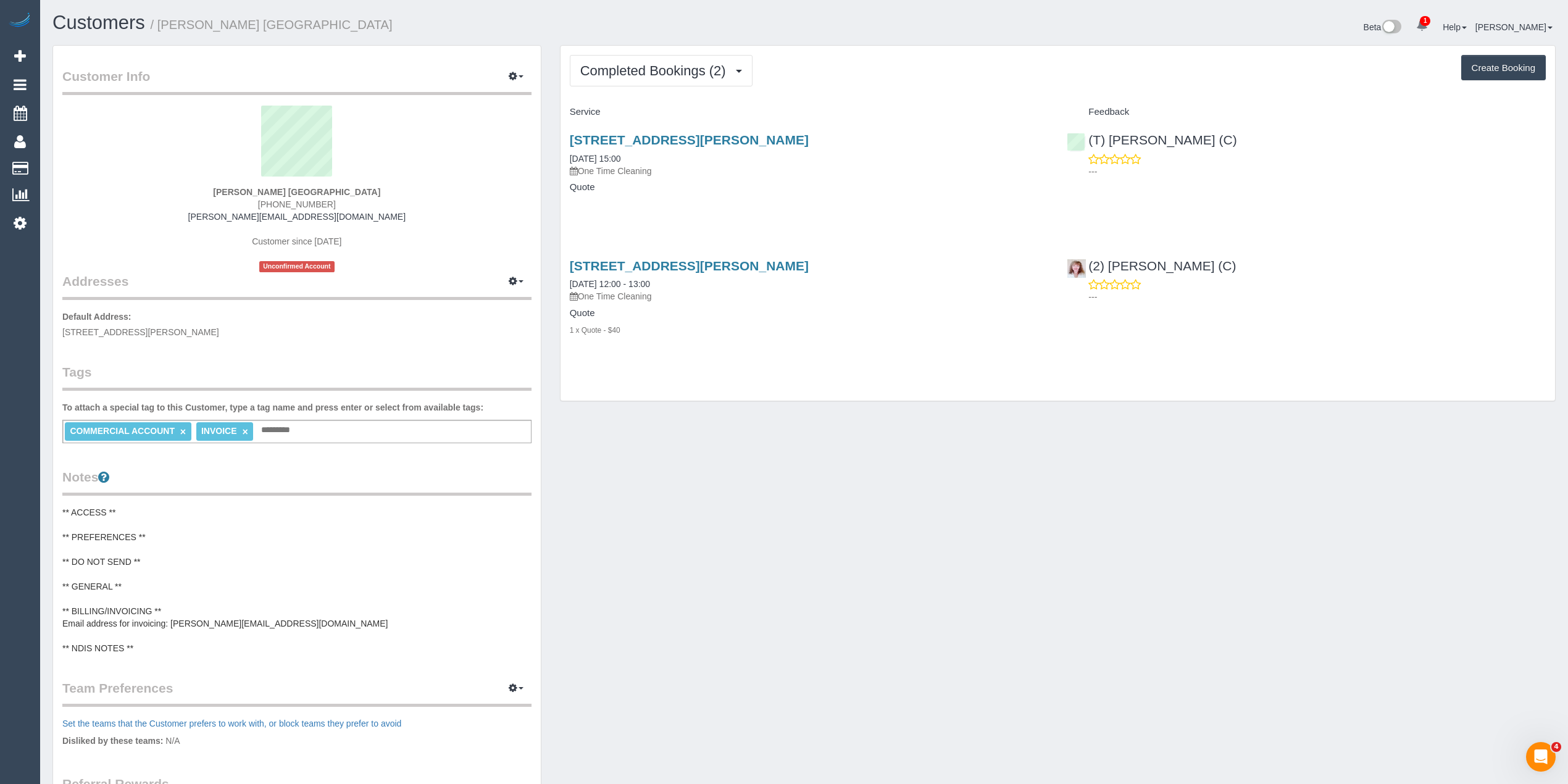
drag, startPoint x: 60, startPoint y: 331, endPoint x: 216, endPoint y: 335, distance: 156.1
click at [216, 335] on div "Customer Info Edit Contact Info Send Message Email Preferences Special Sales Ta…" at bounding box center [297, 508] width 487 height 924
copy span "[STREET_ADDRESS][PERSON_NAME]"
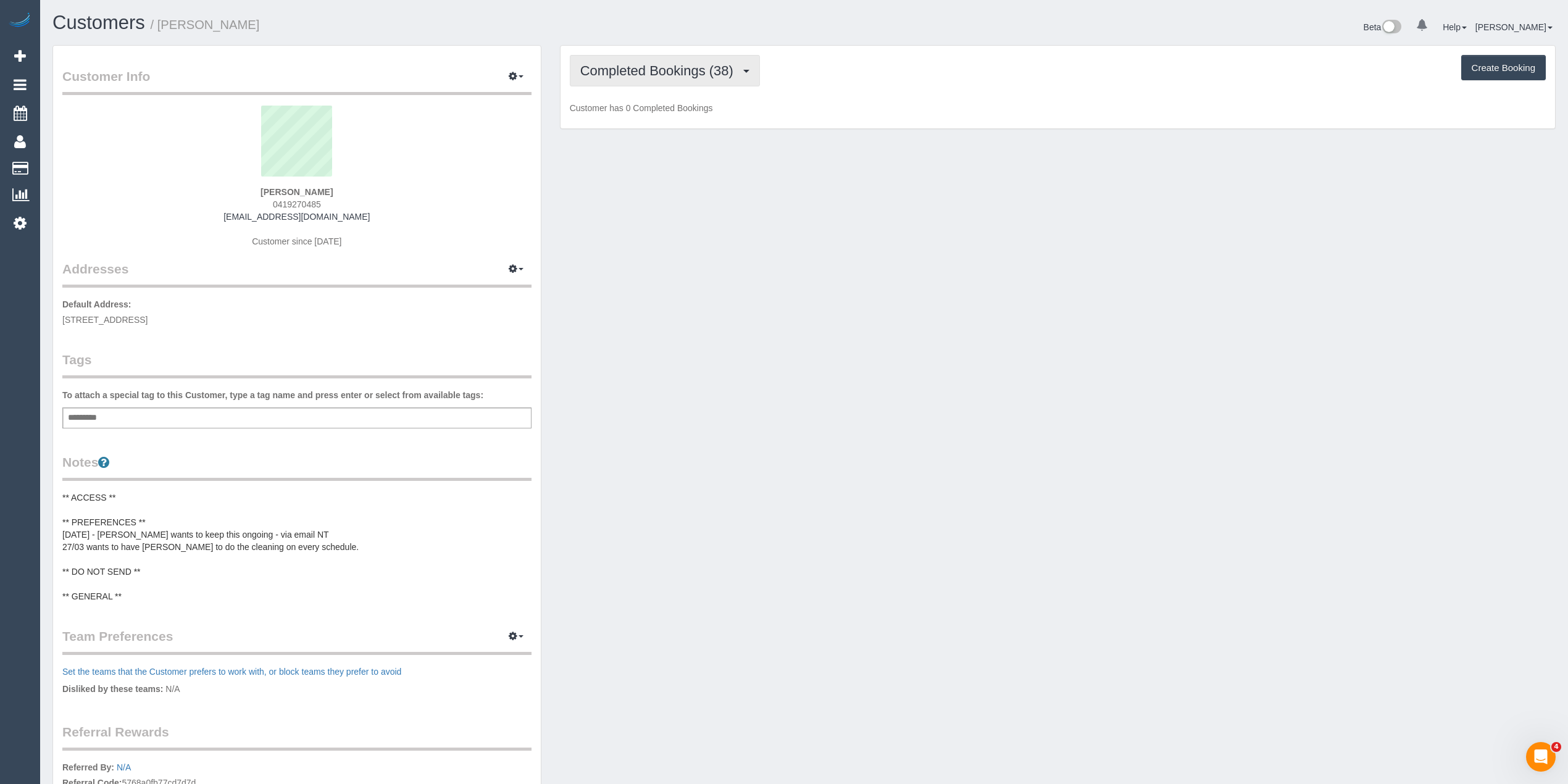
click at [631, 80] on button "Completed Bookings (38)" at bounding box center [665, 71] width 190 height 32
